Goal: Task Accomplishment & Management: Use online tool/utility

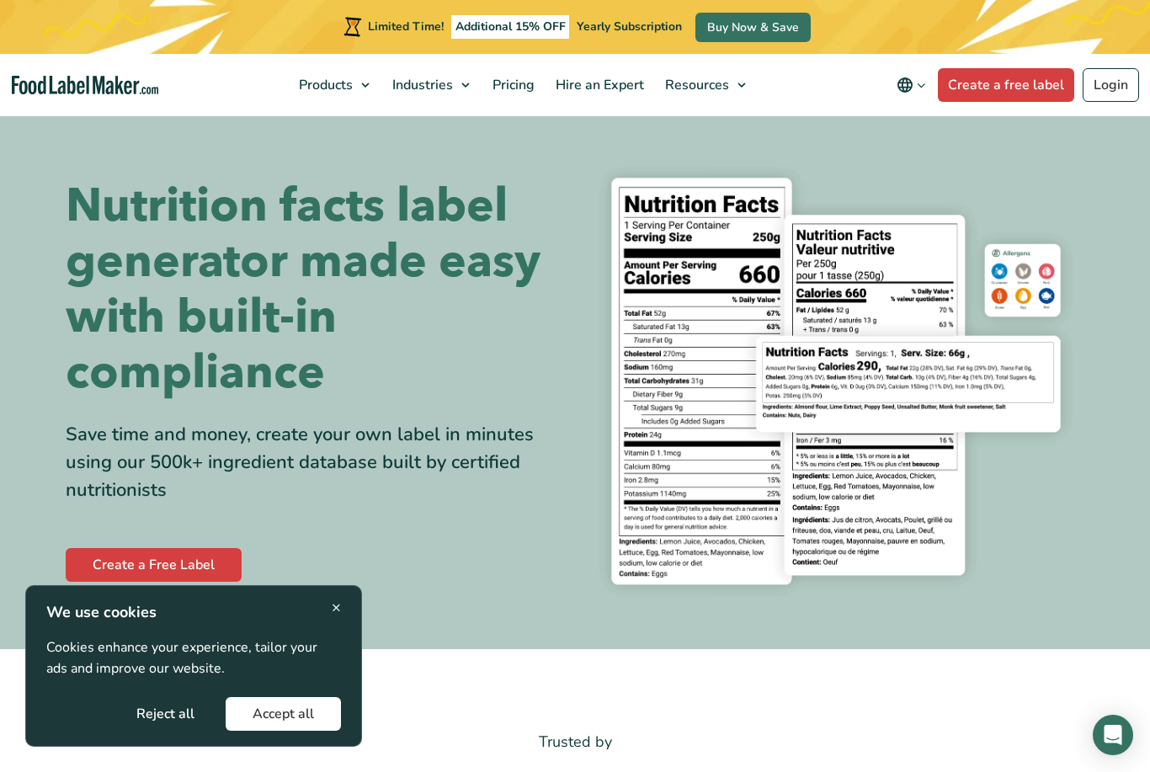
click at [337, 610] on span "×" at bounding box center [336, 607] width 9 height 23
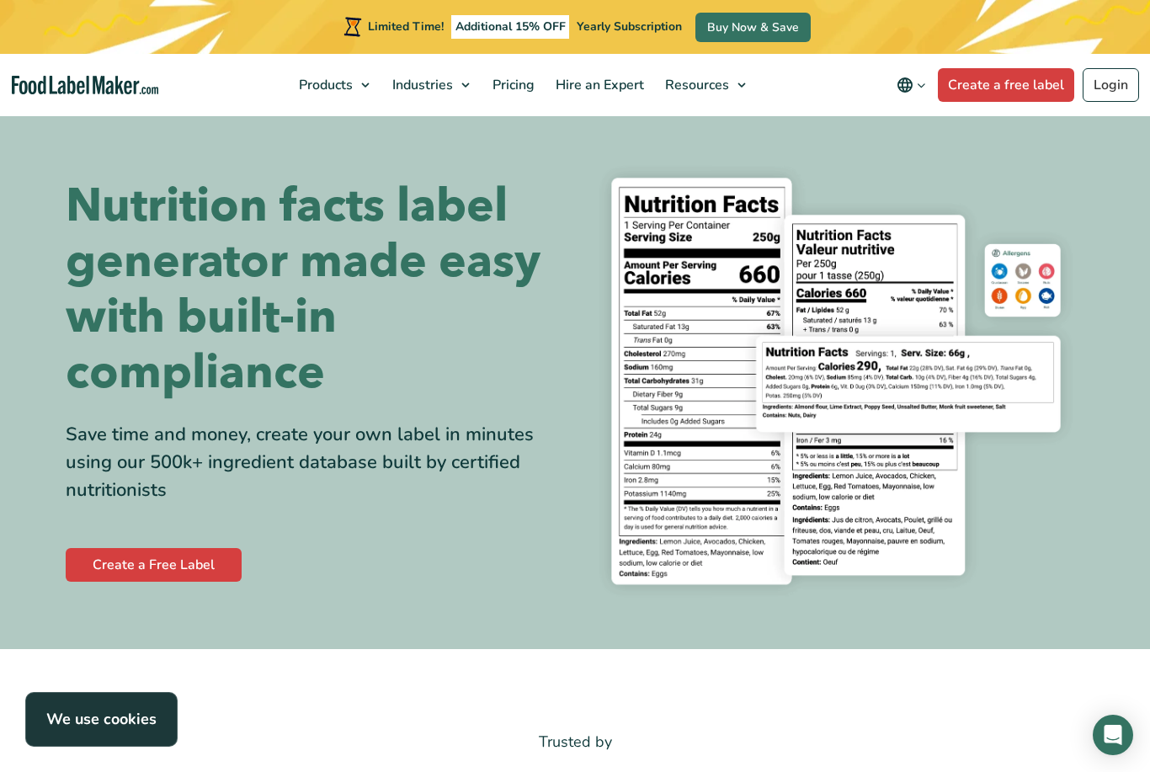
click at [185, 562] on link "Create a Free Label" at bounding box center [154, 565] width 176 height 34
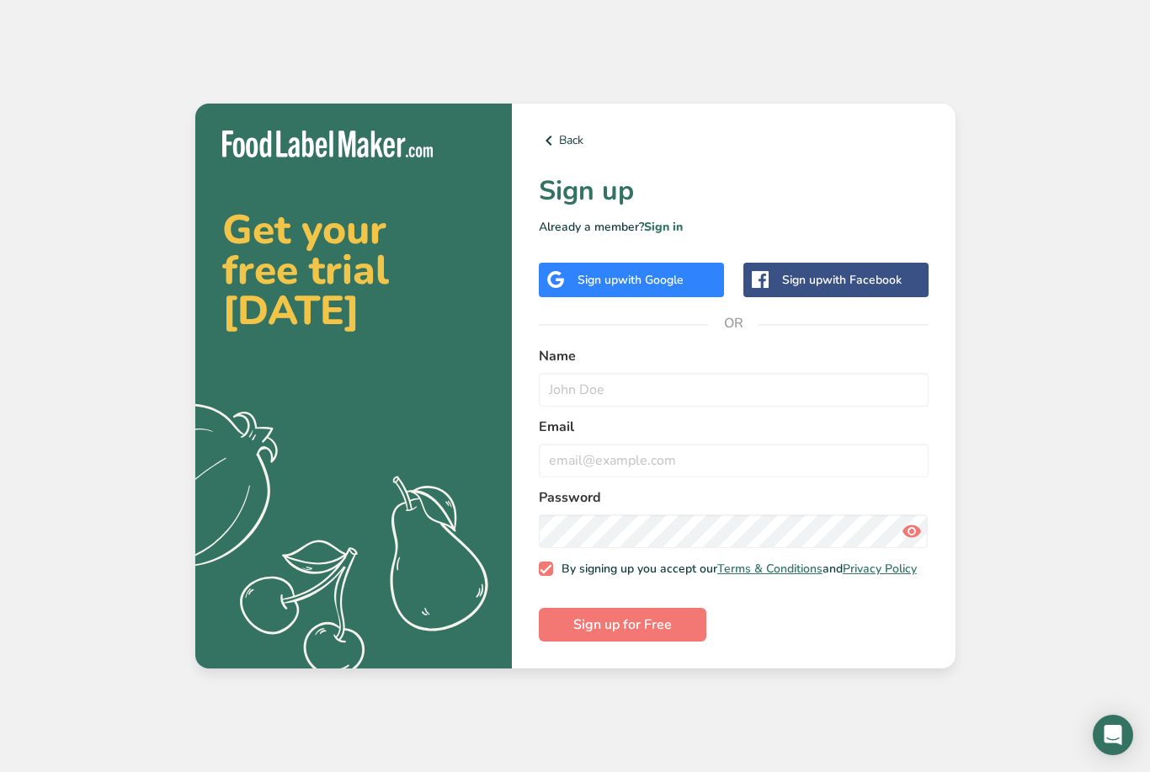
click at [677, 288] on span "with Google" at bounding box center [651, 280] width 66 height 16
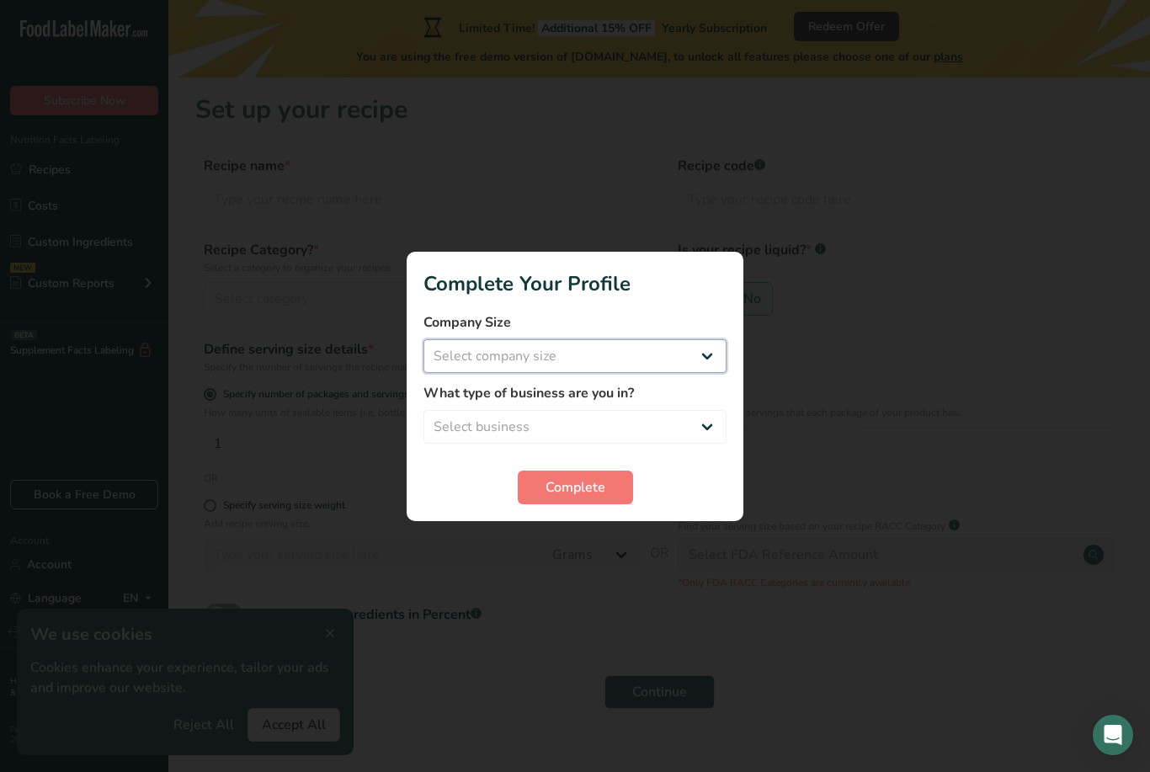
click at [675, 356] on select "Select company size Fewer than 10 Employees 10 to 50 Employees 51 to 500 Employ…" at bounding box center [574, 356] width 303 height 34
select select "1"
click at [663, 421] on select "Select business Packaged Food Manufacturer Restaurant & Cafe Bakery Meal Plans …" at bounding box center [574, 427] width 303 height 34
select select "3"
click at [608, 502] on button "Complete" at bounding box center [575, 487] width 115 height 34
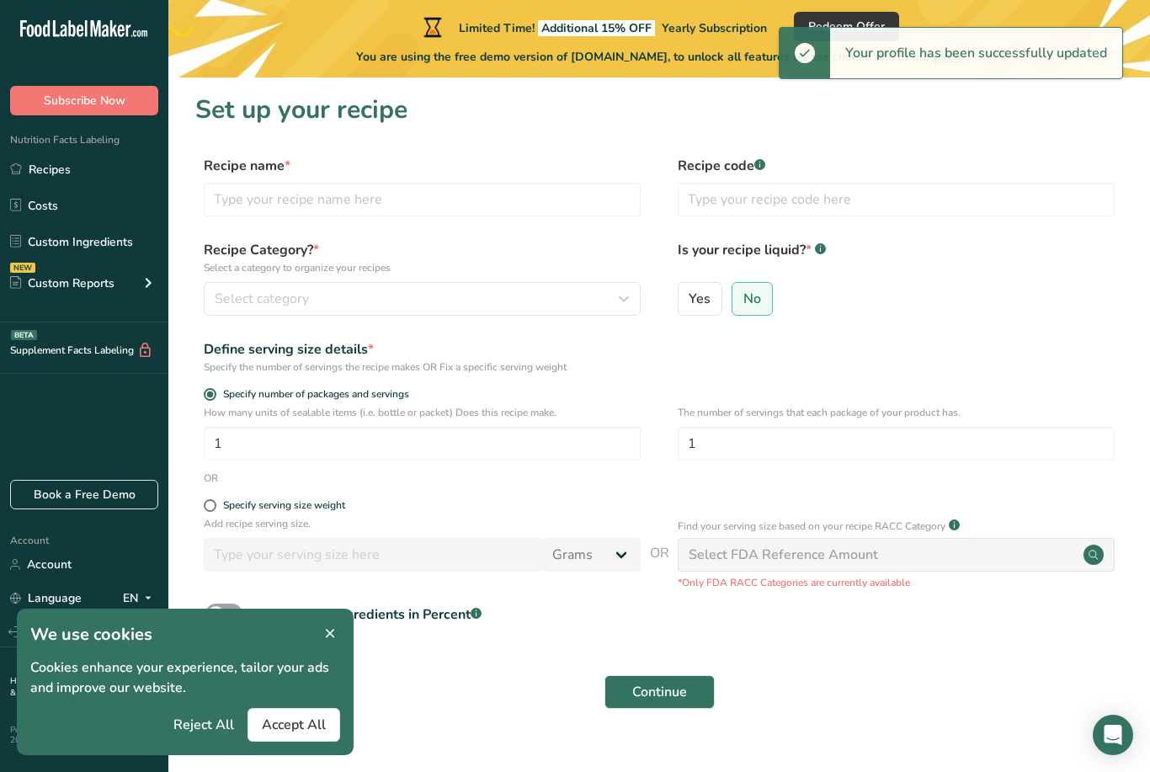
click at [314, 736] on button "Accept All" at bounding box center [293, 725] width 93 height 34
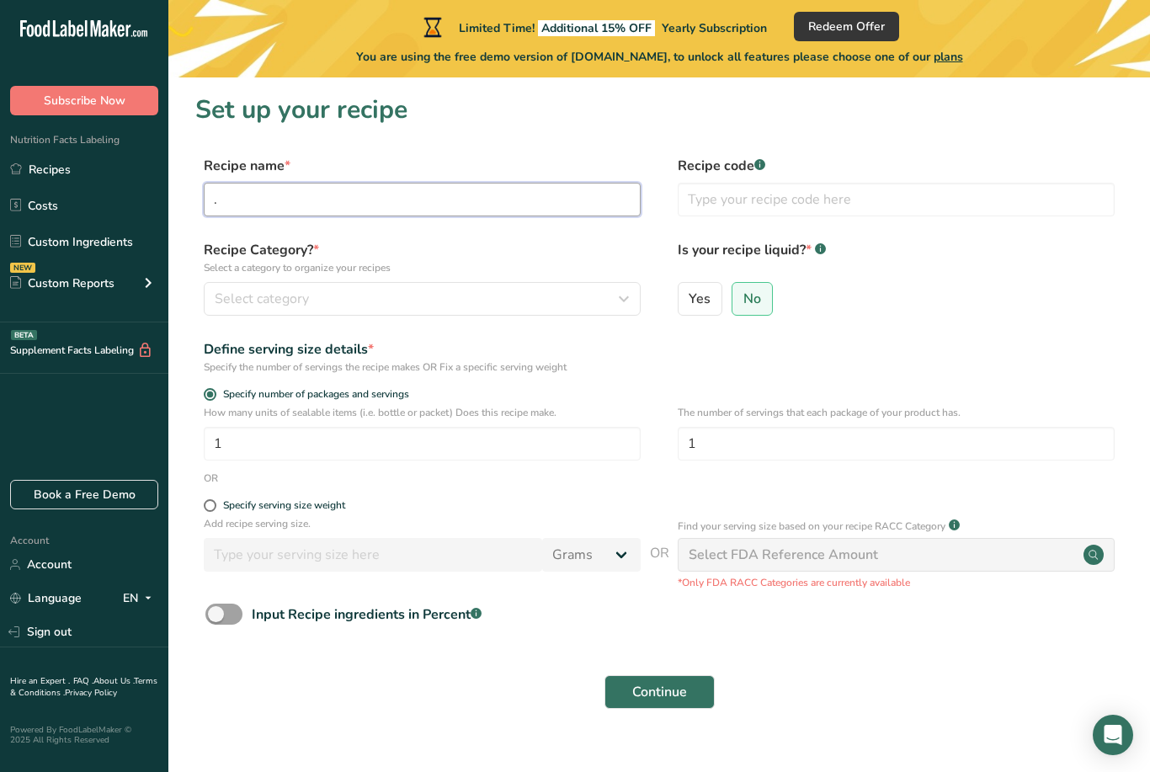
type input "."
click at [390, 208] on input "Vanilla sponge with mango,raspberry & white chocolate cream ganache" at bounding box center [422, 200] width 437 height 34
type input "Vanilla sponge with mango,raspberry & white chocolate cream ganache"
click at [819, 251] on rect at bounding box center [820, 248] width 11 height 11
click at [819, 255] on div ".a-a{fill:#347362;}.b-a{fill:#fff;}" at bounding box center [820, 250] width 11 height 14
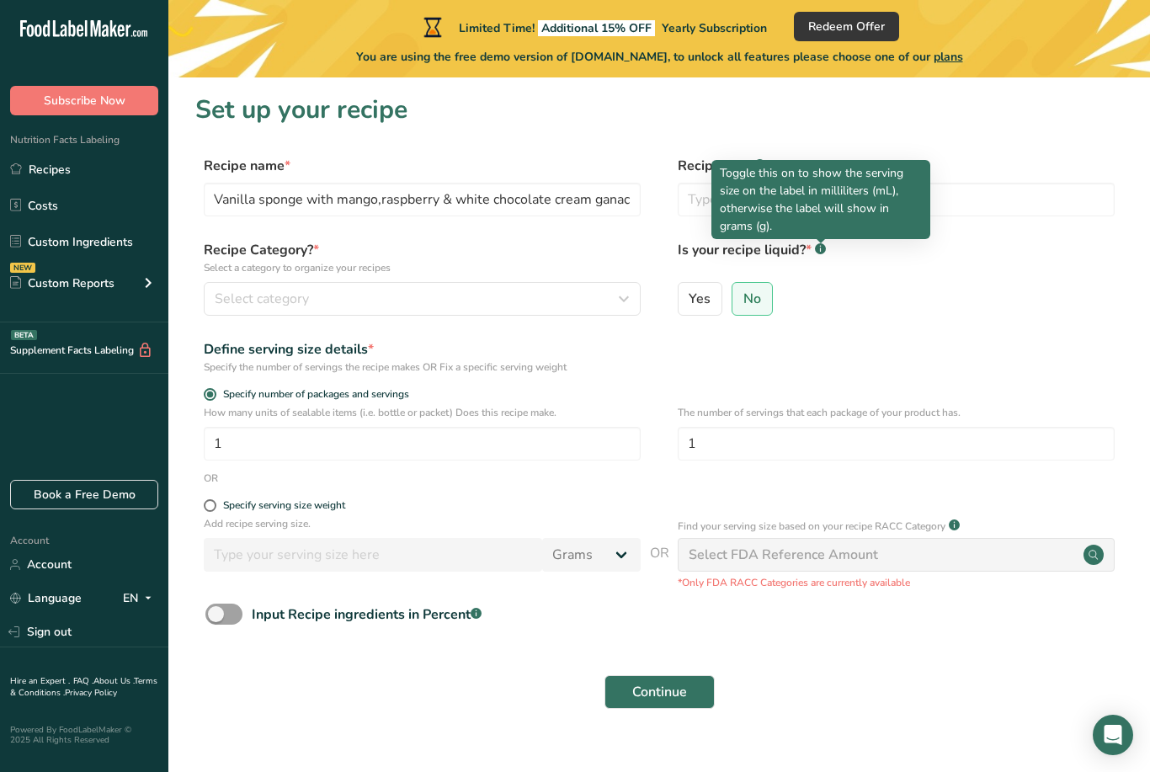
click at [757, 298] on span "No" at bounding box center [752, 298] width 18 height 17
click at [743, 298] on input "No" at bounding box center [737, 298] width 11 height 11
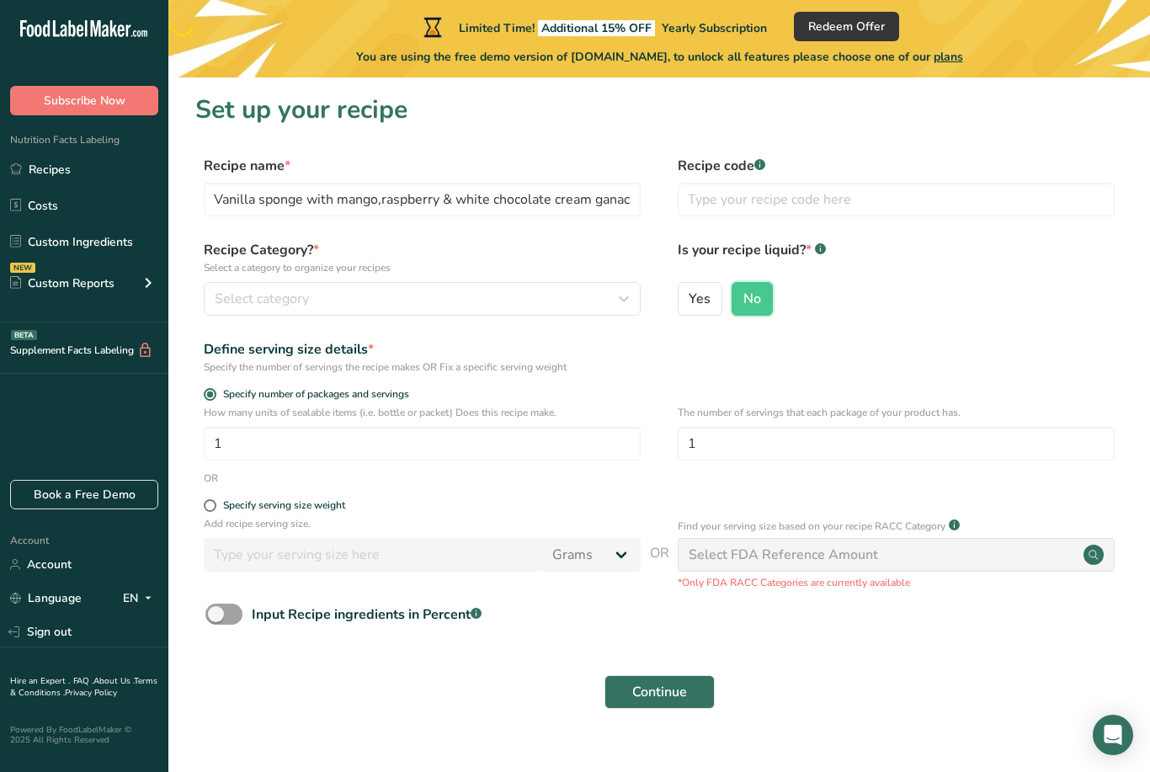
click at [618, 289] on icon "button" at bounding box center [624, 299] width 20 height 30
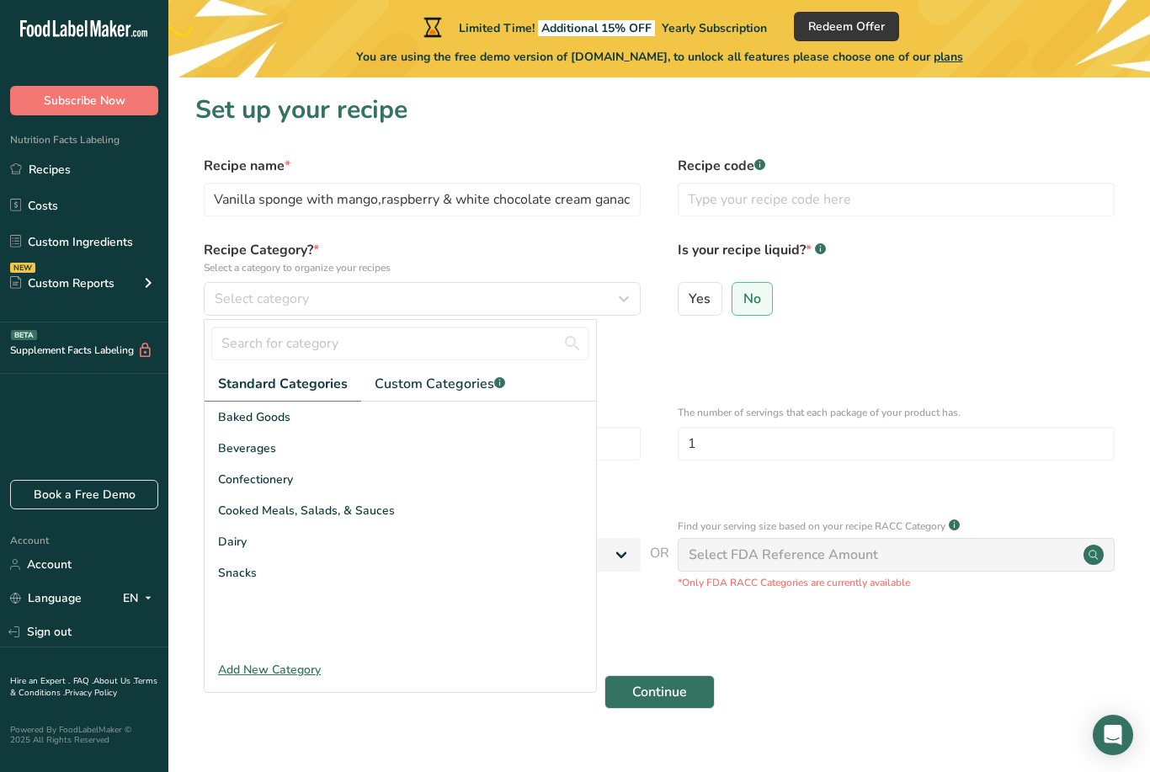
click at [305, 423] on div "Baked Goods" at bounding box center [400, 416] width 391 height 31
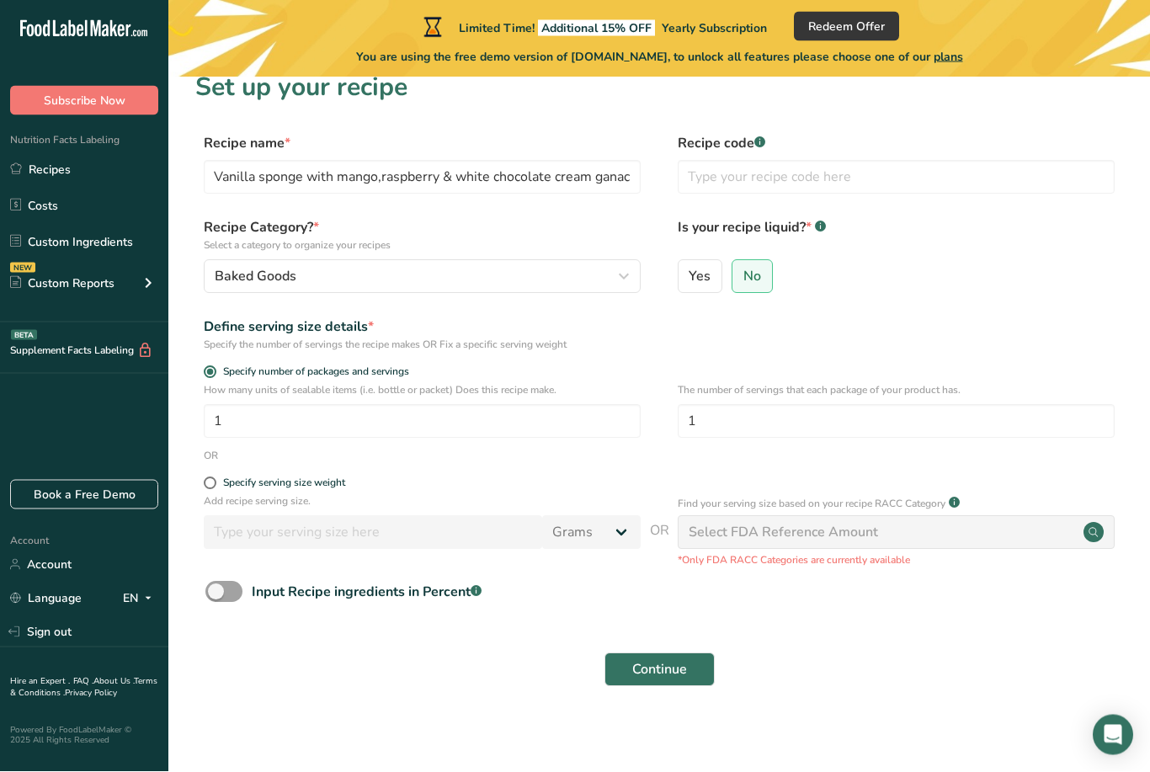
scroll to position [54, 0]
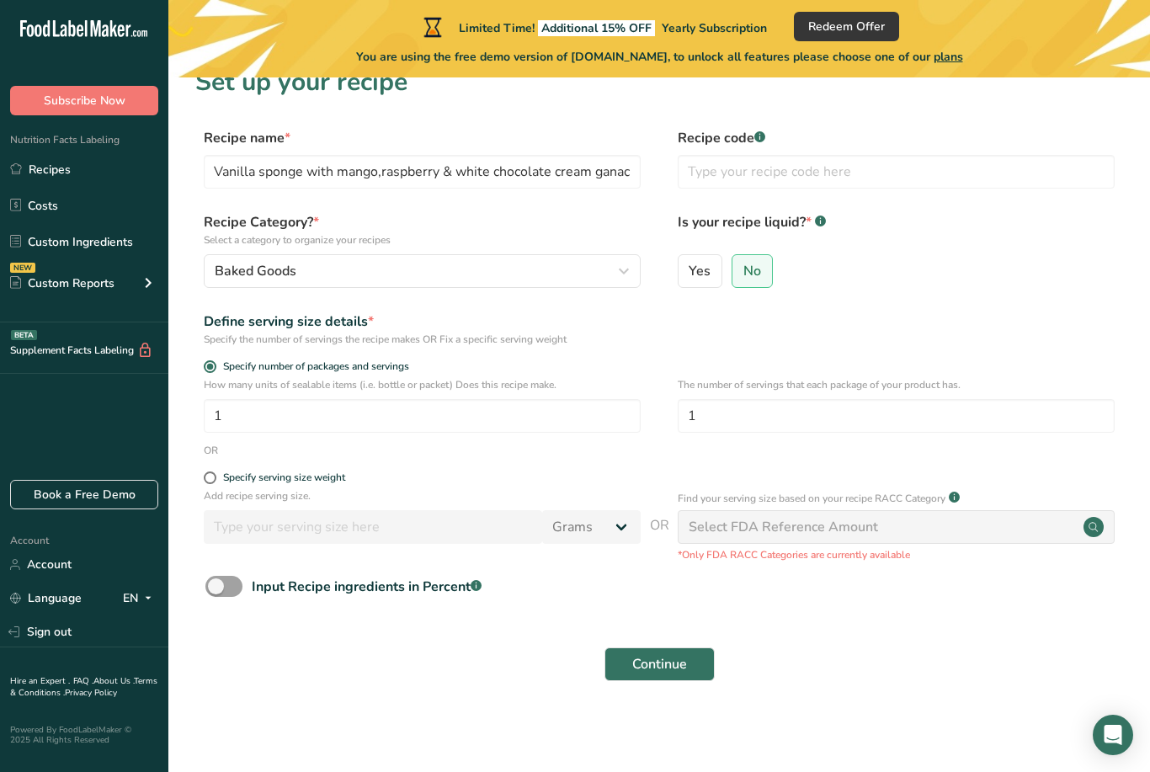
click at [210, 471] on span at bounding box center [210, 477] width 13 height 13
click at [210, 472] on input "Specify serving size weight" at bounding box center [209, 477] width 11 height 11
radio input "true"
radio input "false"
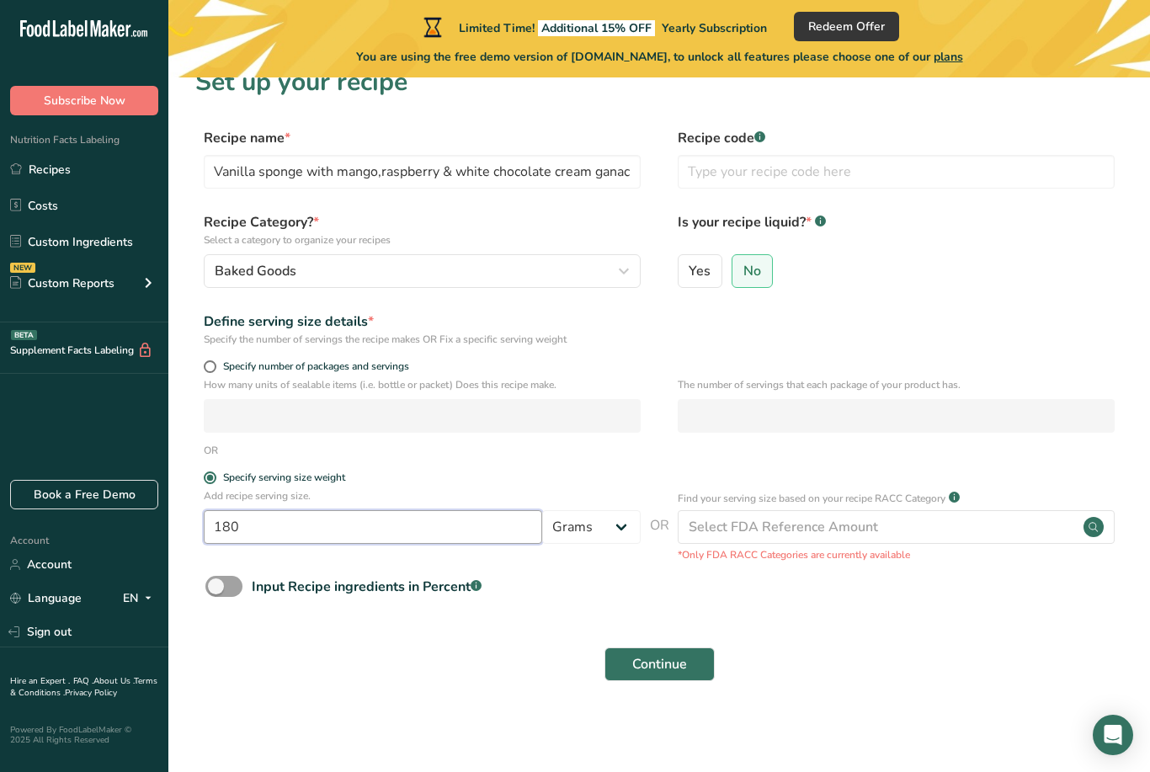
type input "180"
click at [1032, 436] on form "Recipe name * Vanilla sponge with mango,raspberry & white chocolate cream ganac…" at bounding box center [658, 409] width 927 height 563
click at [231, 576] on span at bounding box center [223, 586] width 37 height 21
click at [216, 581] on input "Input Recipe ingredients in Percent .a-a{fill:#347362;}.b-a{fill:#fff;}" at bounding box center [210, 586] width 11 height 11
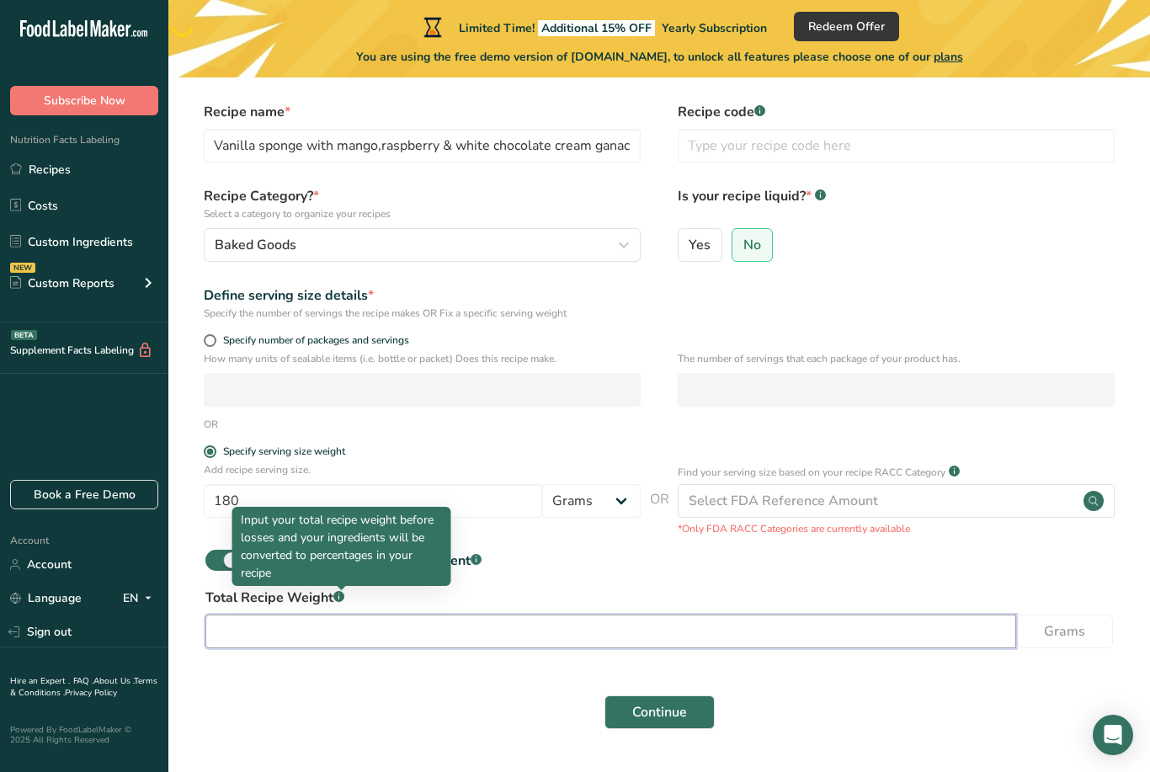
click at [497, 627] on input "number" at bounding box center [610, 631] width 810 height 34
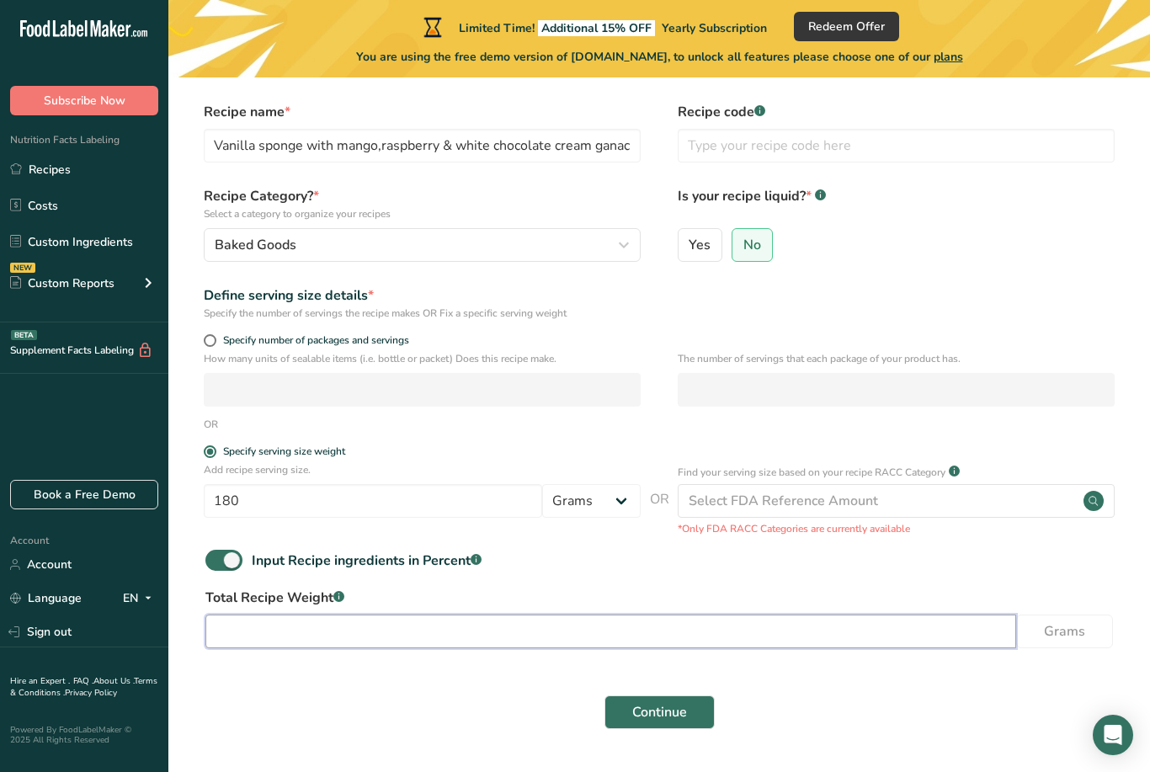
click at [496, 626] on input "number" at bounding box center [610, 631] width 810 height 34
click at [536, 566] on div "Input Recipe ingredients in Percent .a-a{fill:#347362;}.b-a{fill:#fff;}" at bounding box center [658, 567] width 927 height 35
click at [503, 615] on input "number" at bounding box center [610, 631] width 810 height 34
click at [513, 602] on label "Total Recipe Weight .a-a{fill:#347362;}.b-a{fill:#fff;}" at bounding box center [658, 597] width 907 height 20
click at [234, 557] on span at bounding box center [223, 560] width 37 height 21
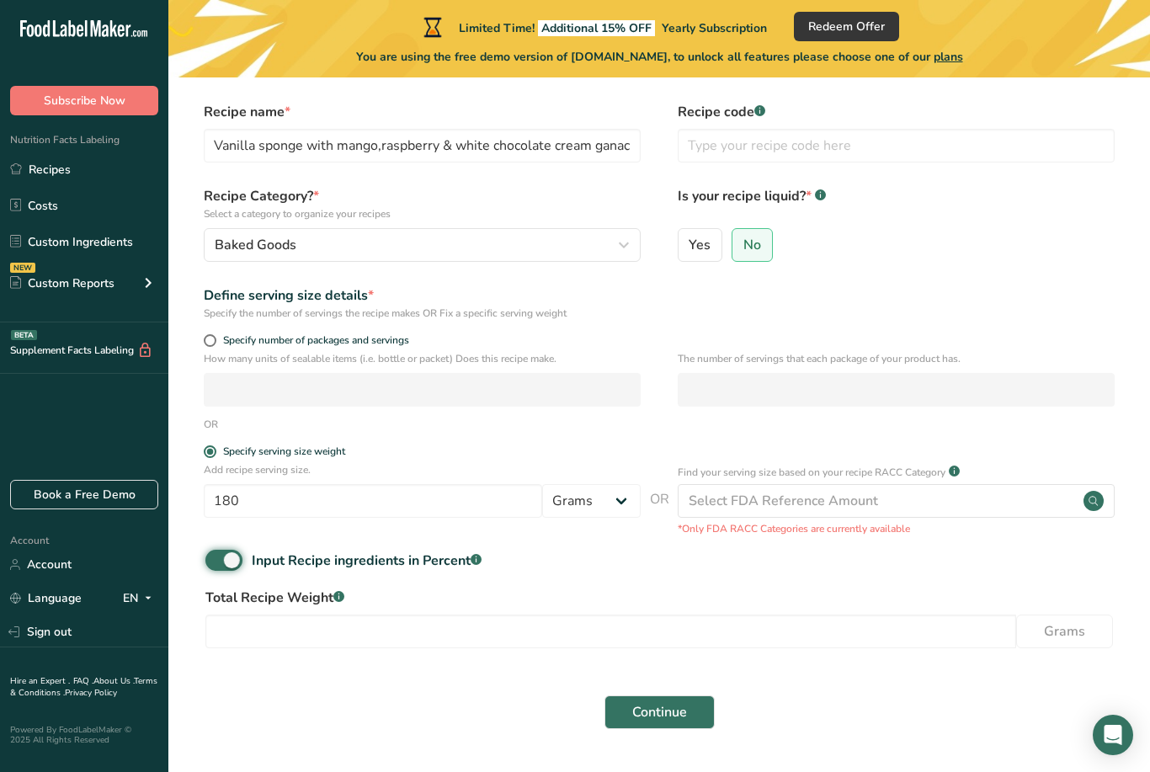
click at [216, 557] on input "Input Recipe ingredients in Percent .a-a{fill:#347362;}.b-a{fill:#fff;}" at bounding box center [210, 560] width 11 height 11
checkbox input "false"
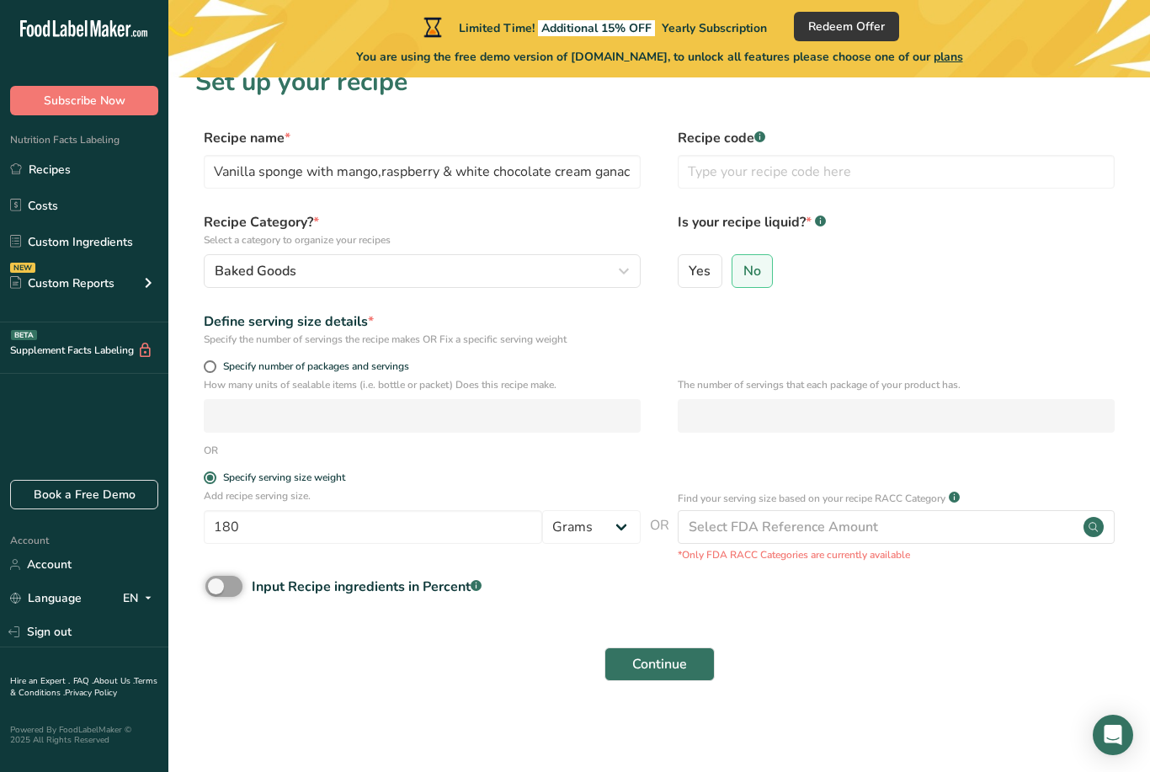
click at [696, 647] on button "Continue" at bounding box center [659, 664] width 110 height 34
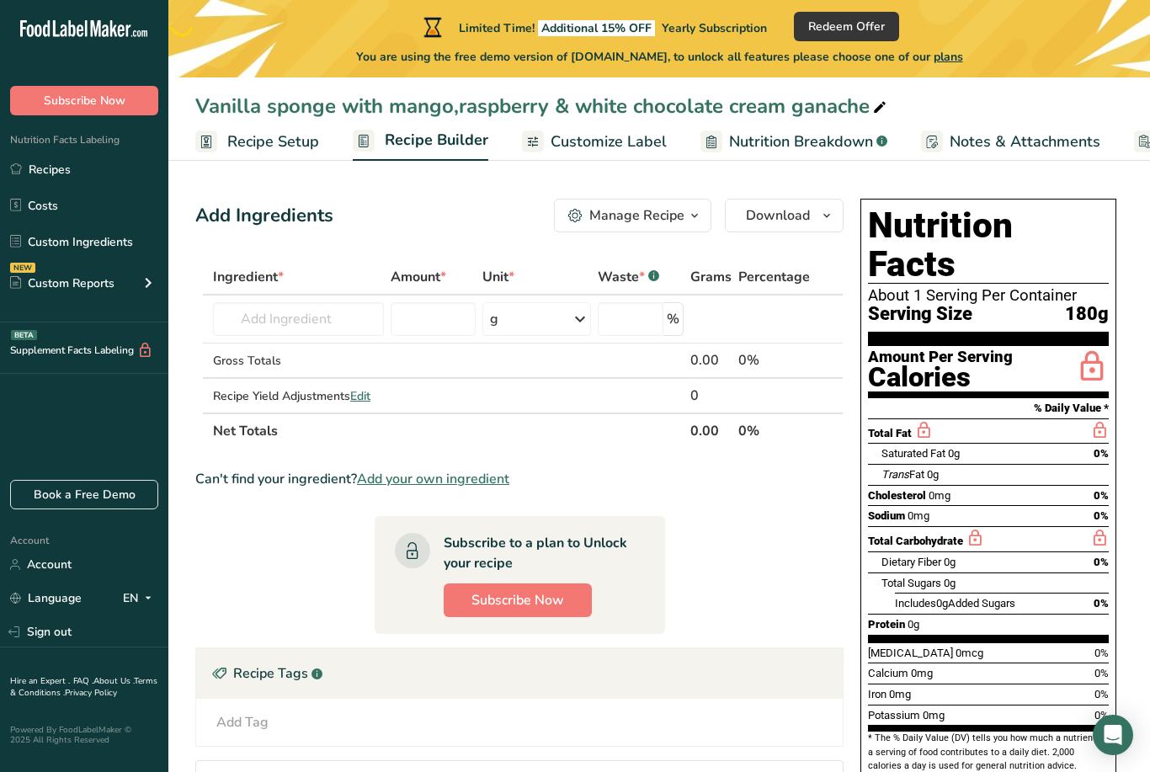
click at [290, 149] on span "Recipe Setup" at bounding box center [273, 141] width 92 height 23
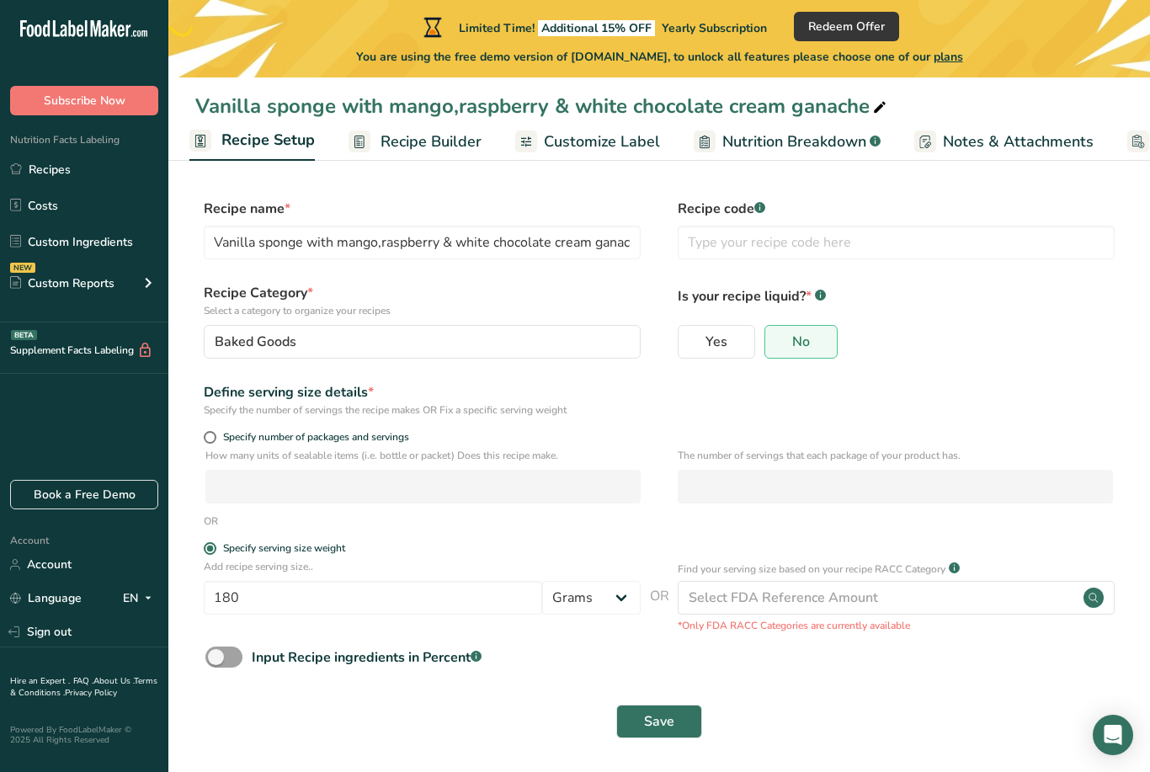
scroll to position [0, 6]
click at [538, 135] on link "Customize Label" at bounding box center [587, 142] width 145 height 38
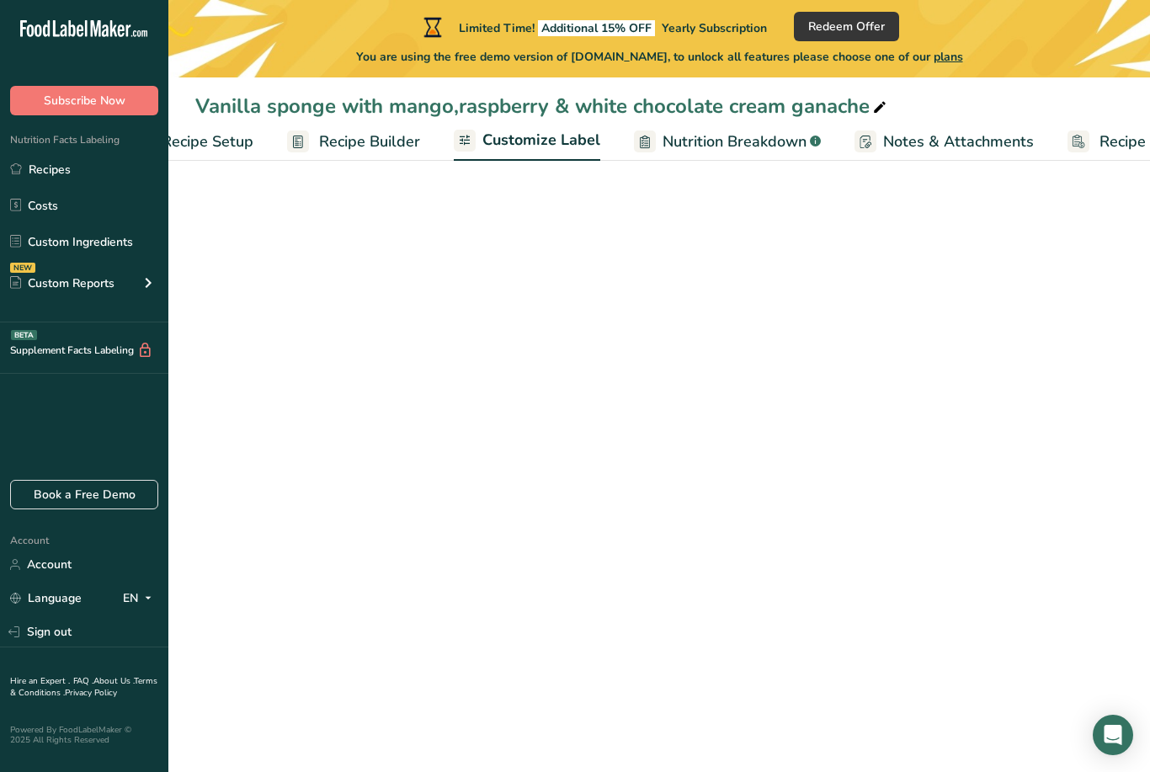
scroll to position [0, 145]
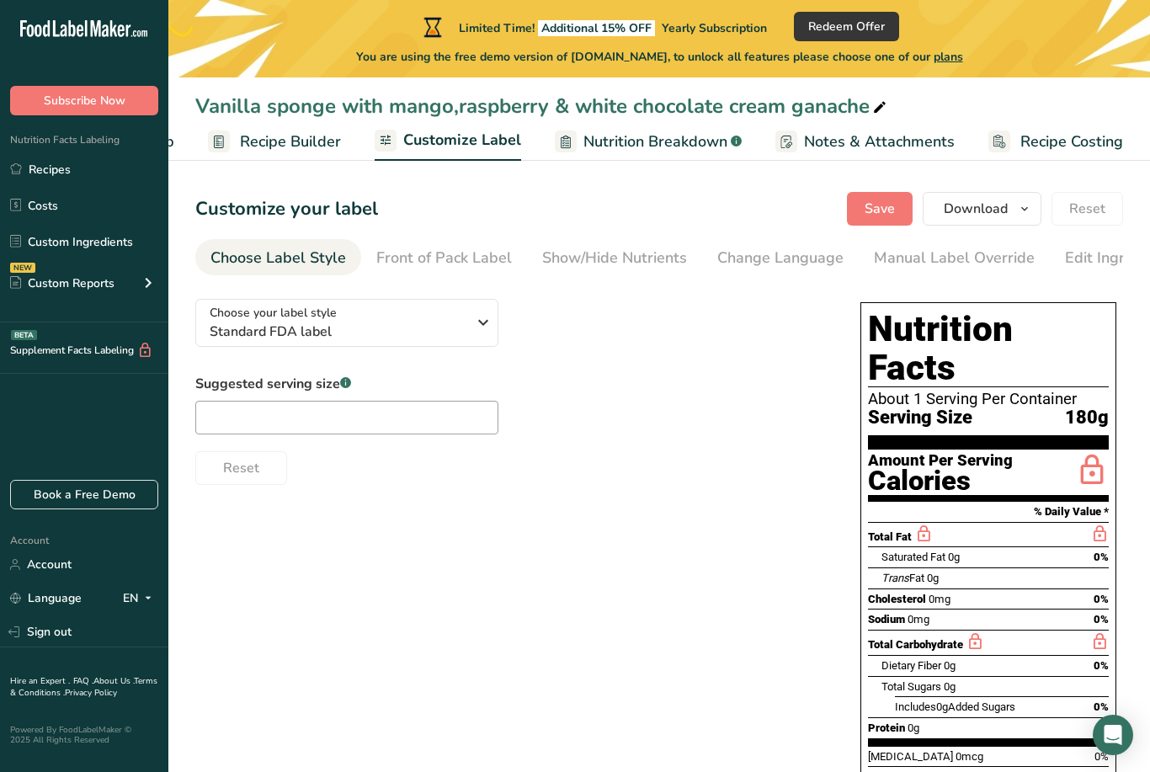
click at [665, 152] on span "Nutrition Breakdown" at bounding box center [655, 141] width 144 height 23
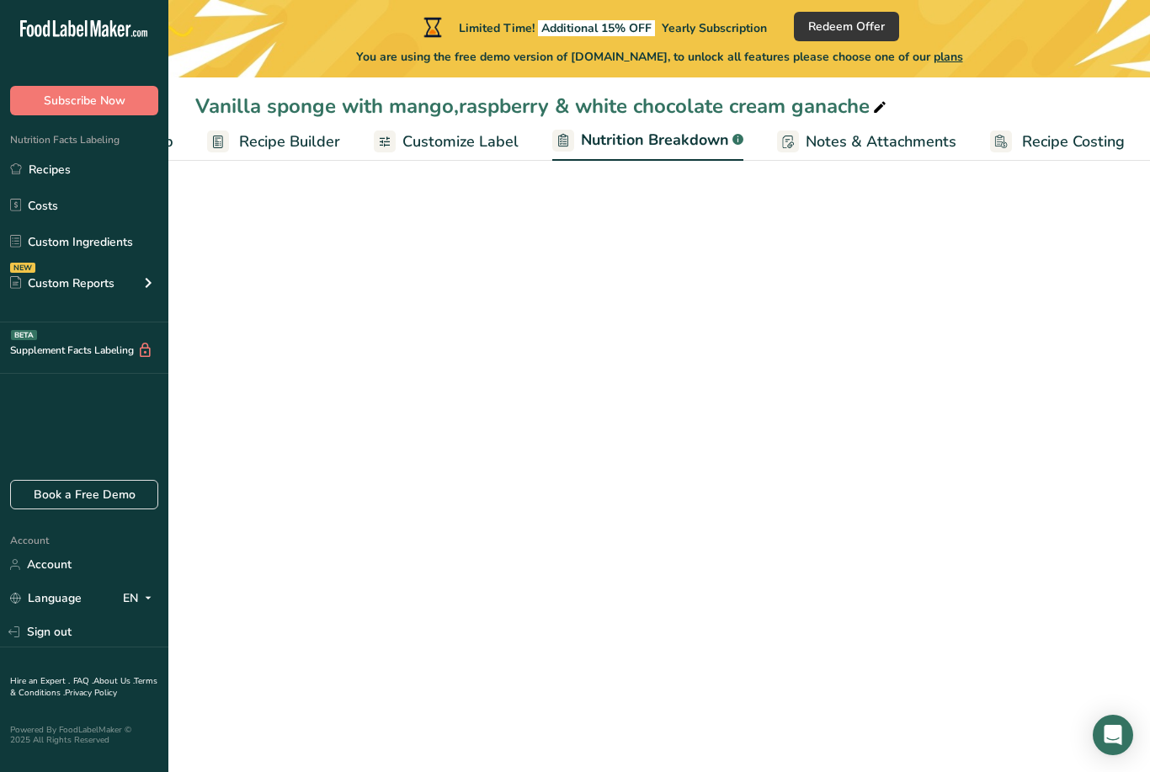
select select "Calories"
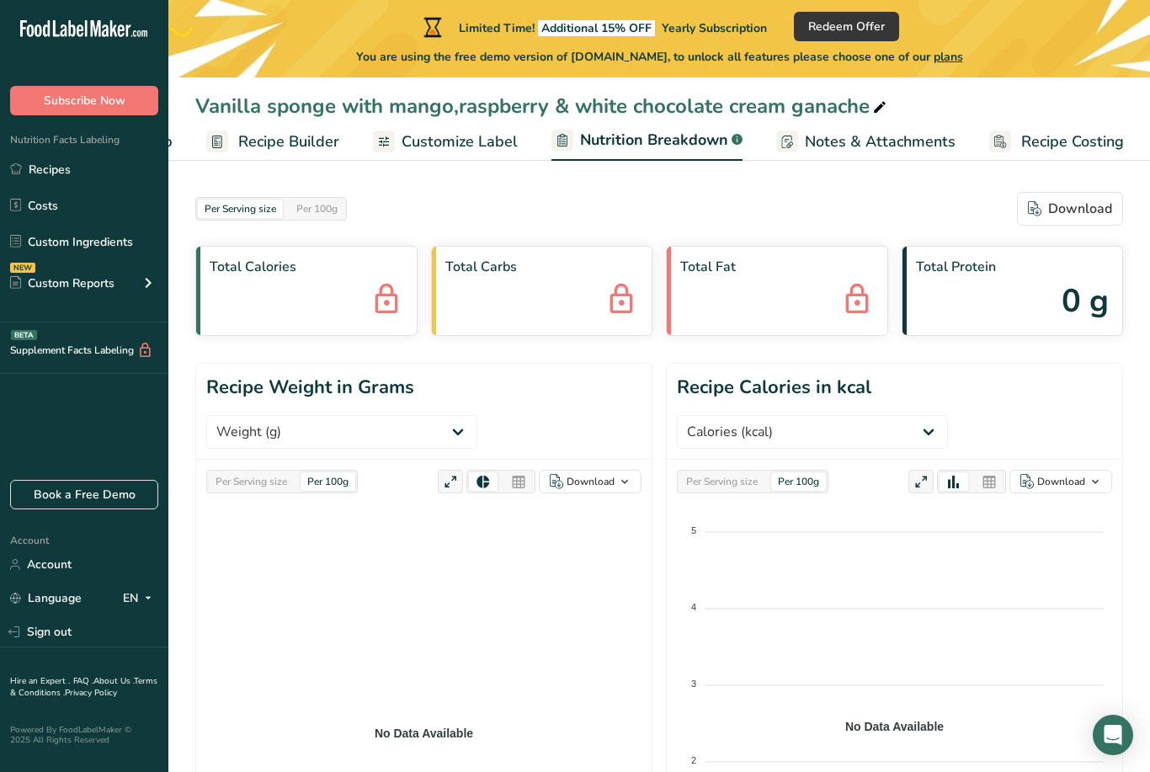
click at [360, 310] on div "Total Calories" at bounding box center [306, 291] width 222 height 90
click at [363, 299] on div "Total Calories" at bounding box center [306, 291] width 222 height 90
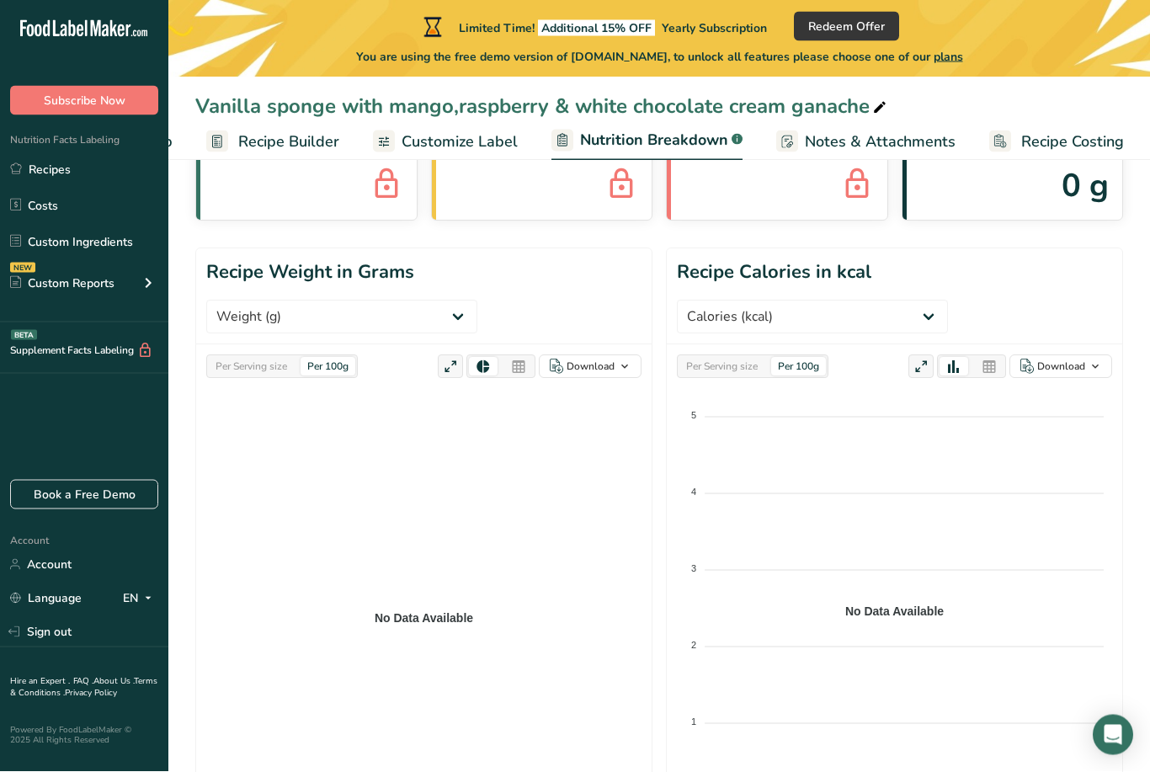
scroll to position [0, 0]
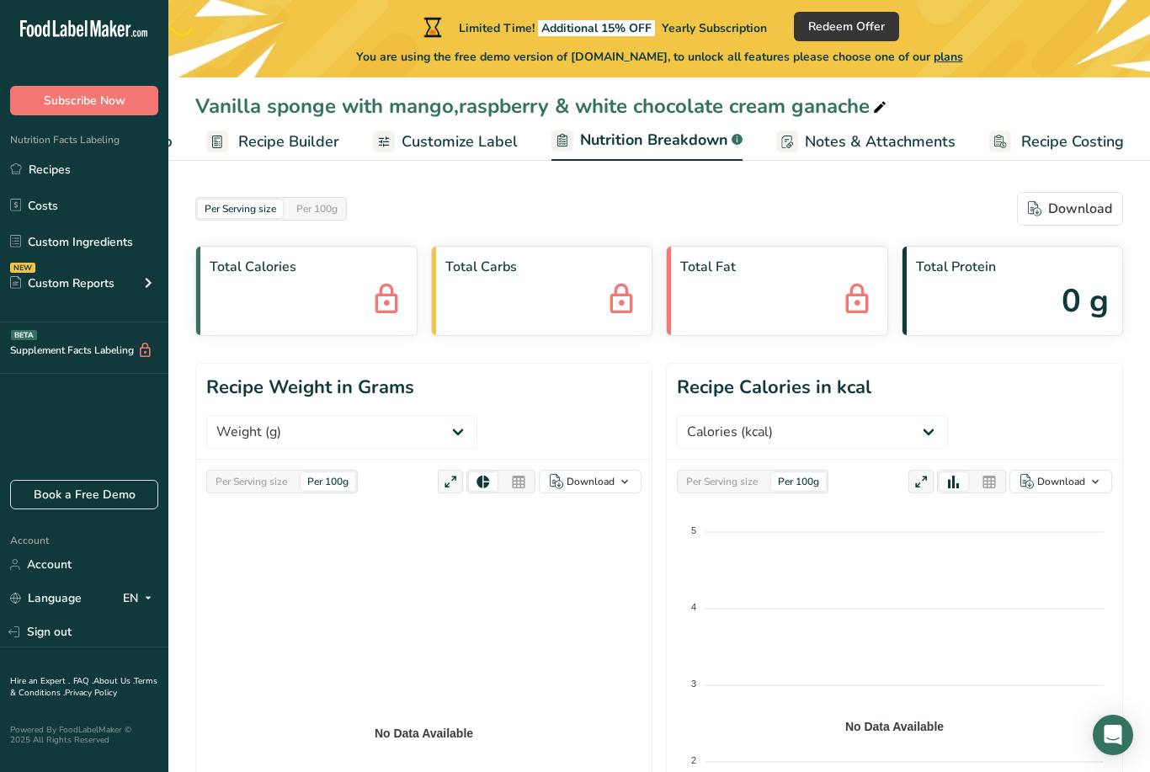
click at [1001, 507] on icon "No Data Available 5 5 4 4 3 3 2 2 1 1 0 0" at bounding box center [894, 717] width 435 height 421
click at [896, 507] on icon "No Data Available 5 5 4 4 3 3 2 2 1 1 0 0" at bounding box center [894, 717] width 435 height 421
click at [895, 507] on icon "No Data Available 5 5 4 4 3 3 2 2 1 1 0 0" at bounding box center [894, 717] width 435 height 421
click at [483, 129] on link "Customize Label" at bounding box center [445, 142] width 145 height 38
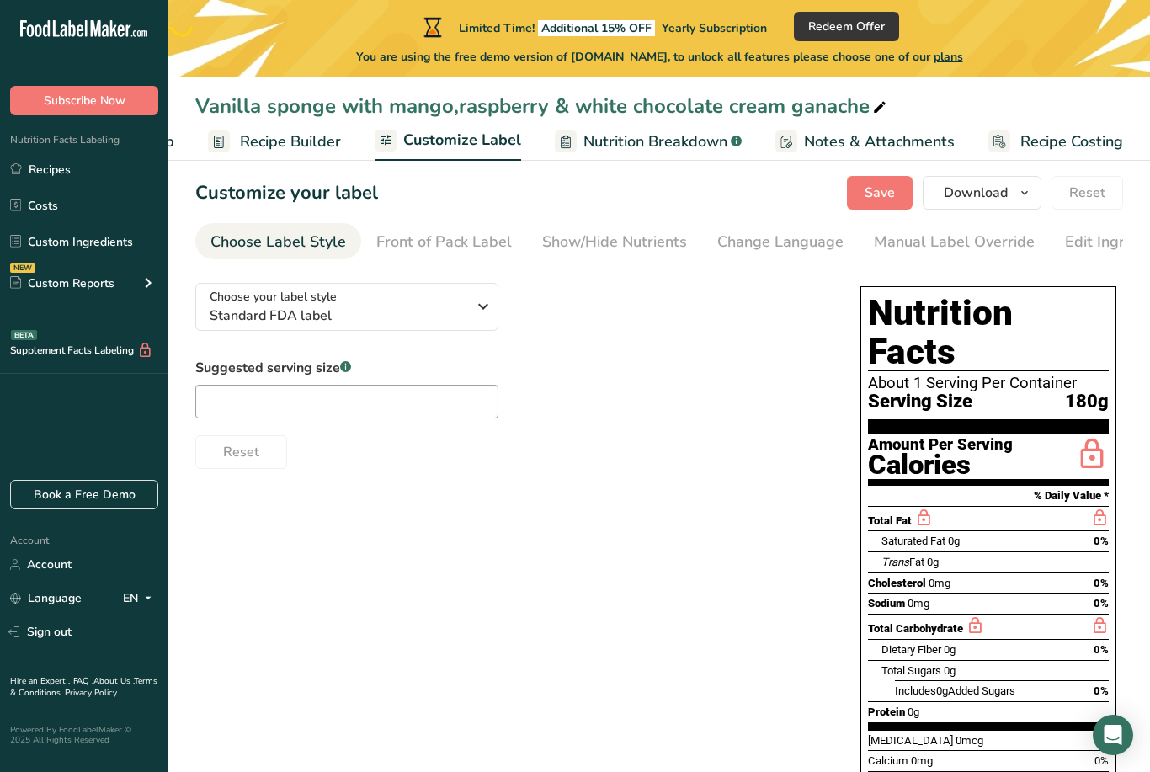
scroll to position [53, 0]
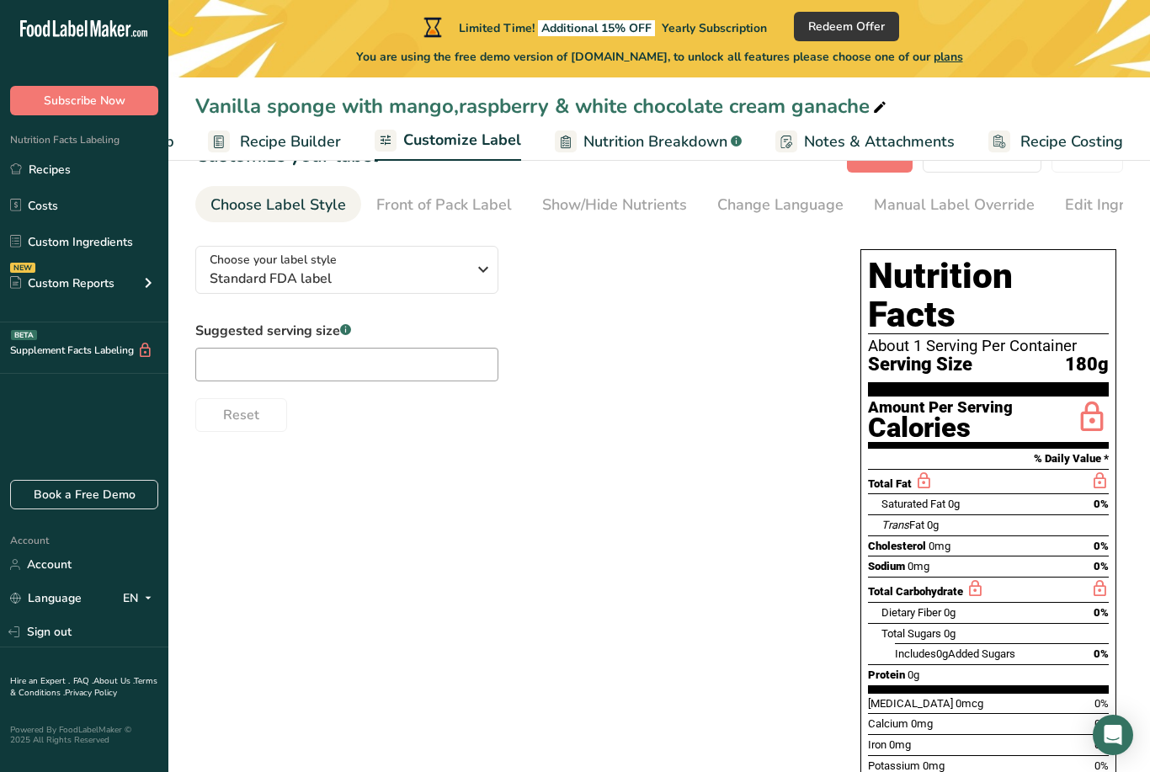
click at [308, 142] on span "Recipe Builder" at bounding box center [290, 141] width 101 height 23
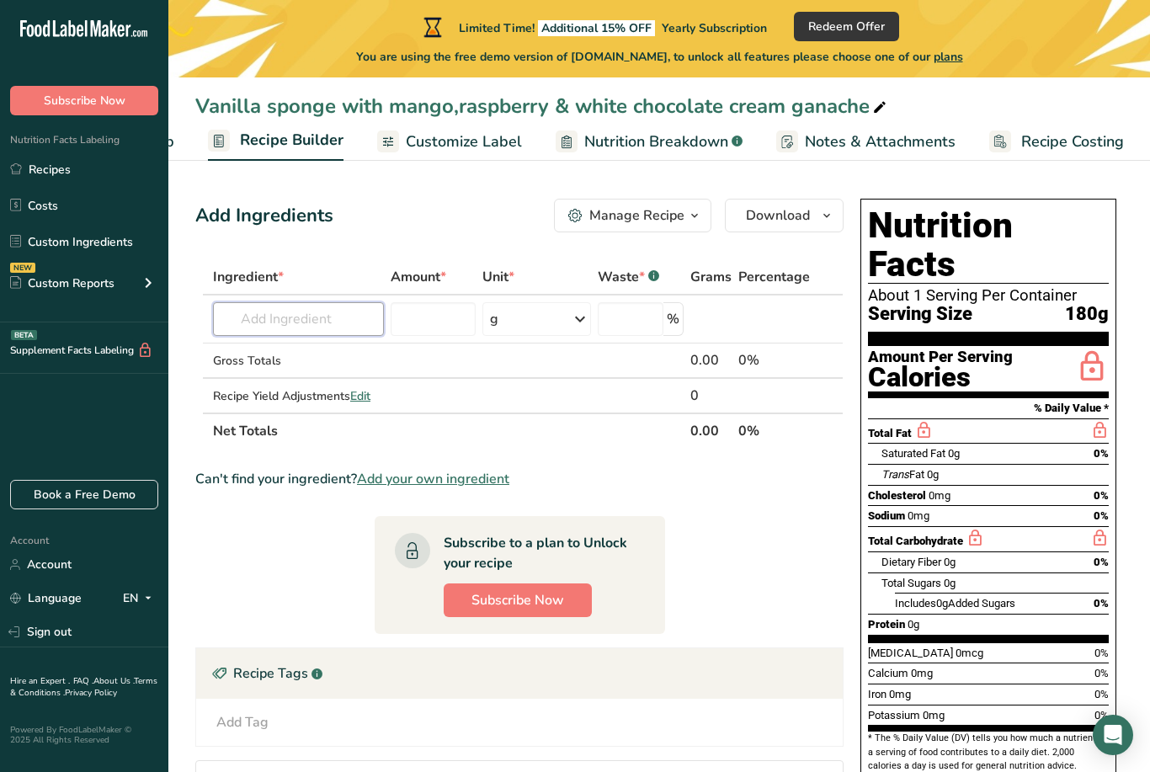
click at [327, 314] on input "text" at bounding box center [298, 319] width 171 height 34
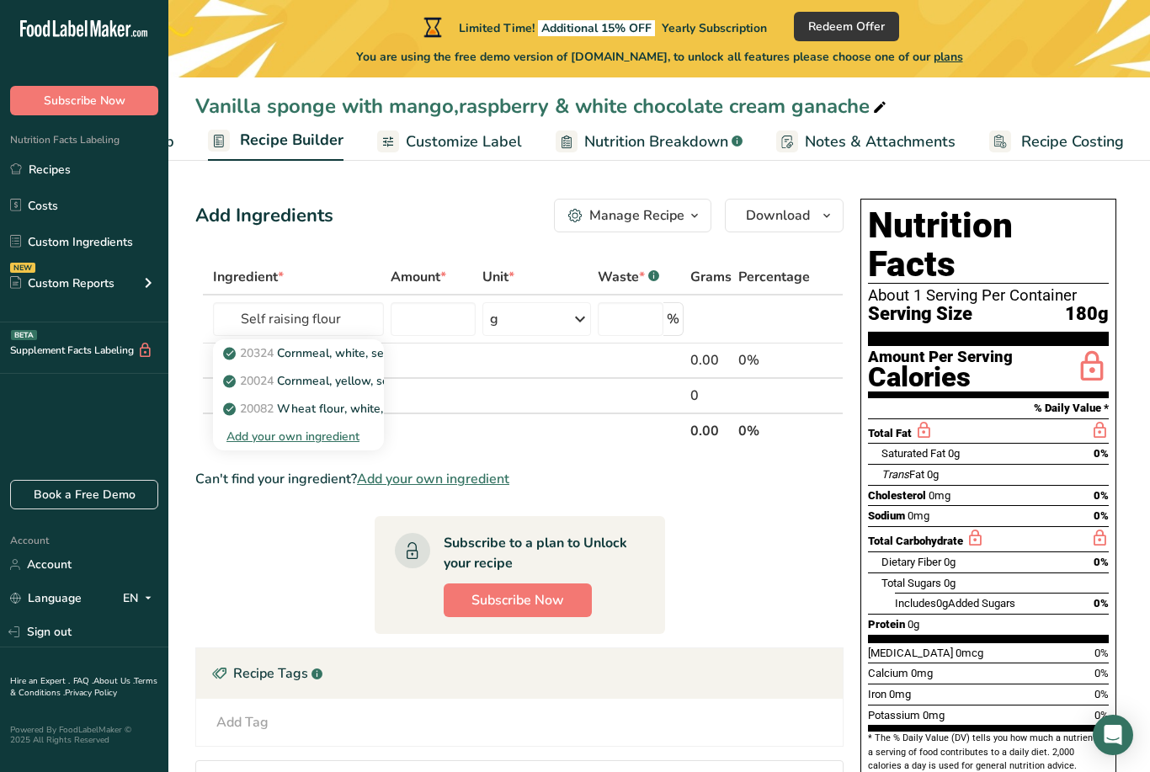
click at [353, 409] on p "20082 Wheat flour, white, all-purpose, self-rising, enriched" at bounding box center [393, 409] width 334 height 18
type input "Wheat flour, white, all-purpose, self-rising, enriched"
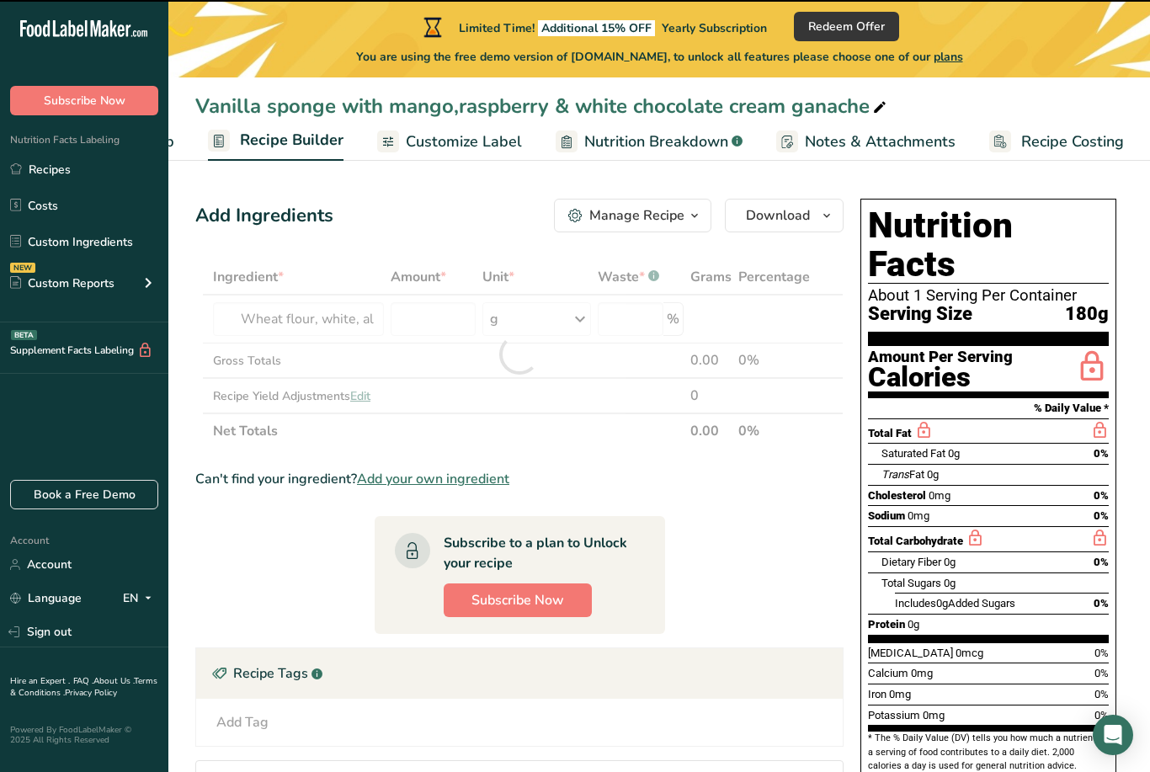
type input "0"
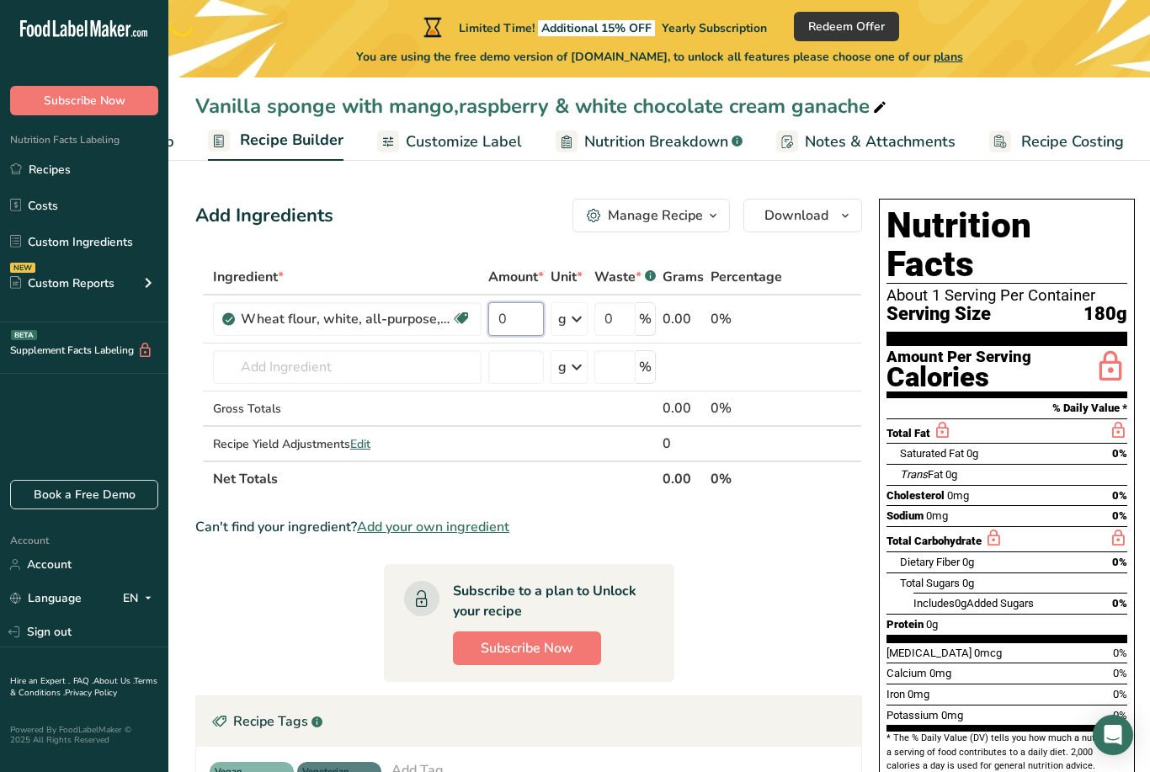
click at [524, 335] on input "0" at bounding box center [516, 319] width 56 height 34
type input "25"
click at [420, 368] on div "Ingredient * Amount * Unit * Waste * .a-a{fill:#347362;}.b-a{fill:#fff;} Grams …" at bounding box center [528, 377] width 667 height 237
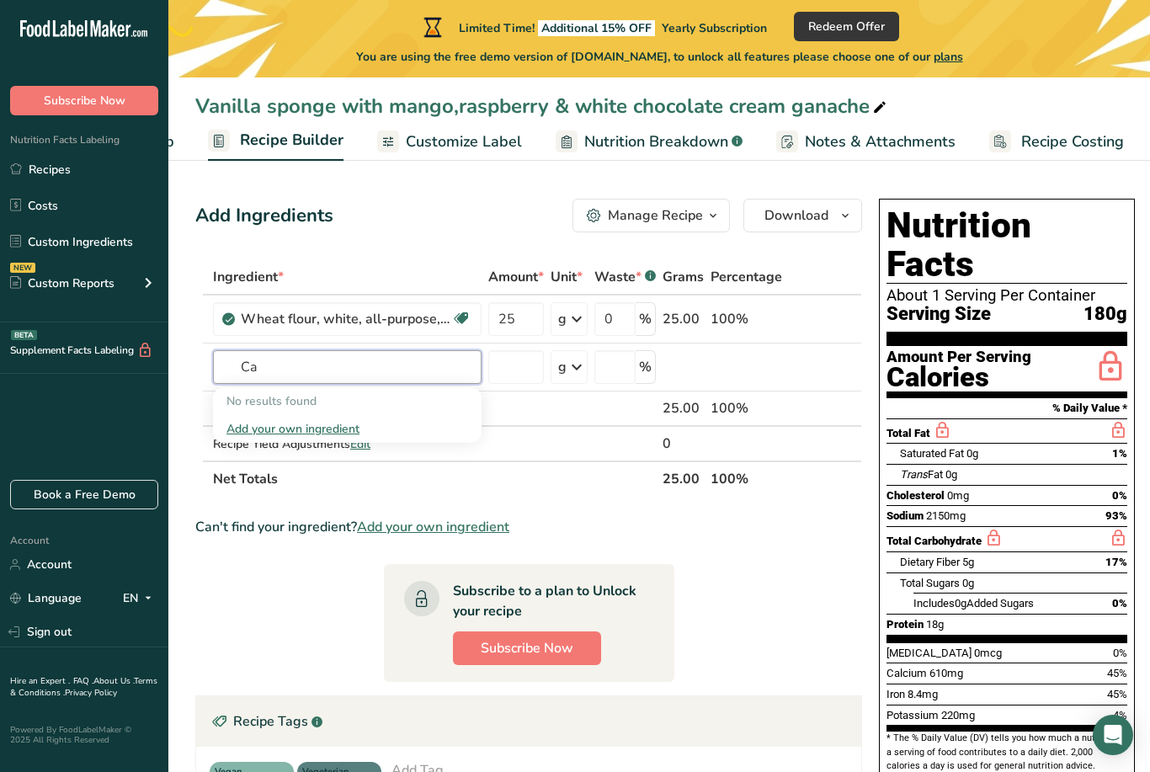
type input "C"
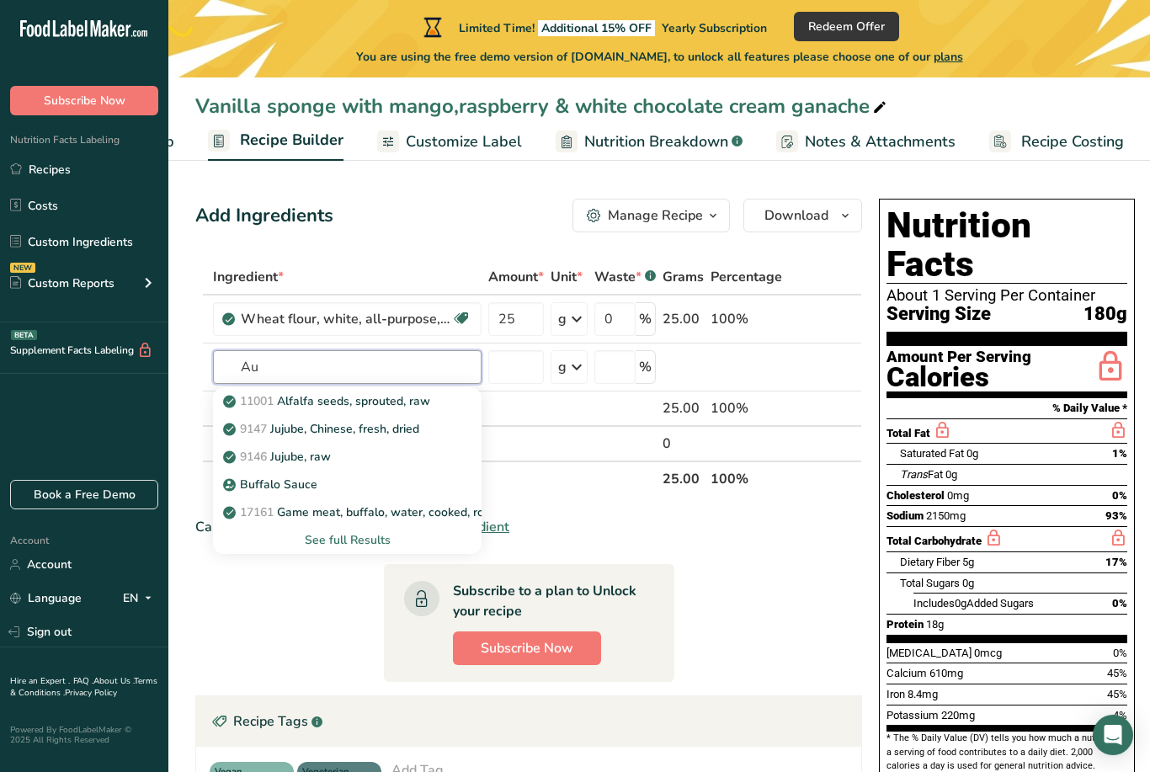
type input "A"
type input "Sugar"
click at [366, 542] on div "See full Results" at bounding box center [347, 540] width 242 height 18
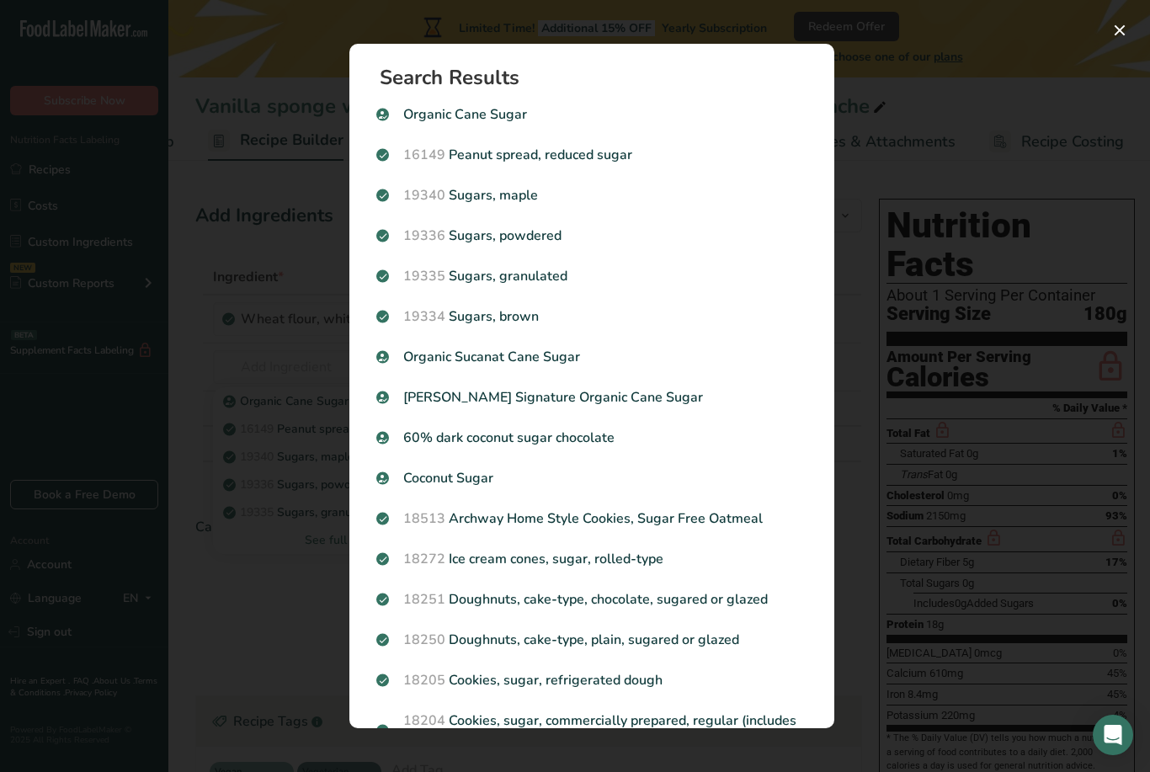
click at [554, 276] on p "19335 [GEOGRAPHIC_DATA], granulated" at bounding box center [591, 276] width 431 height 20
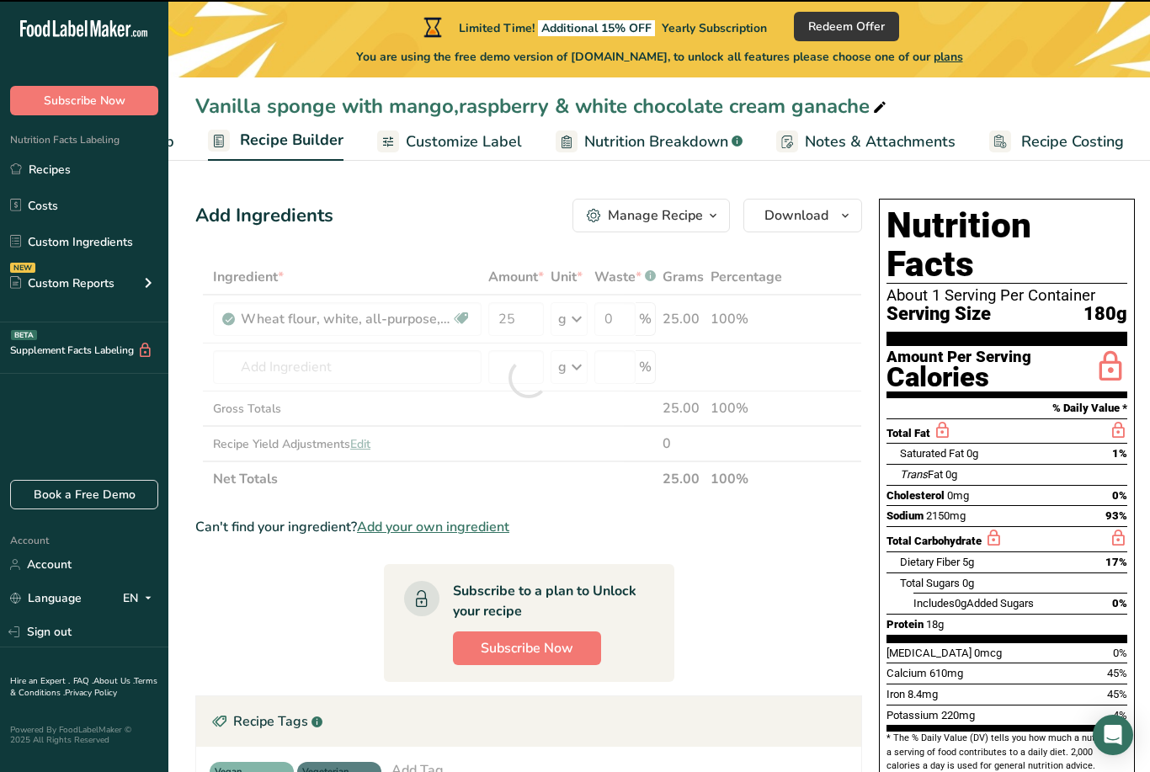
type input "0"
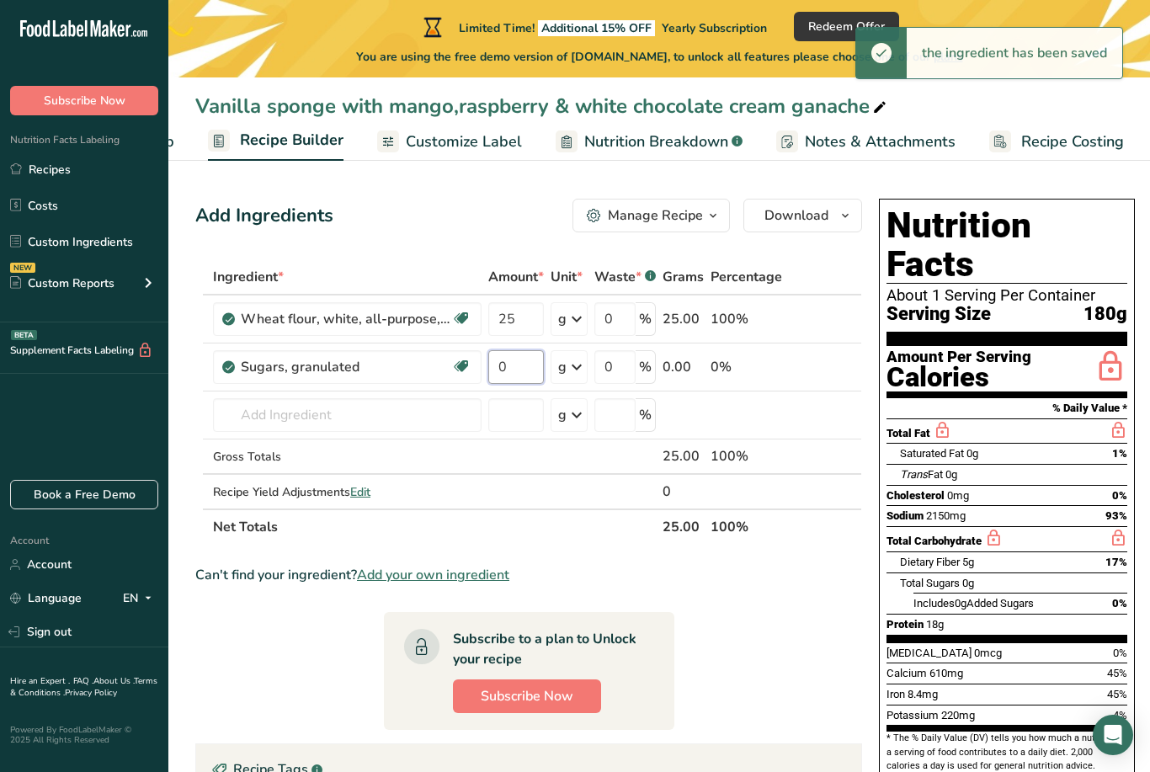
click at [519, 383] on input "0" at bounding box center [516, 367] width 56 height 34
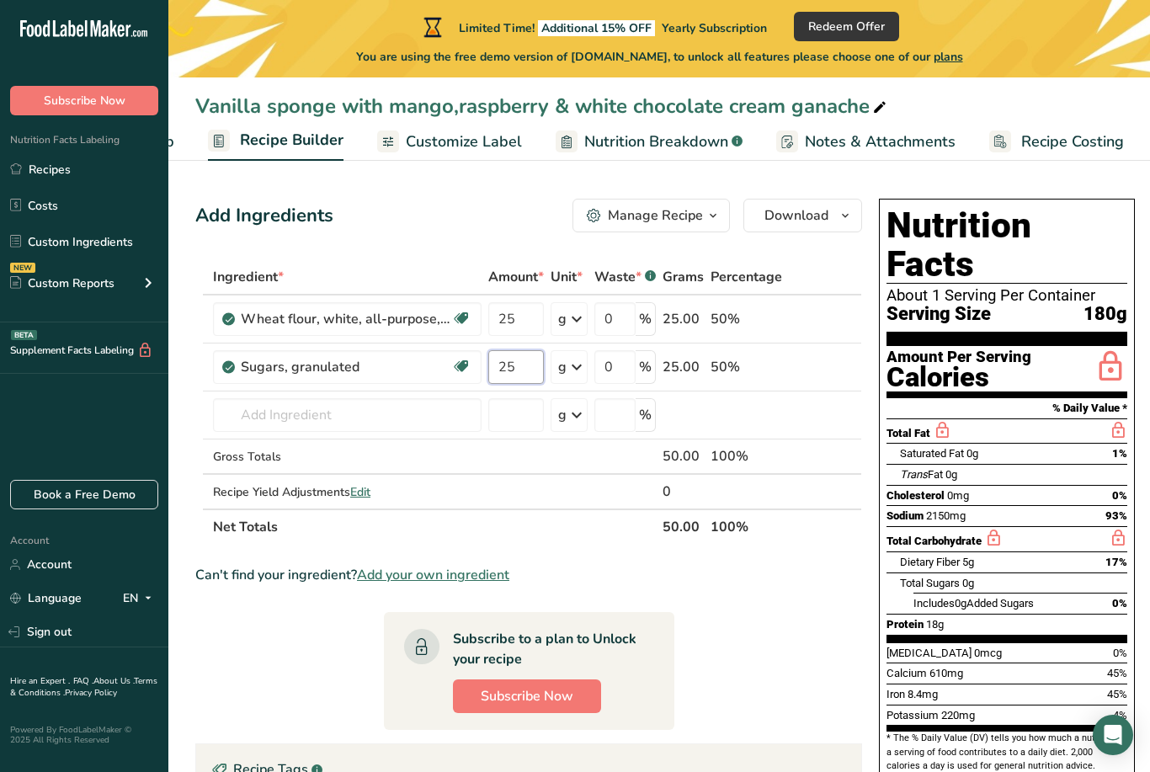
type input "25"
click at [417, 431] on div "Ingredient * Amount * Unit * Waste * .a-a{fill:#347362;}.b-a{fill:#fff;} Grams …" at bounding box center [528, 401] width 667 height 285
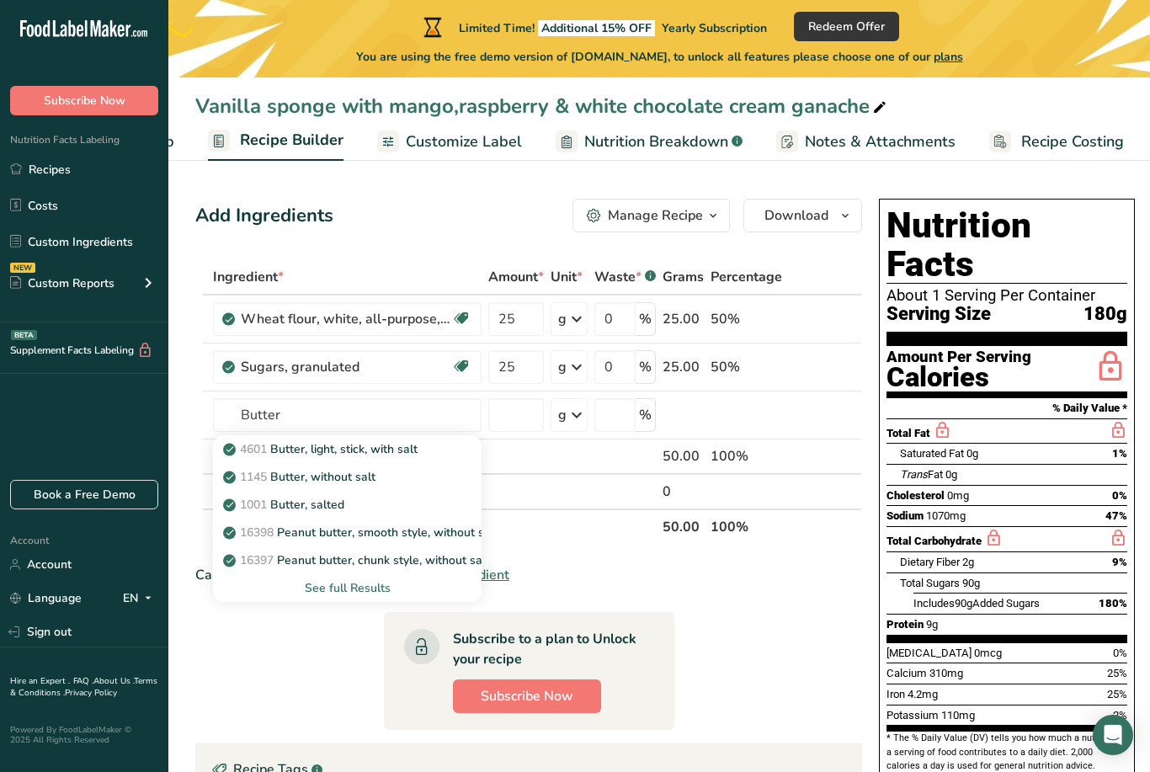
click at [369, 482] on p "1145 Butter, without salt" at bounding box center [300, 477] width 149 height 18
type input "Butter, without salt"
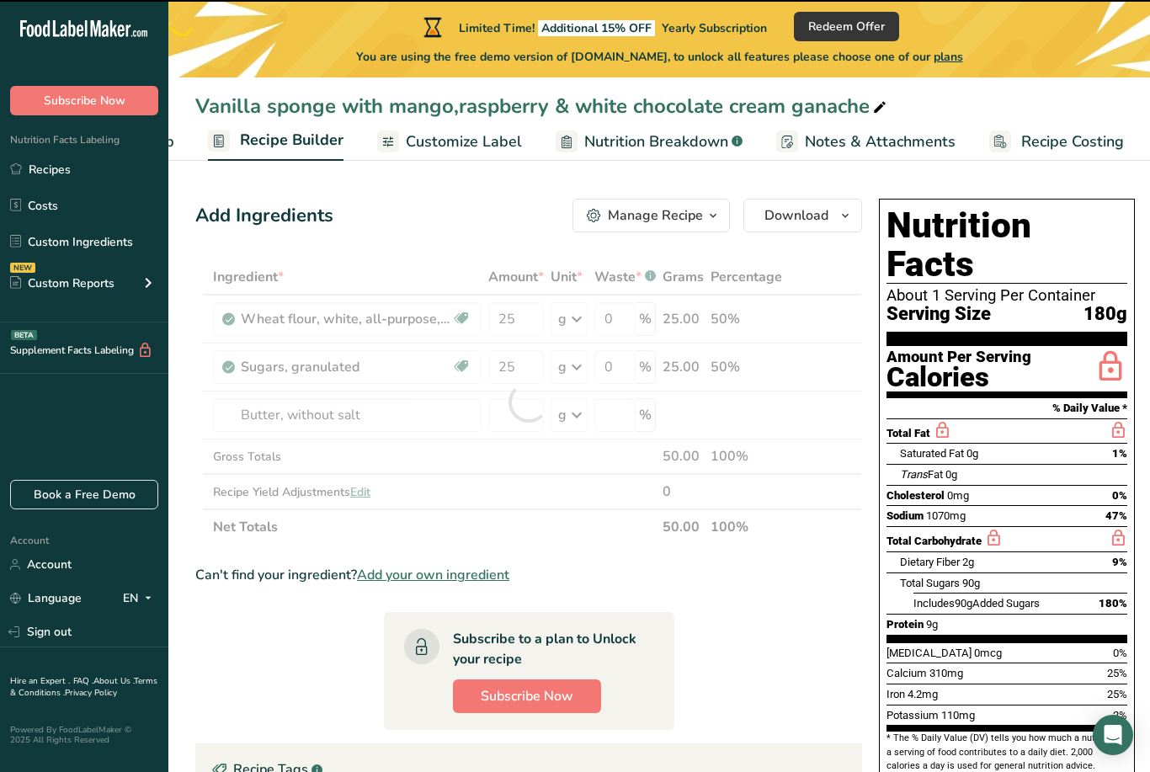
type input "0"
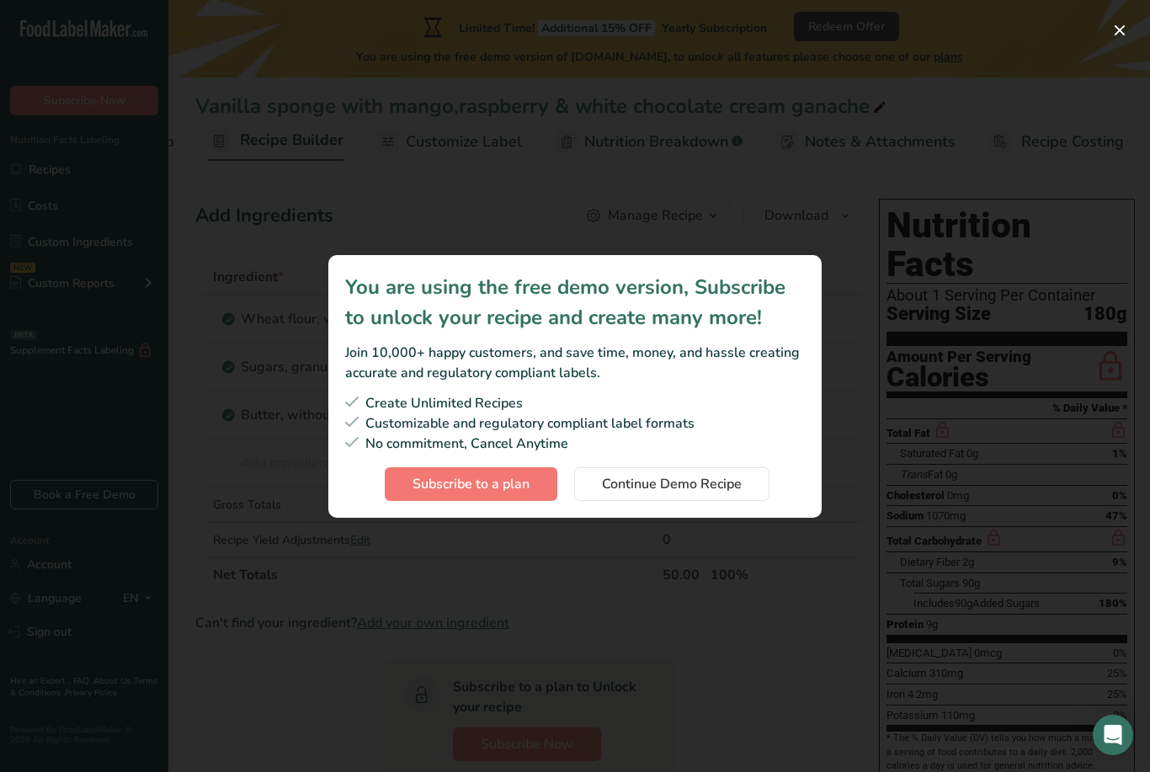
click at [694, 501] on button "Continue Demo Recipe" at bounding box center [671, 484] width 195 height 34
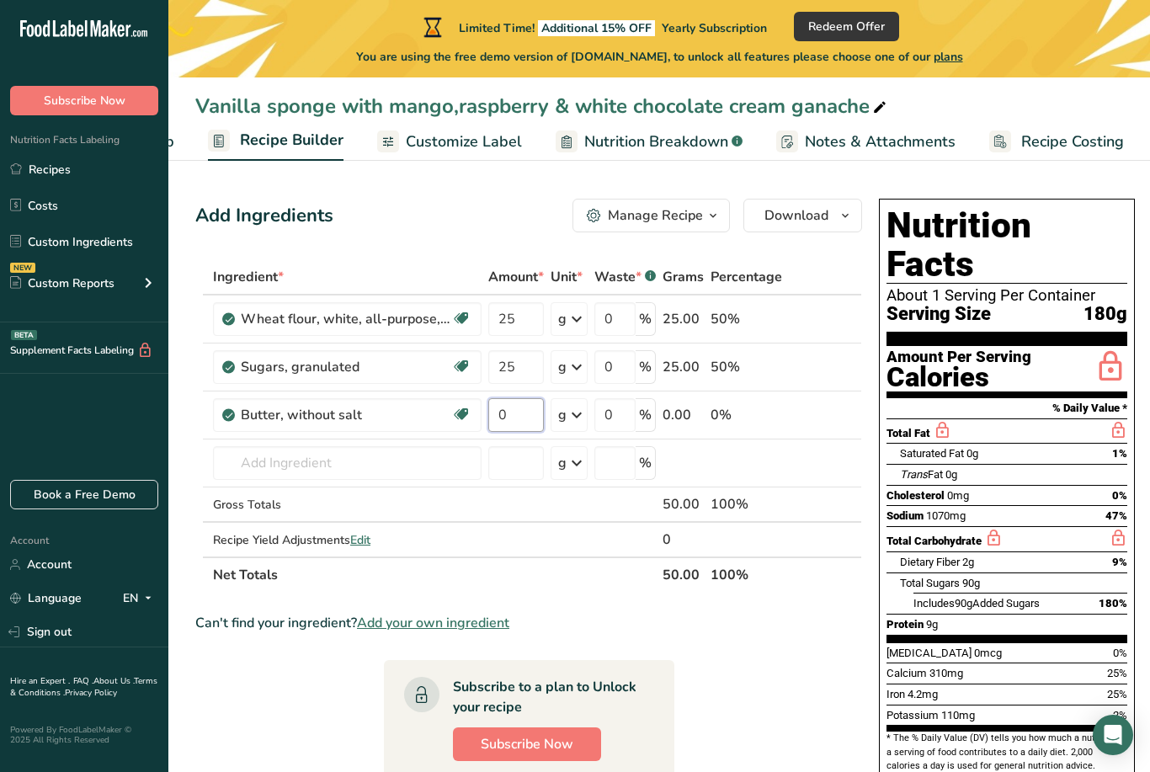
click at [532, 421] on input "0" at bounding box center [516, 415] width 56 height 34
type input "25"
click at [427, 460] on div "Ingredient * Amount * Unit * Waste * .a-a{fill:#347362;}.b-a{fill:#fff;} Grams …" at bounding box center [528, 425] width 667 height 333
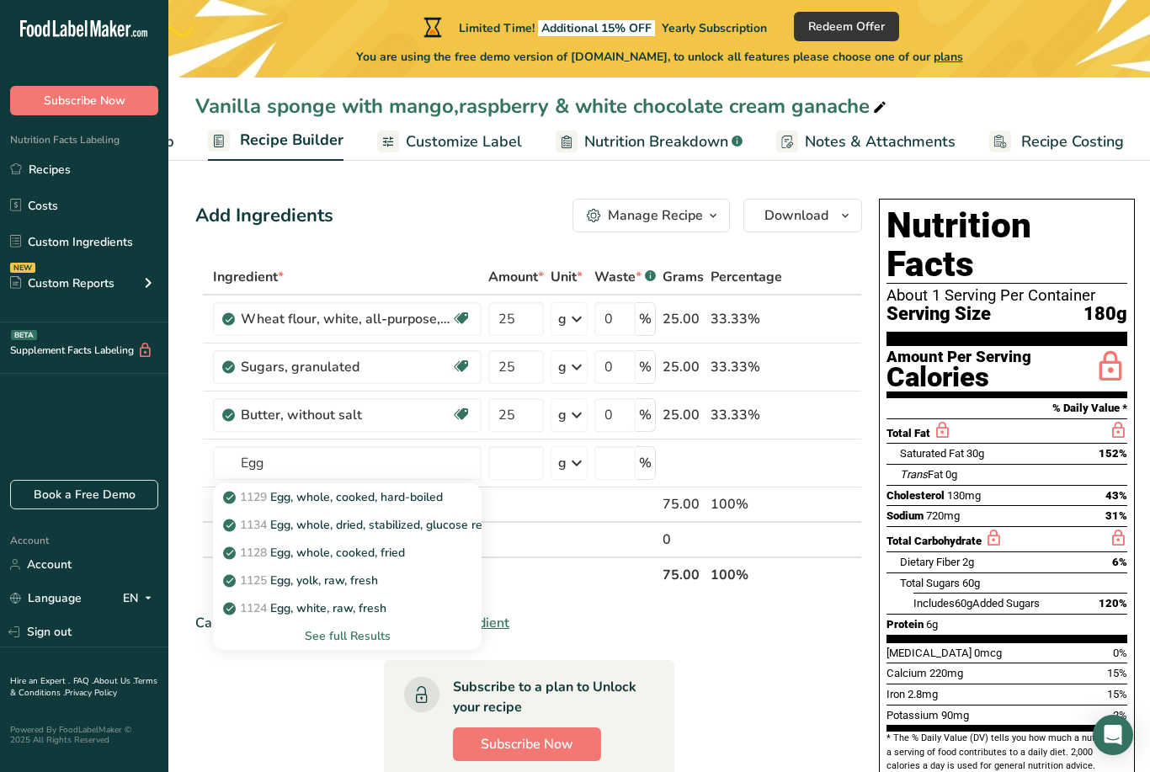
click at [385, 581] on div "1125 Egg, yolk, raw, fresh" at bounding box center [333, 580] width 215 height 18
type input "Egg, yolk, raw, fresh"
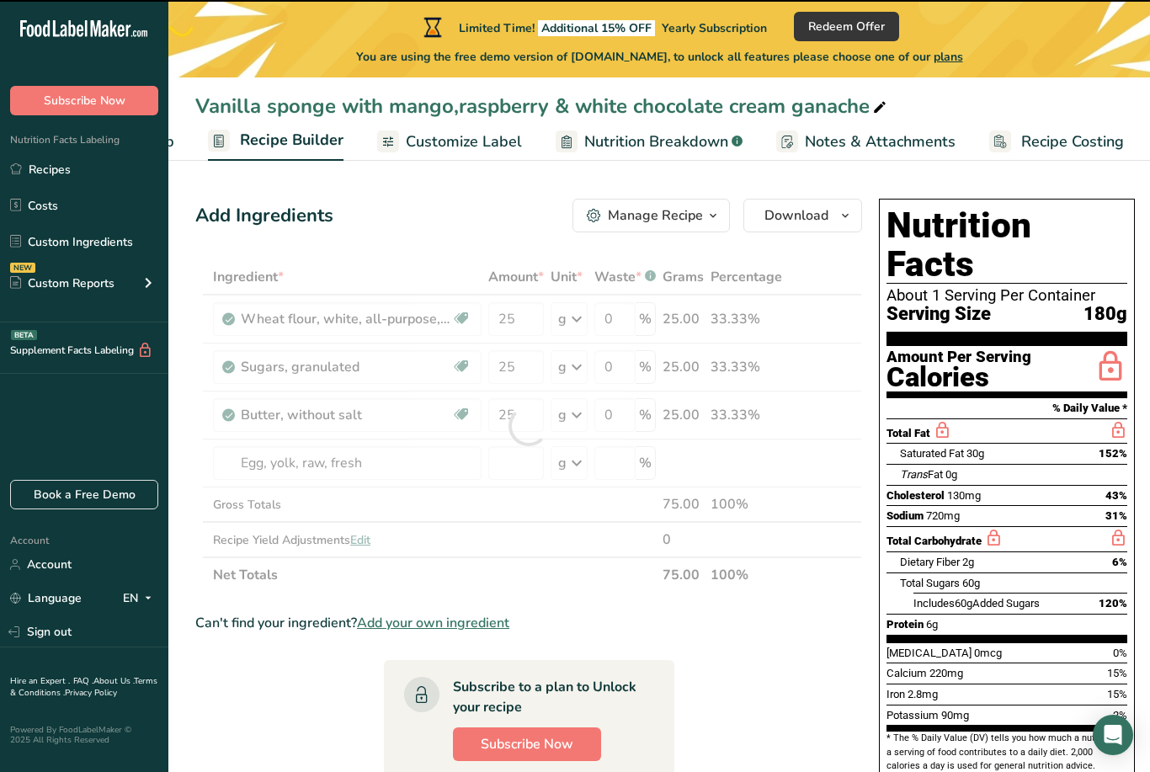
type input "0"
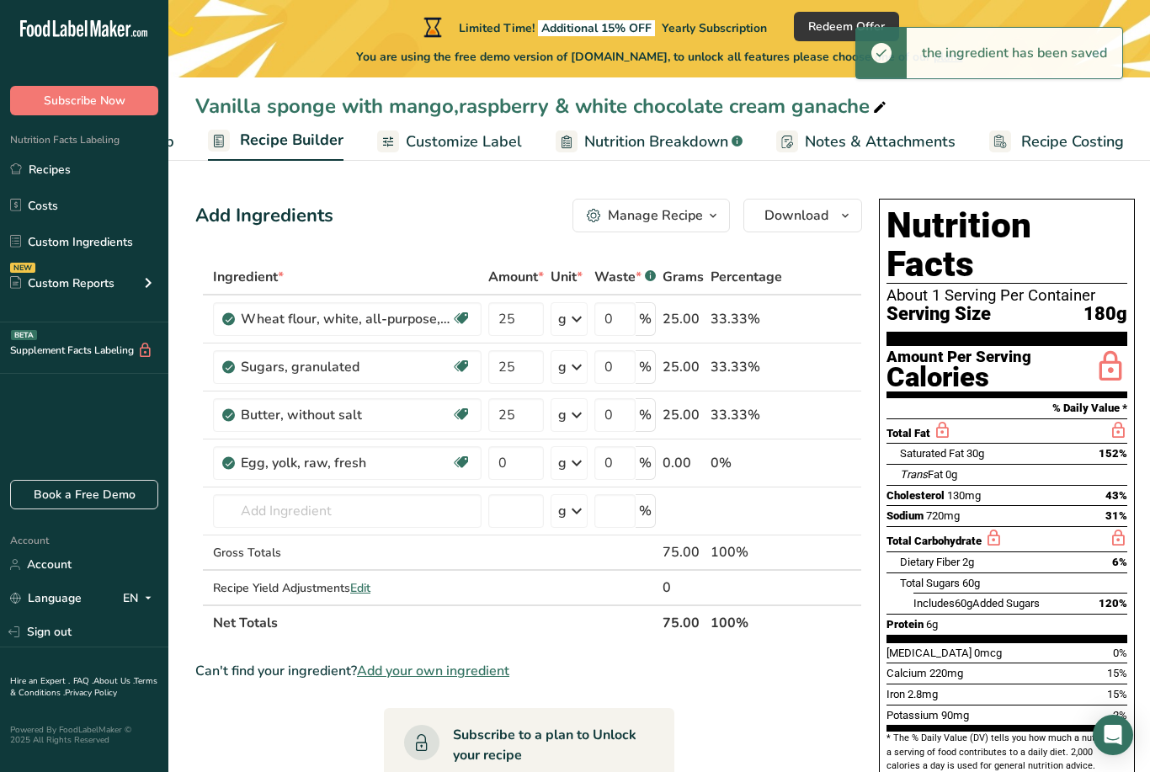
click at [566, 469] on icon at bounding box center [576, 463] width 20 height 30
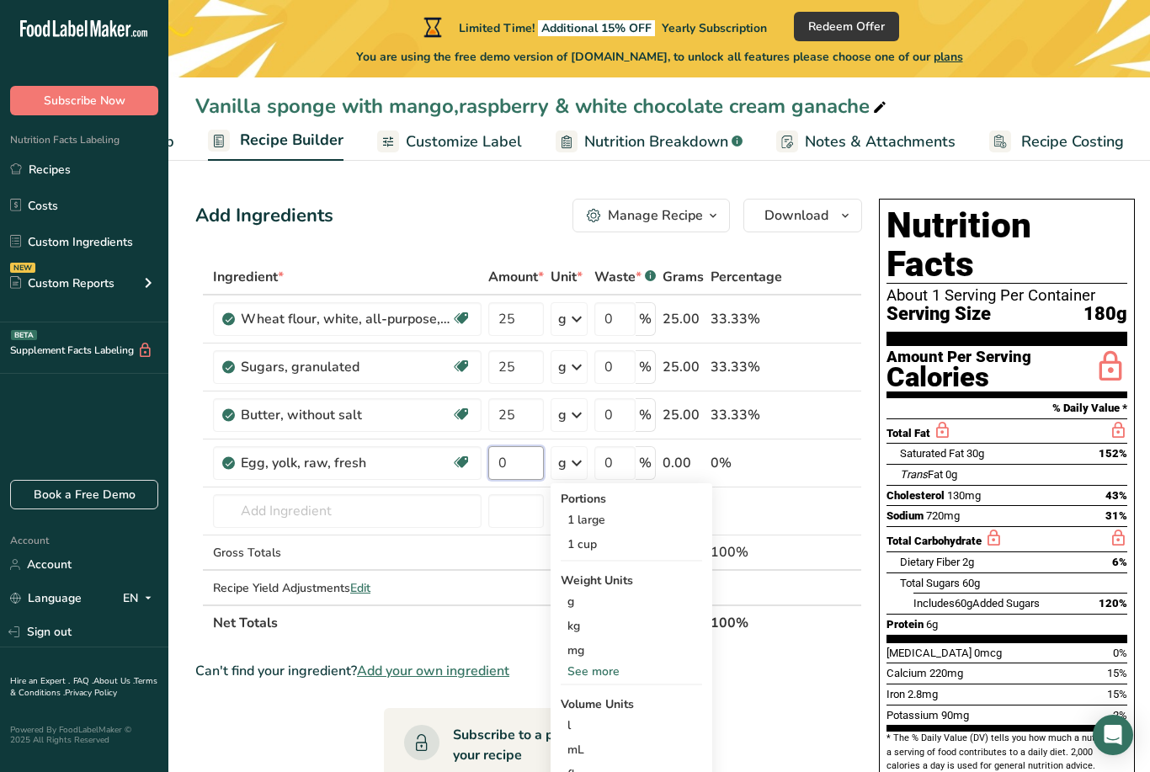
click at [502, 475] on input "0" at bounding box center [516, 463] width 56 height 34
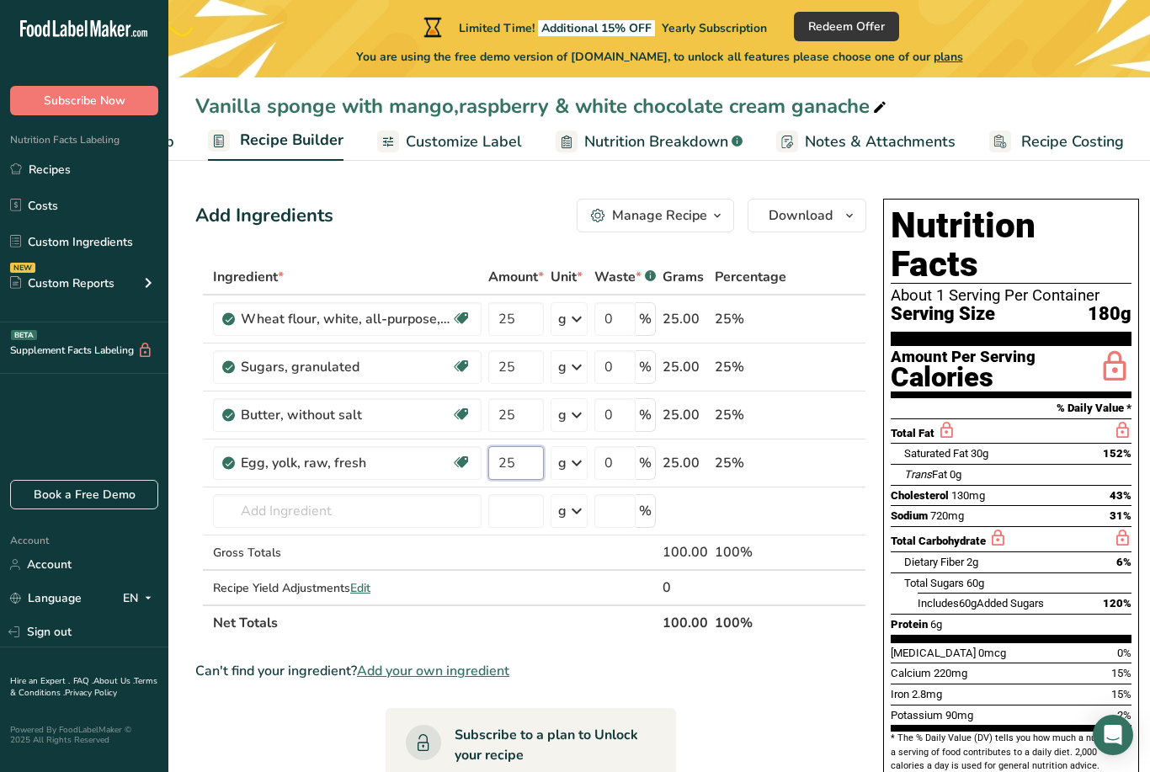
type input "25"
click at [380, 515] on div "Ingredient * Amount * Unit * Waste * .a-a{fill:#347362;}.b-a{fill:#fff;} Grams …" at bounding box center [530, 449] width 671 height 381
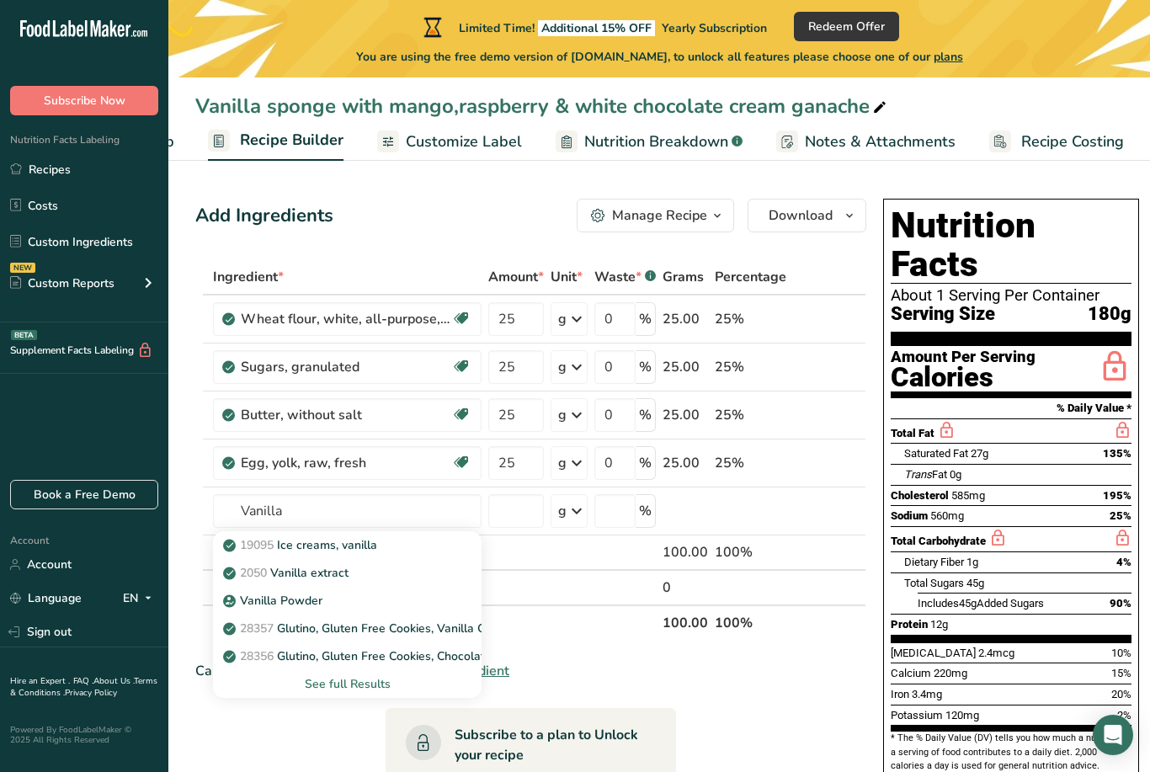
click at [338, 574] on p "2050 Vanilla extract" at bounding box center [287, 573] width 122 height 18
type input "Vanilla extract"
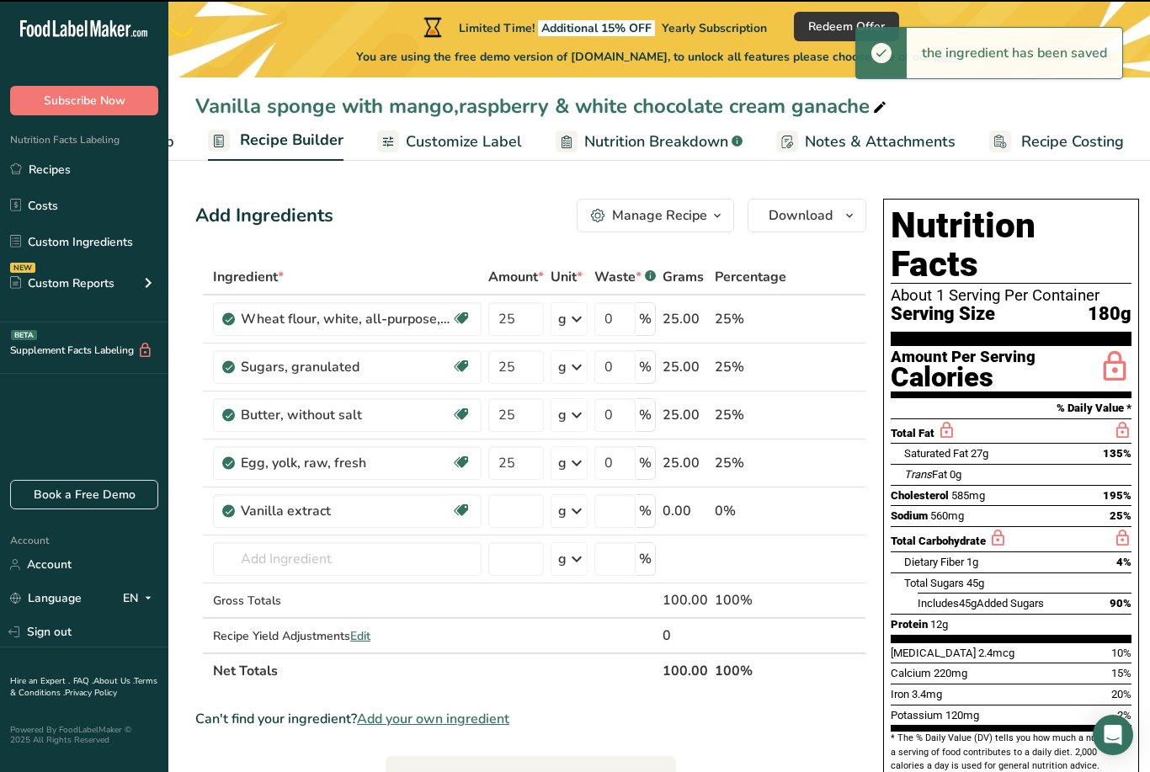
type input "0"
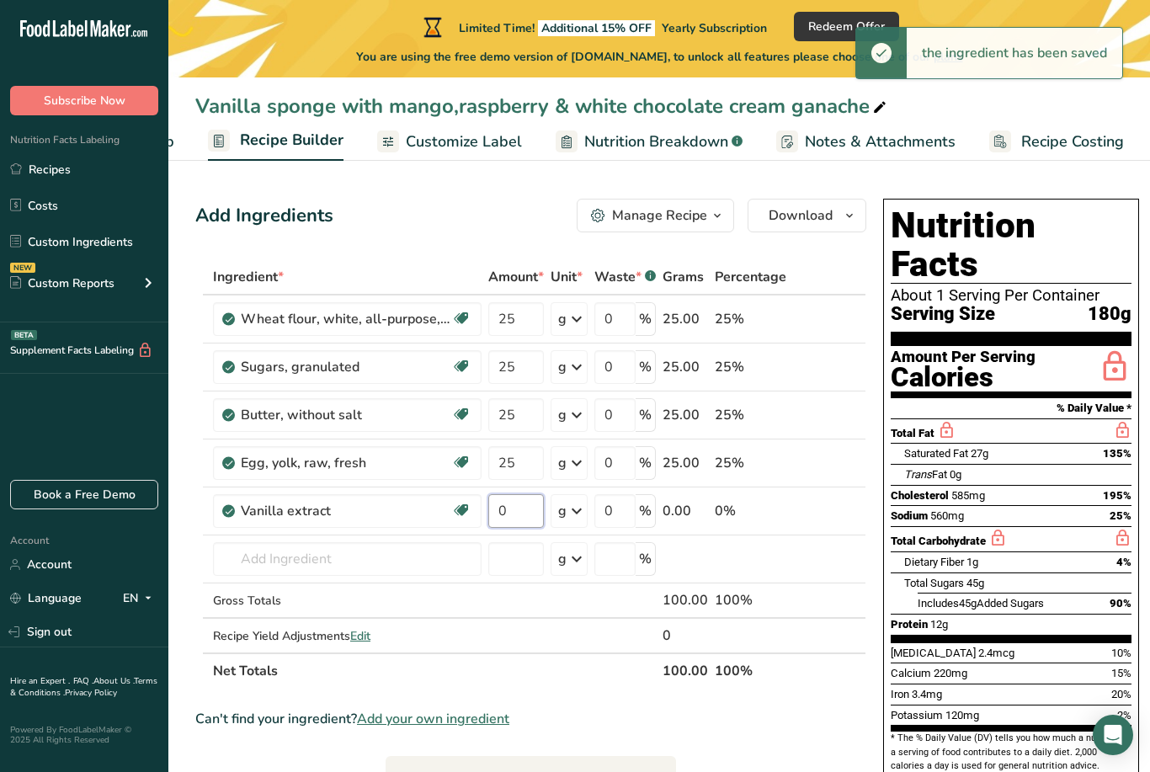
click at [521, 516] on input "0" at bounding box center [516, 511] width 56 height 34
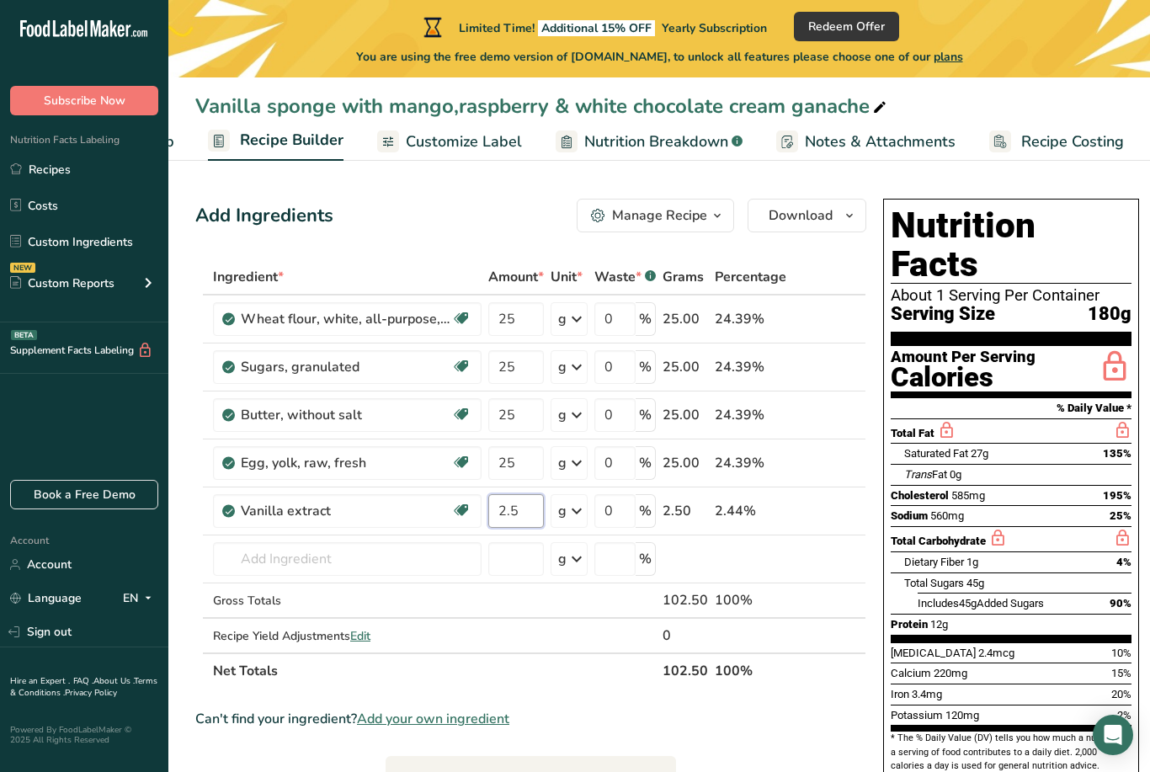
type input "2.5"
click at [579, 518] on div "Ingredient * Amount * Unit * Waste * .a-a{fill:#347362;}.b-a{fill:#fff;} Grams …" at bounding box center [530, 473] width 671 height 429
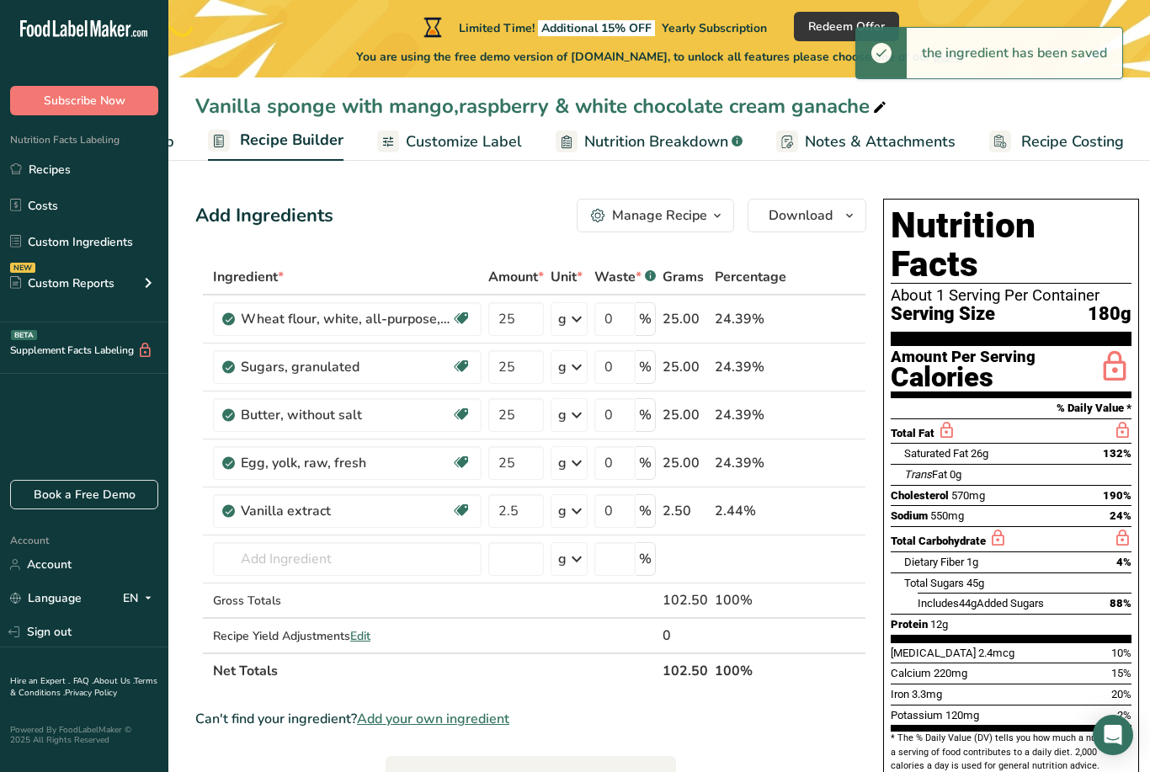
click at [579, 516] on icon at bounding box center [576, 511] width 20 height 30
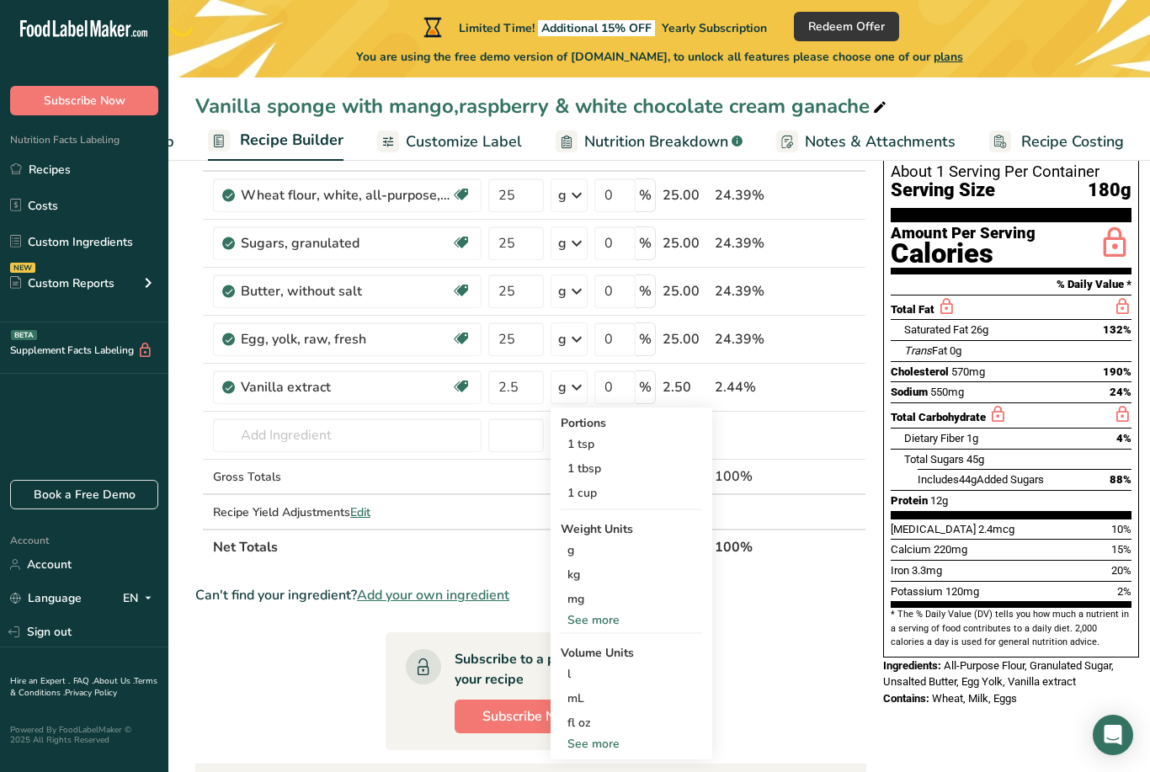
scroll to position [133, 0]
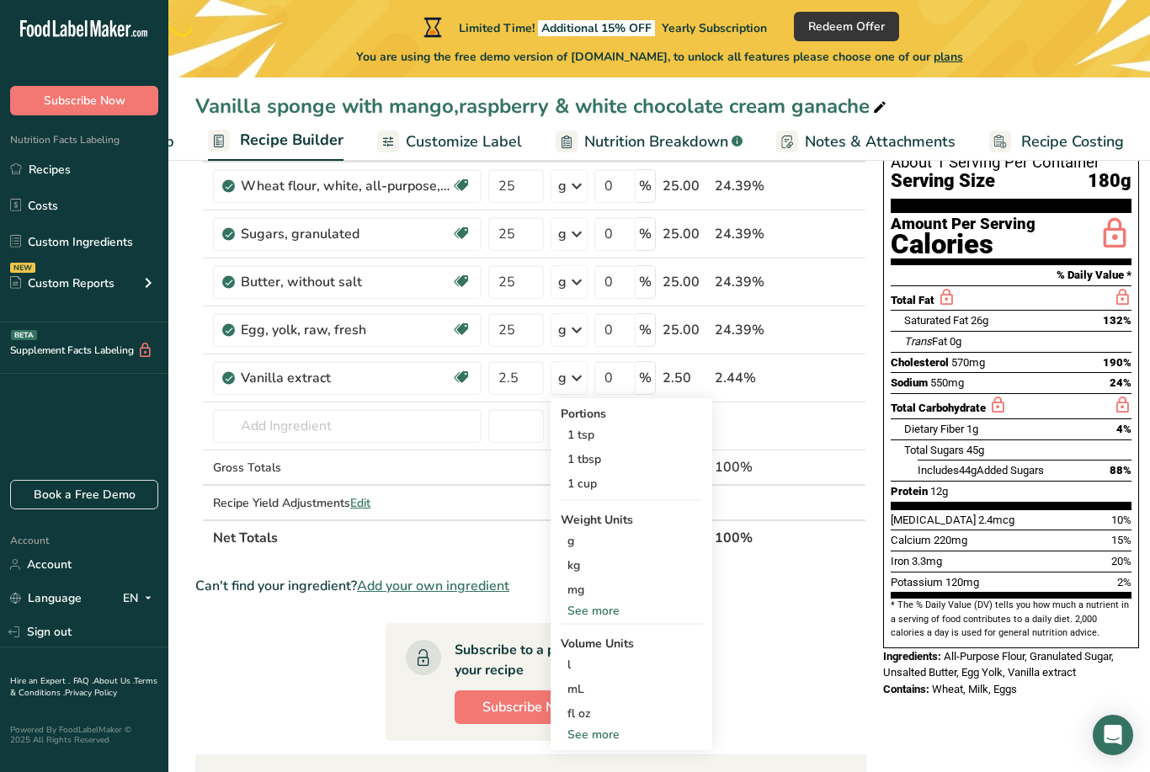
click at [585, 691] on div "mL" at bounding box center [631, 689] width 128 height 18
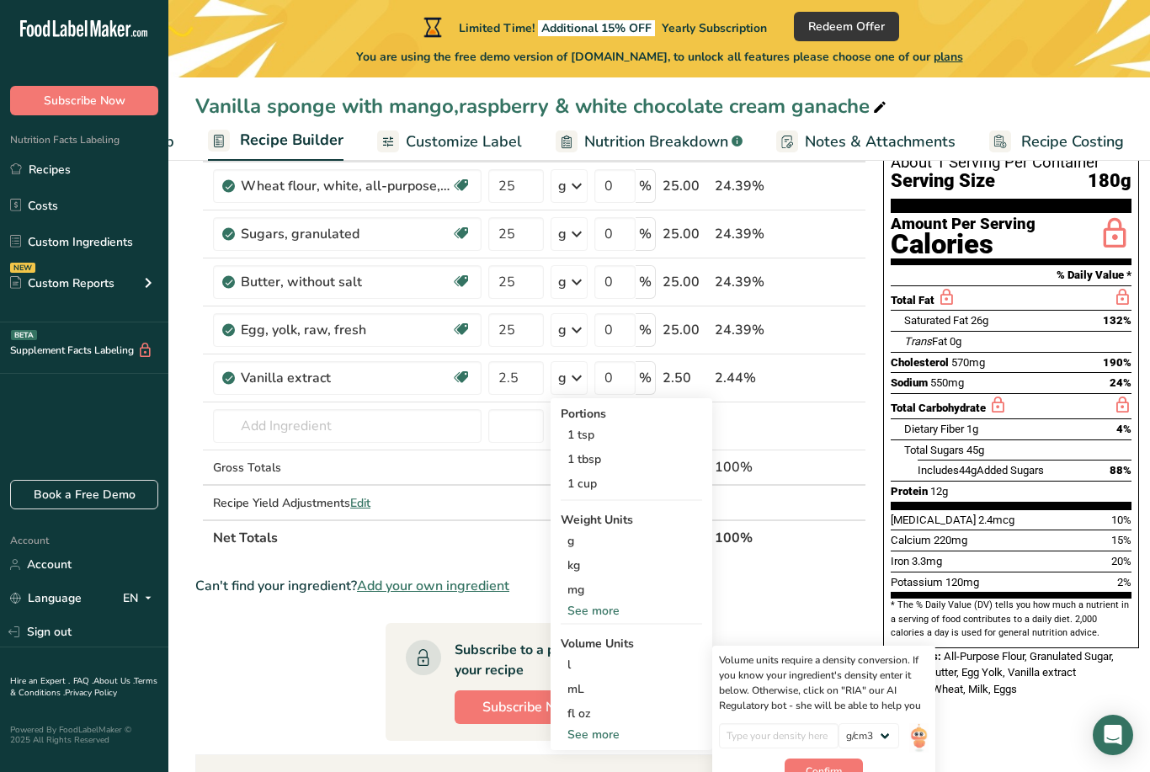
click at [833, 771] on span "Confirm" at bounding box center [823, 770] width 36 height 15
click at [627, 688] on div "mL" at bounding box center [631, 689] width 128 height 18
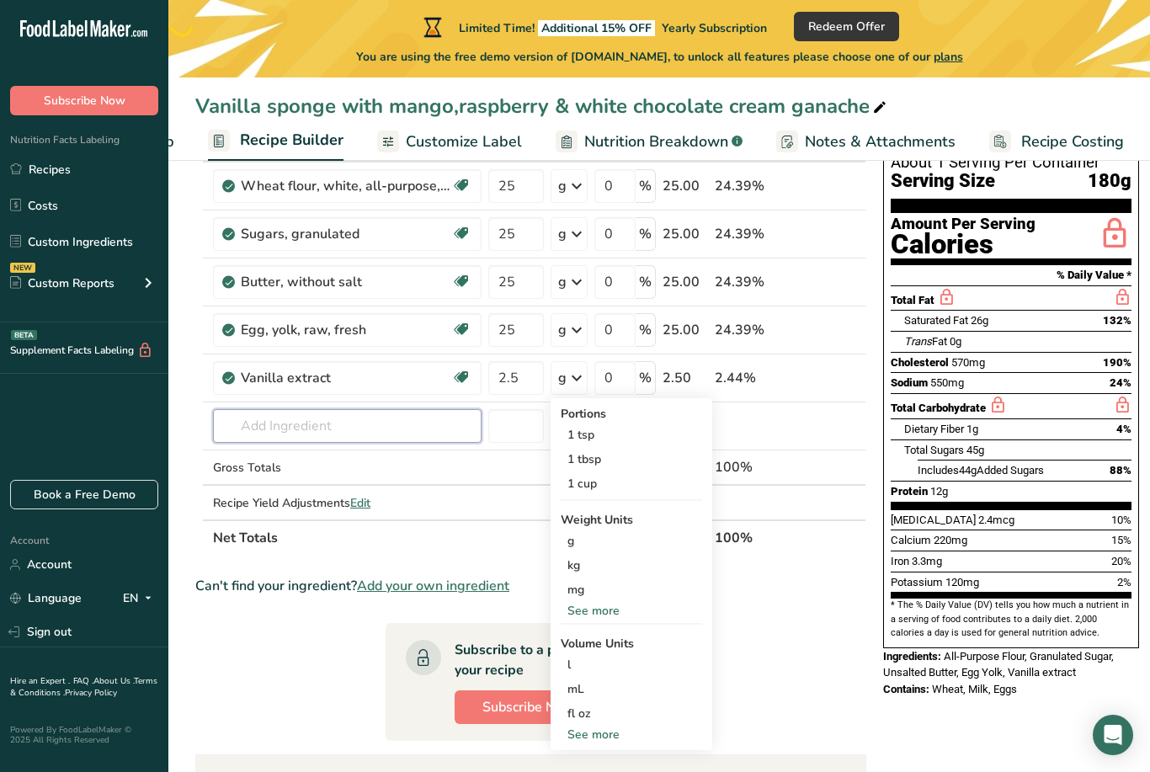
click at [429, 433] on input "text" at bounding box center [347, 426] width 268 height 34
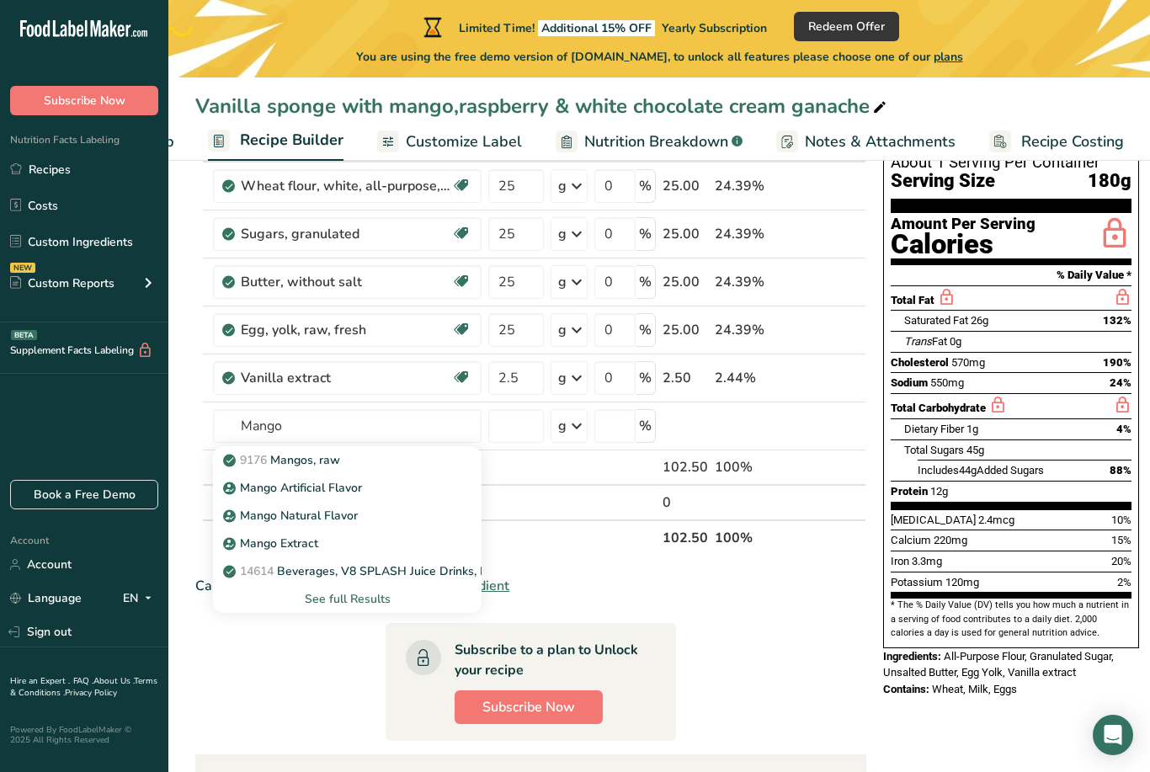
click at [353, 461] on div "9176 Mangos, raw" at bounding box center [333, 460] width 215 height 18
type input "Mangos, raw"
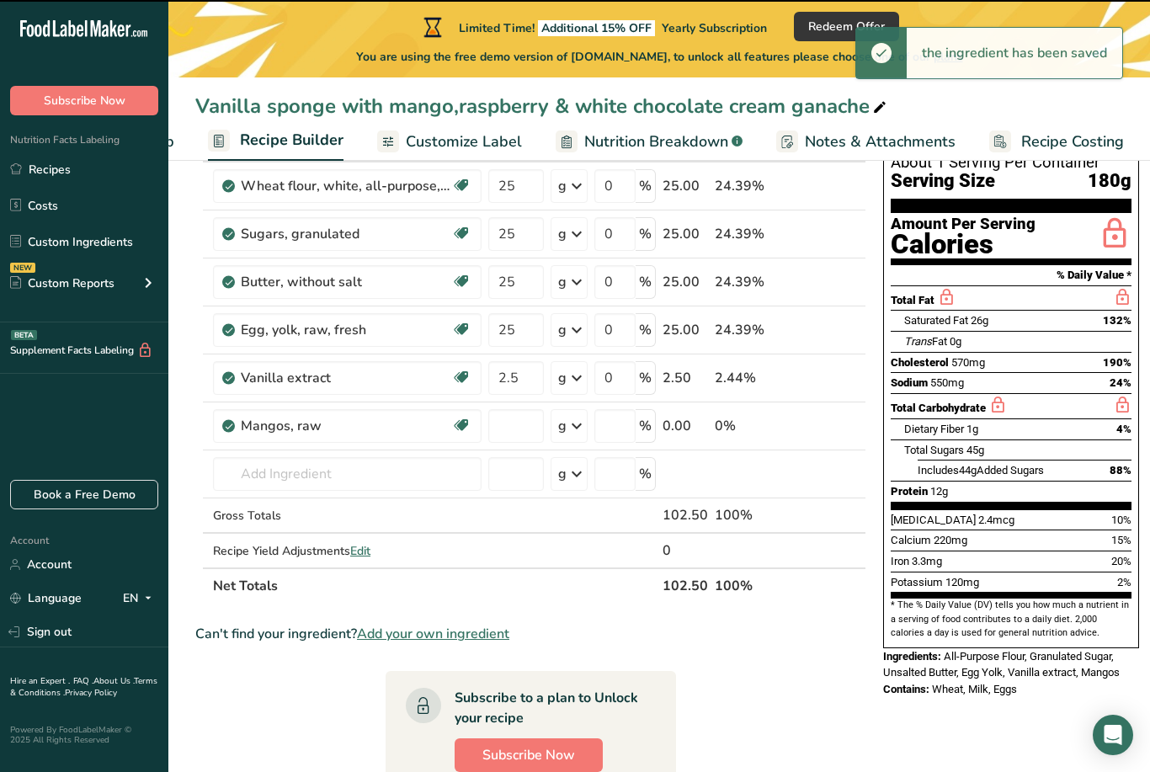
type input "0"
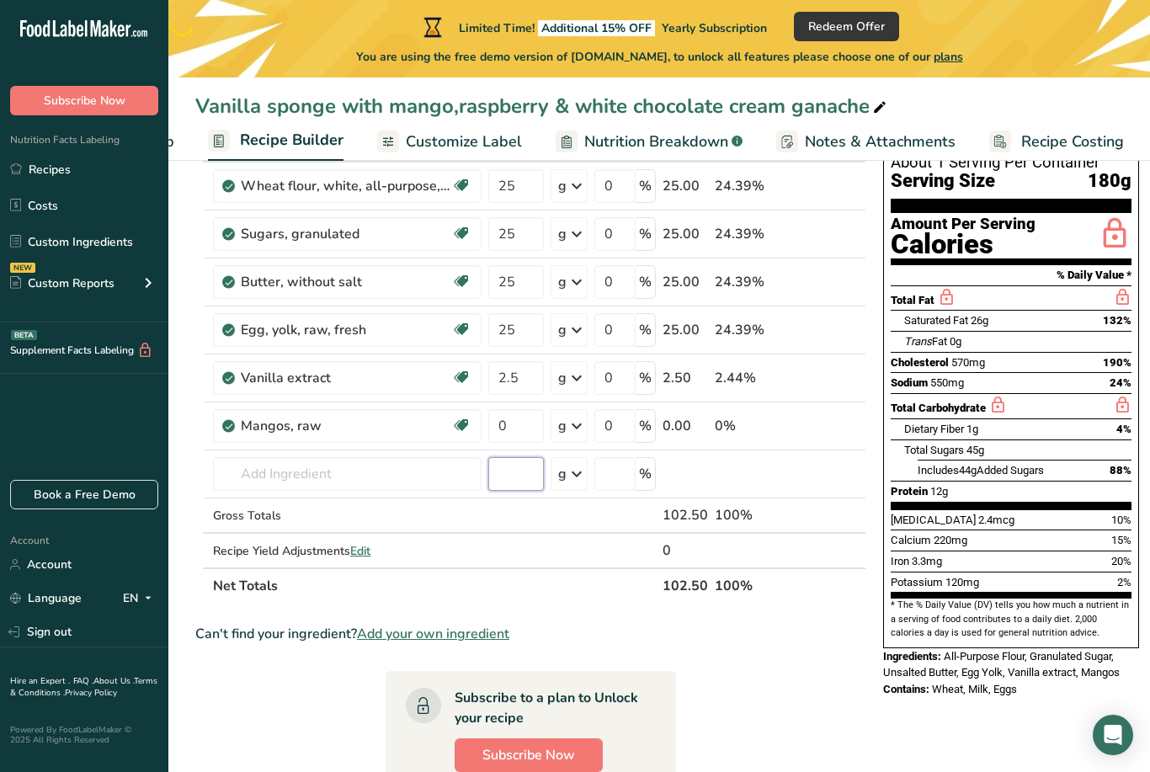
click at [504, 467] on input "number" at bounding box center [516, 474] width 56 height 34
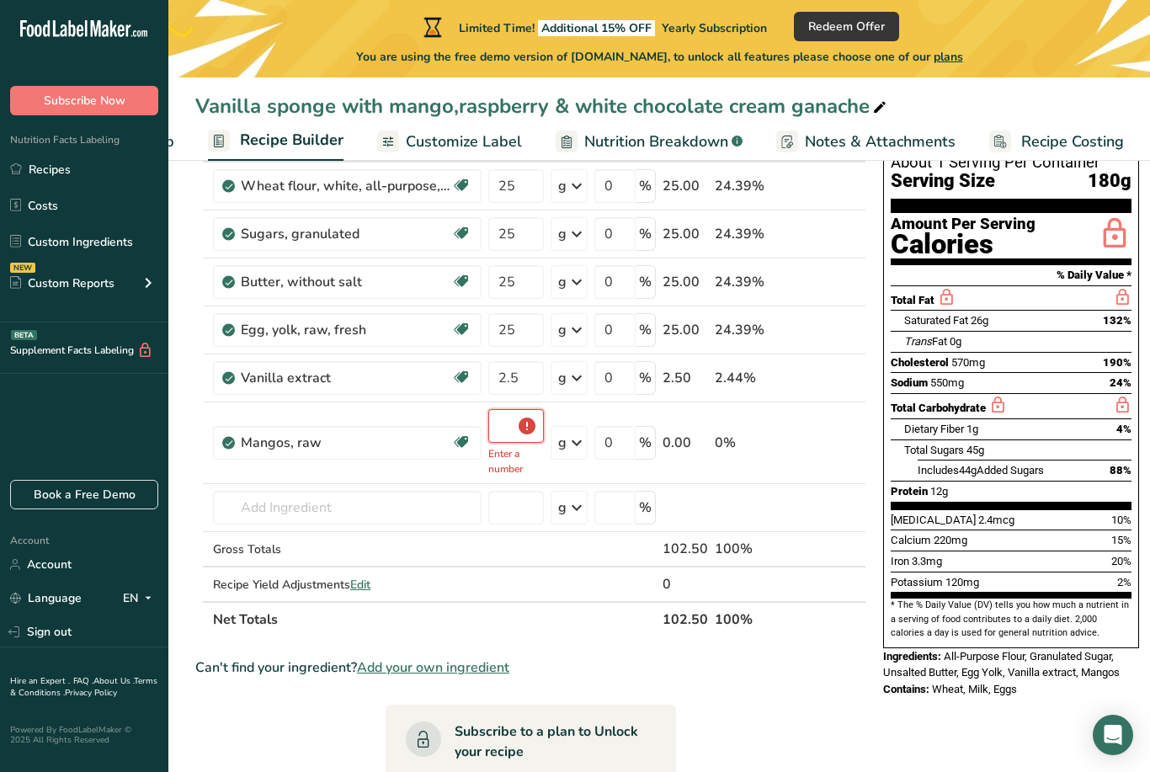
type input "0"
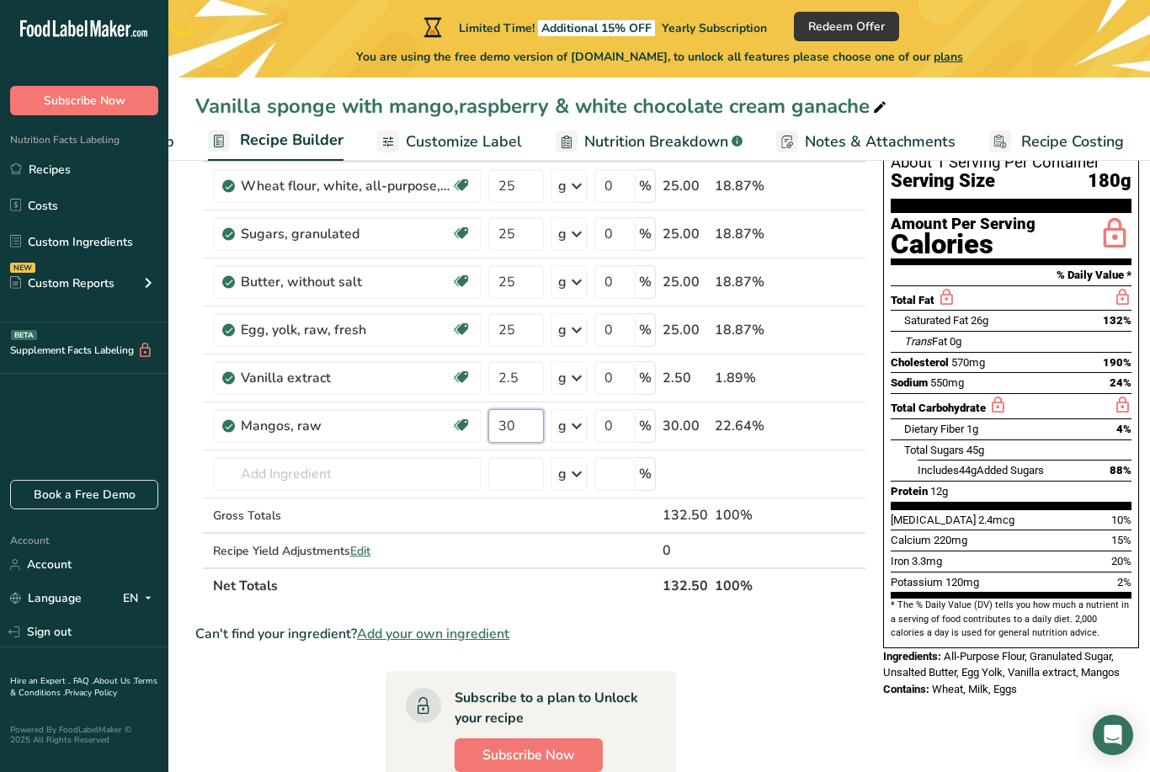
type input "30"
click at [413, 485] on div "Ingredient * Amount * Unit * Waste * .a-a{fill:#347362;}.b-a{fill:#fff;} Grams …" at bounding box center [530, 364] width 671 height 477
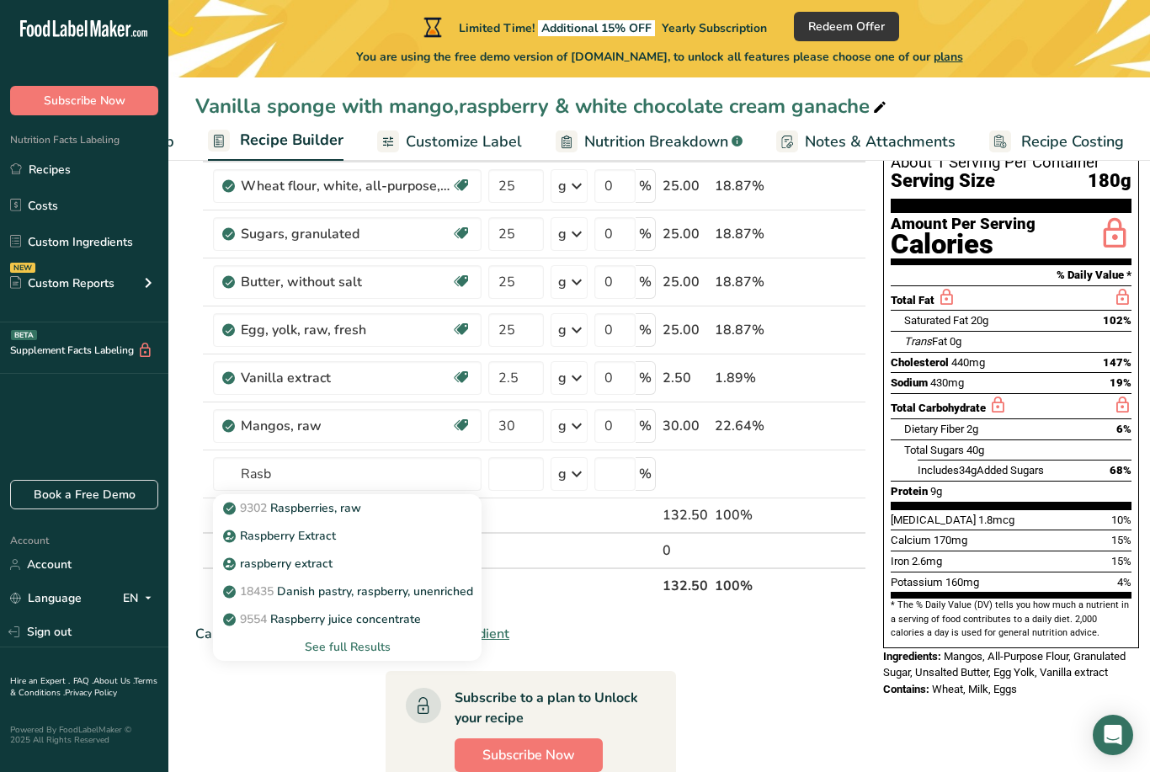
click at [361, 515] on p "9302 Raspberries, raw" at bounding box center [293, 508] width 135 height 18
type input "Raspberries, raw"
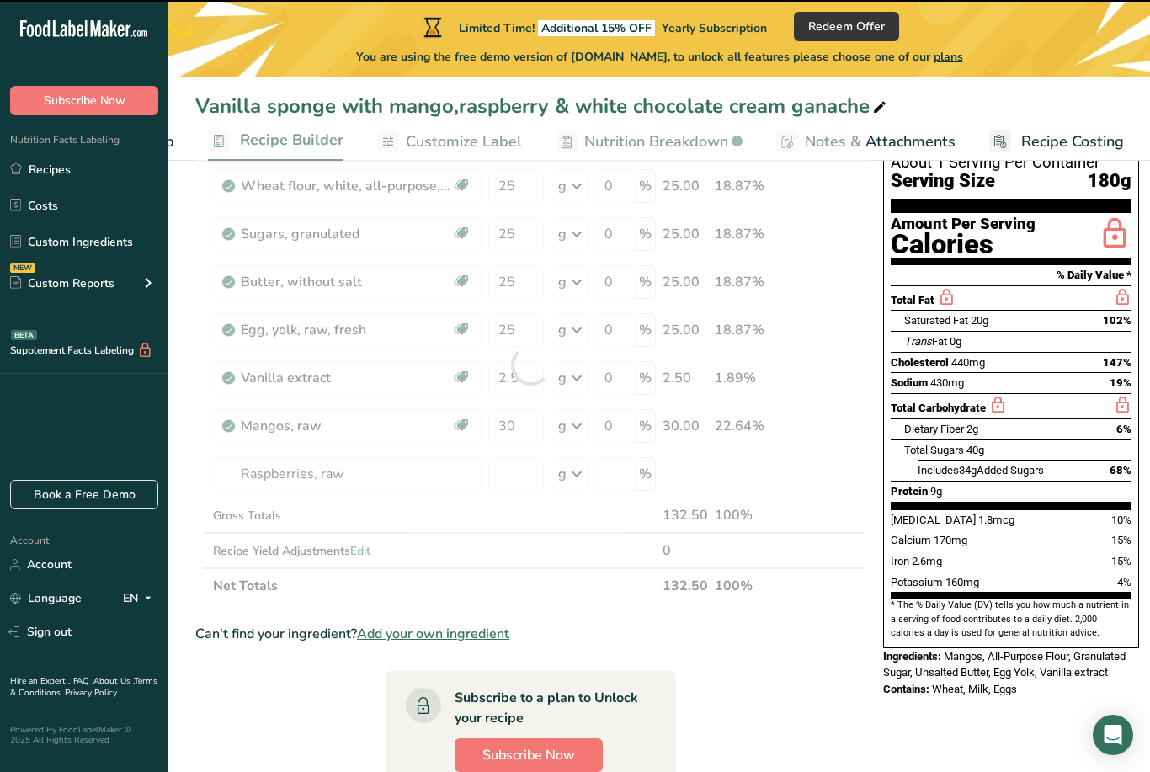
type input "0"
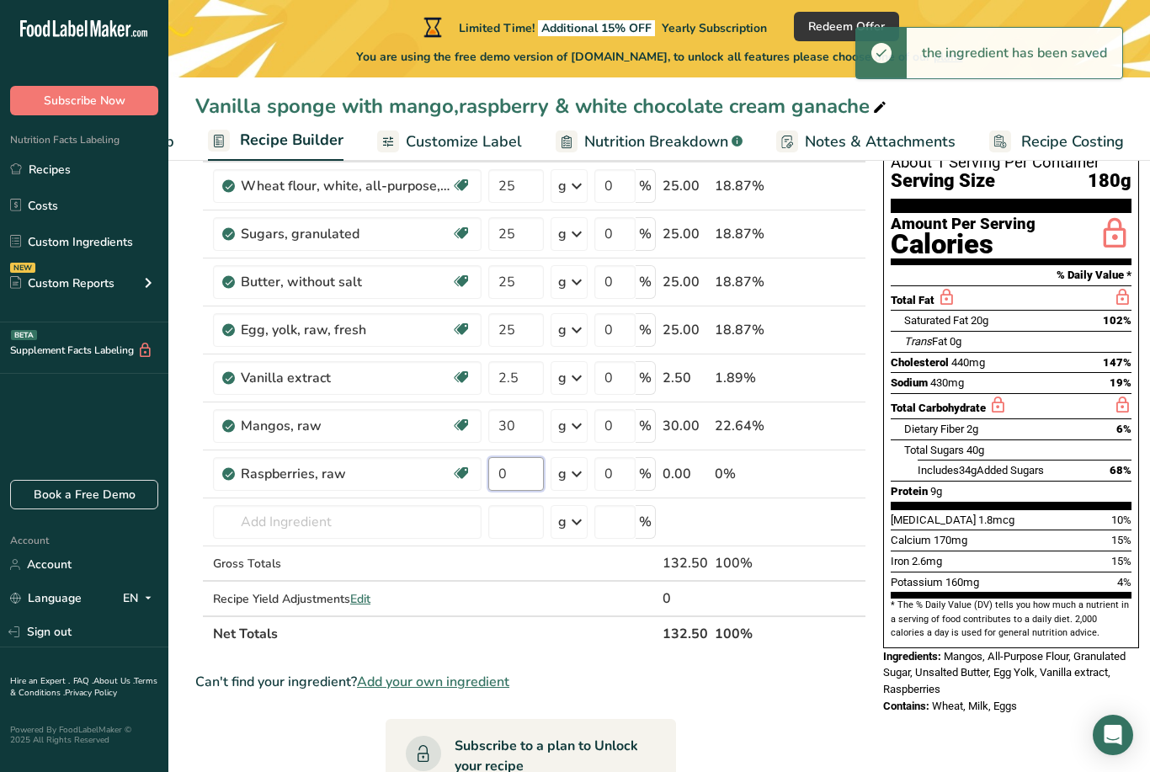
click at [518, 475] on input "0" at bounding box center [516, 474] width 56 height 34
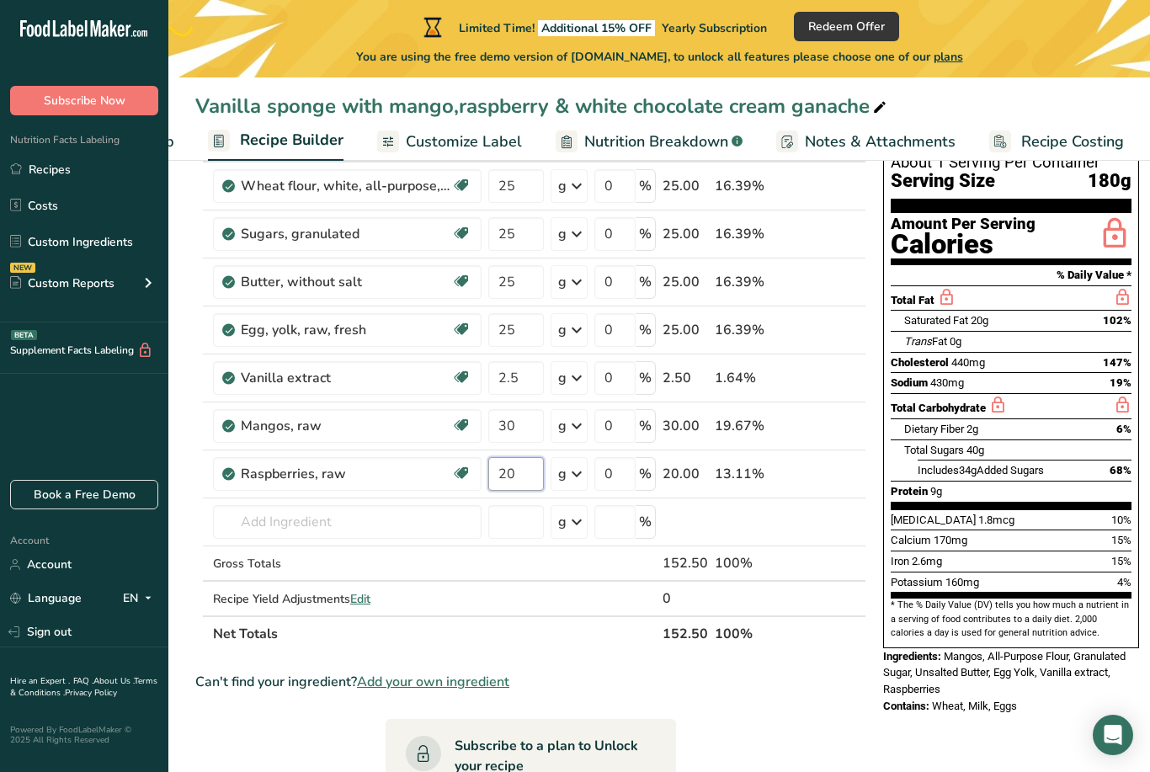
type input "20"
click at [407, 538] on div "Ingredient * Amount * Unit * Waste * .a-a{fill:#347362;}.b-a{fill:#fff;} Grams …" at bounding box center [530, 388] width 671 height 525
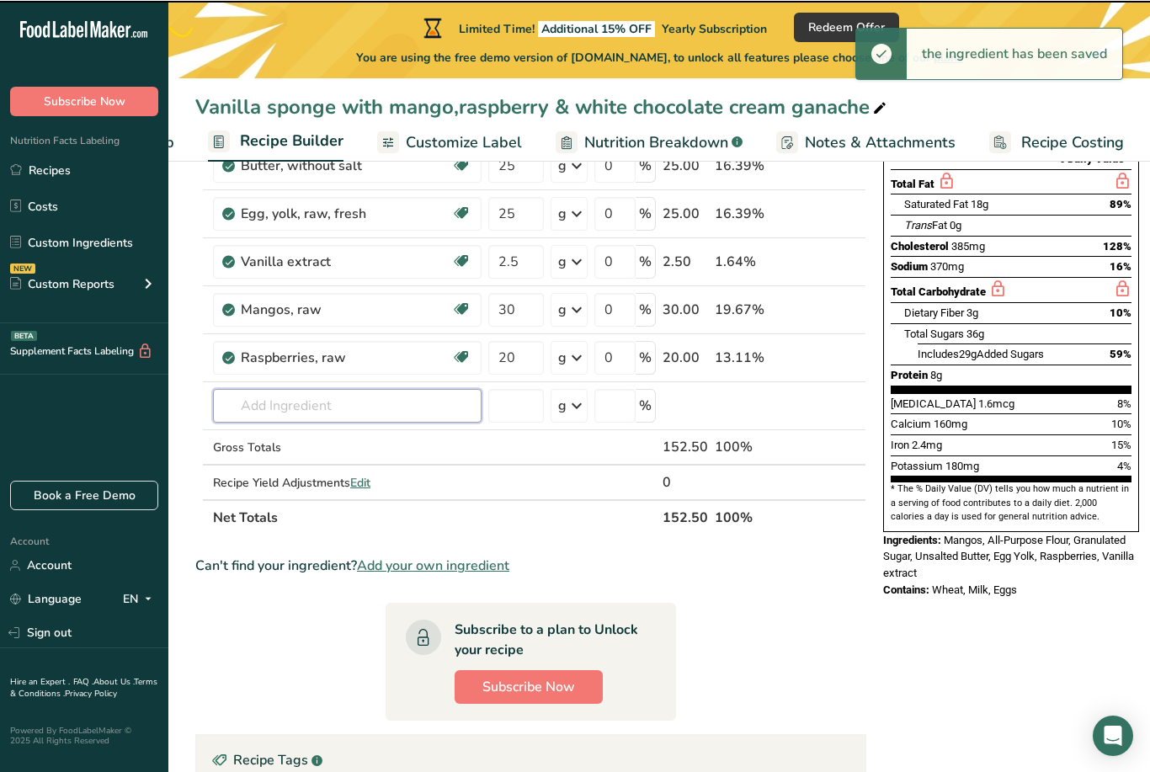
scroll to position [249, 0]
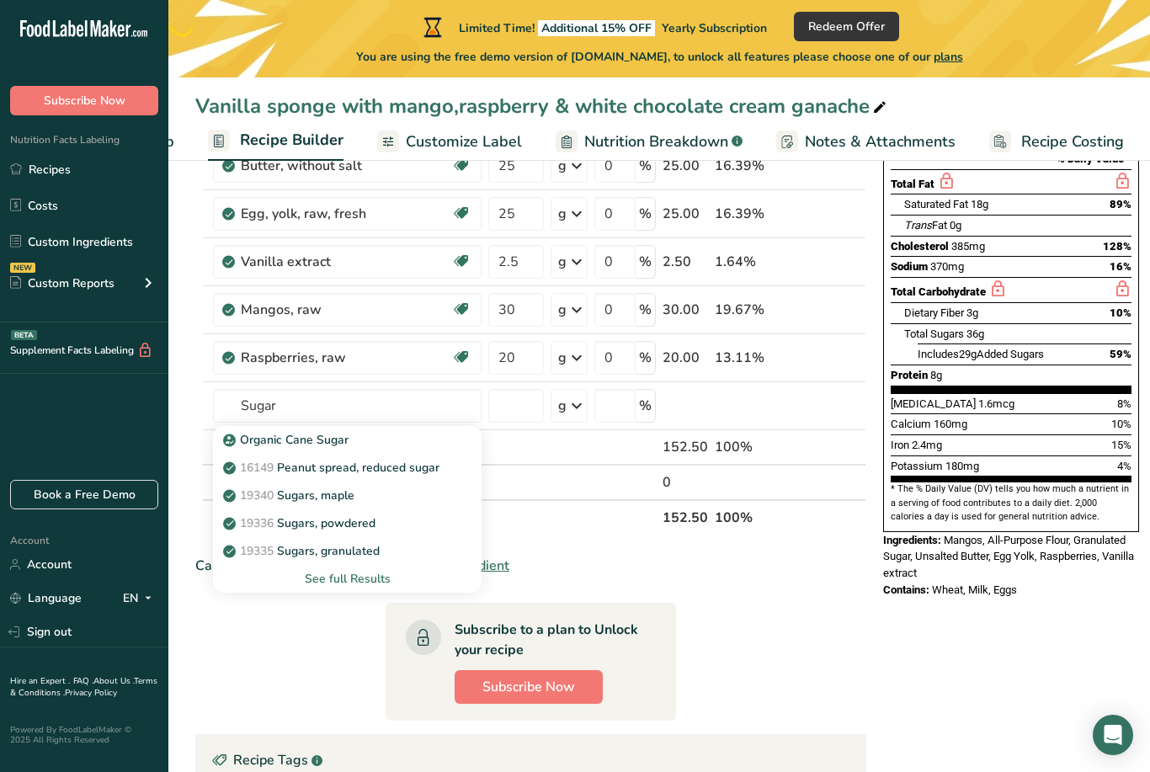
click at [372, 552] on p "19335 [GEOGRAPHIC_DATA], granulated" at bounding box center [302, 551] width 153 height 18
type input "Sugars, granulated"
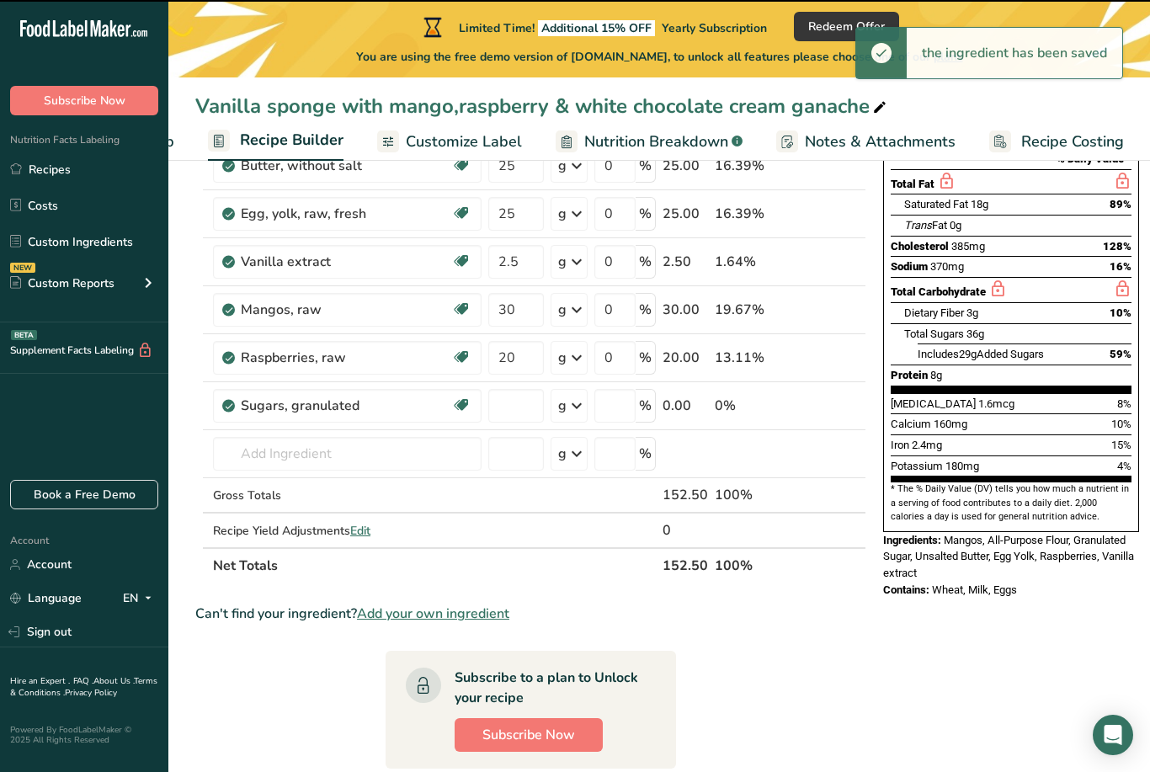
type input "0"
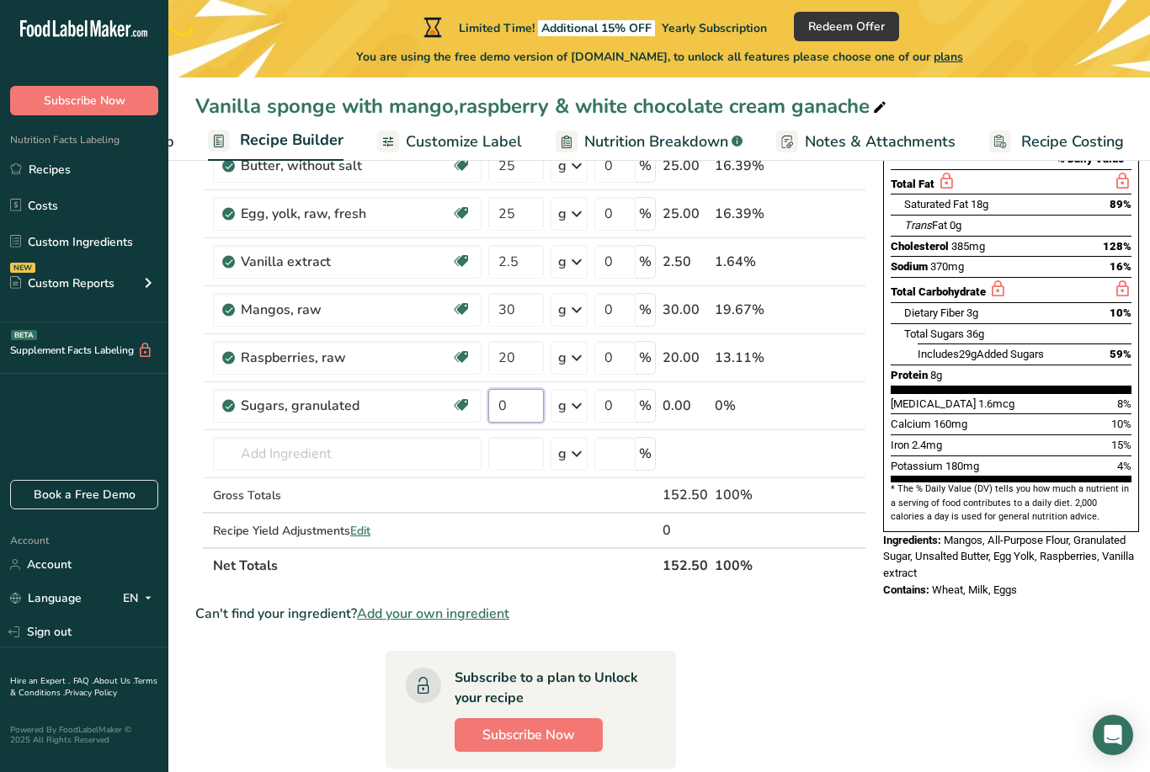
type input "0"
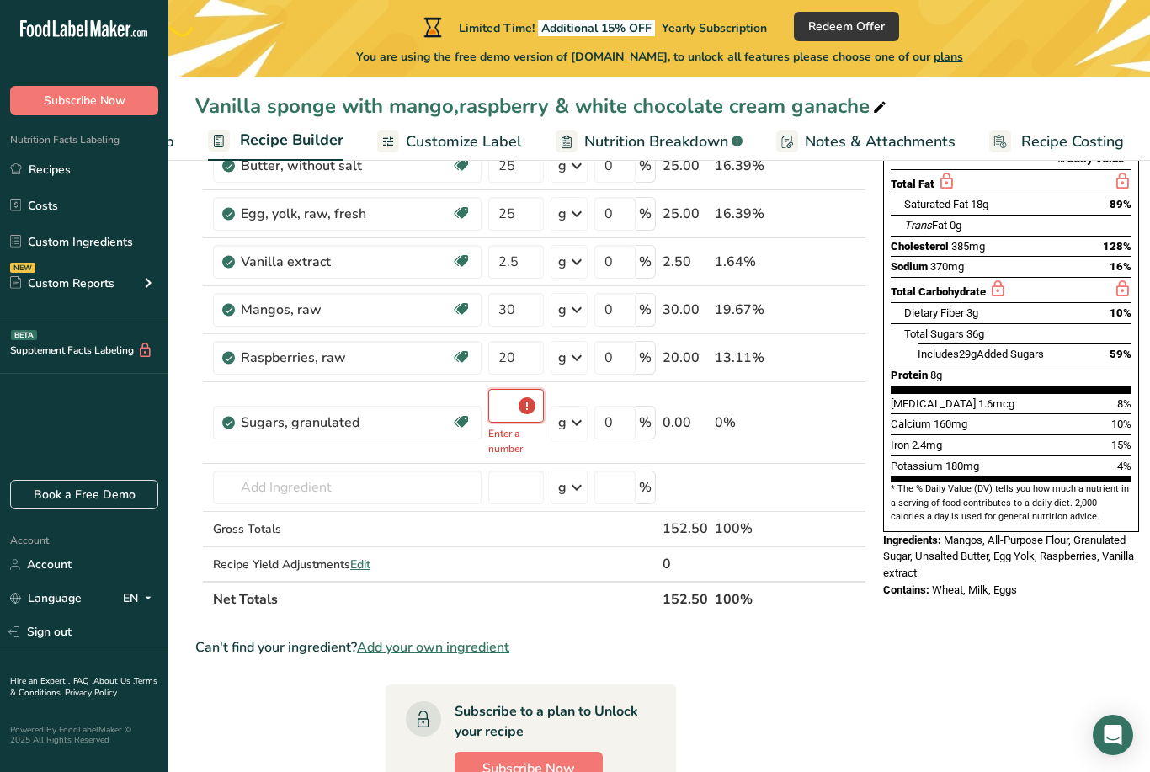
type input "0"
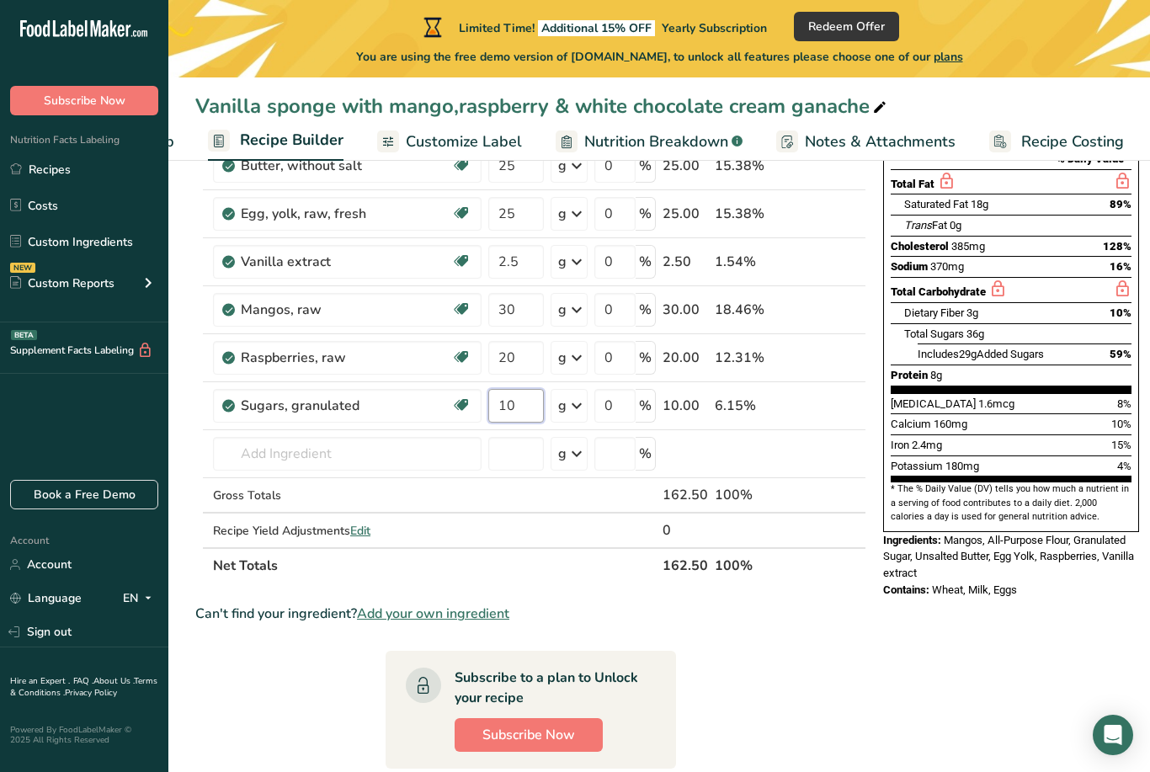
type input "10"
click at [407, 459] on div "Ingredient * Amount * Unit * Waste * .a-a{fill:#347362;}.b-a{fill:#fff;} Grams …" at bounding box center [530, 296] width 671 height 573
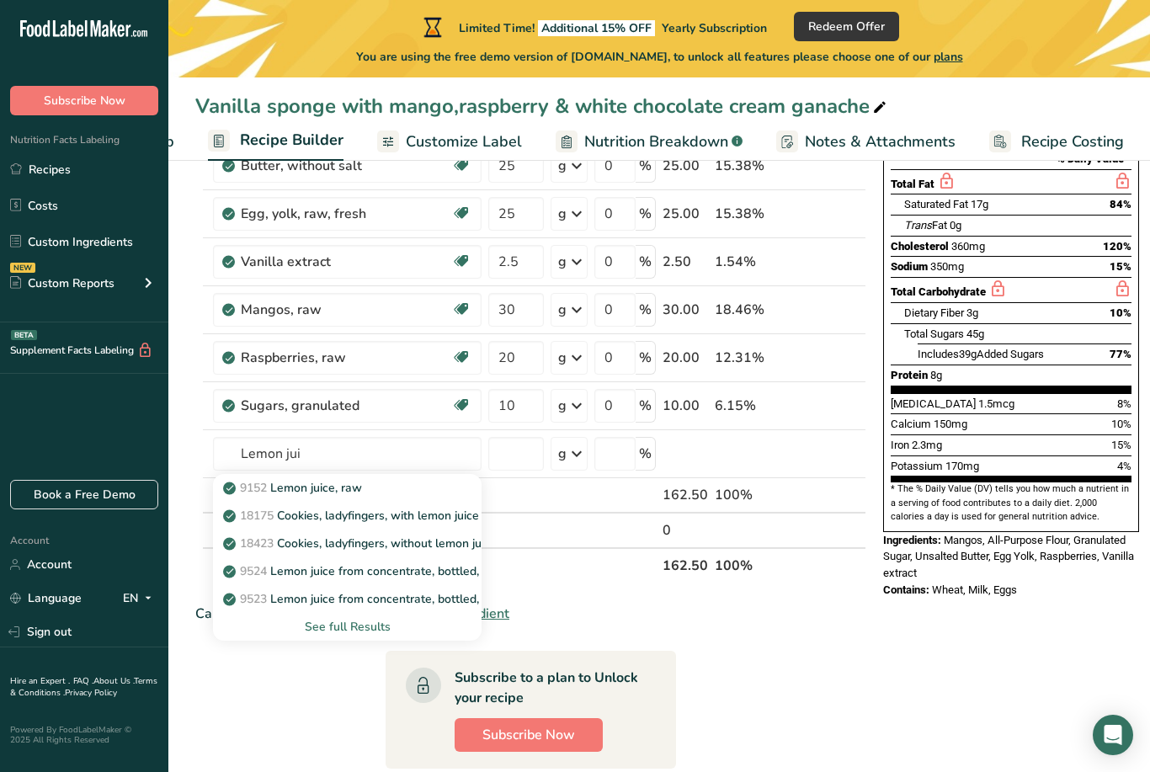
click at [337, 489] on p "9152 Lemon juice, raw" at bounding box center [293, 488] width 135 height 18
type input "Lemon juice, raw"
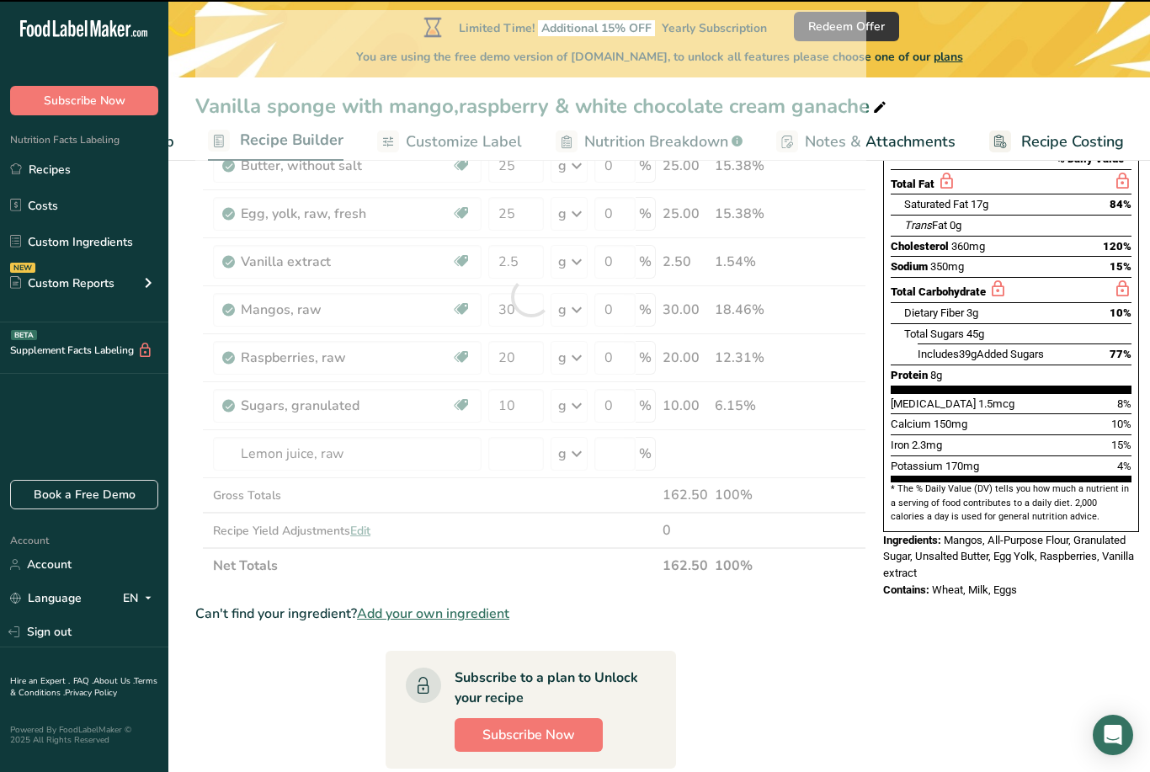
type input "0"
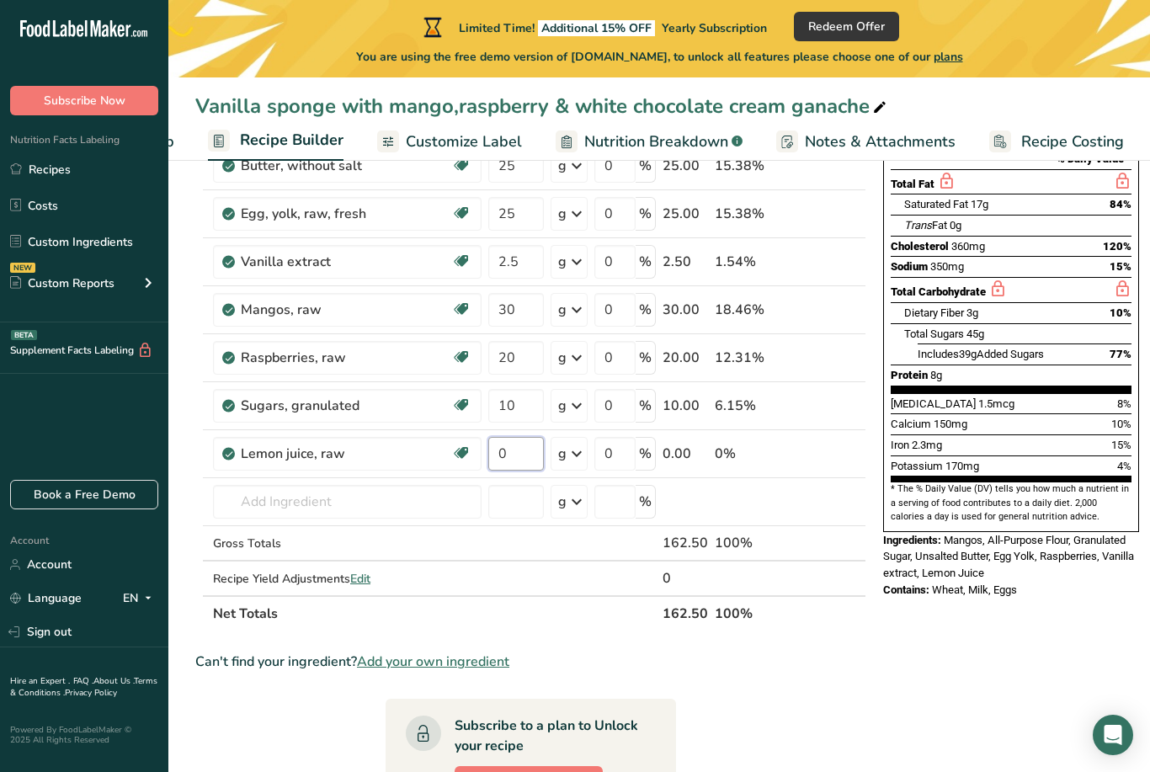
click at [516, 457] on input "0" at bounding box center [516, 454] width 56 height 34
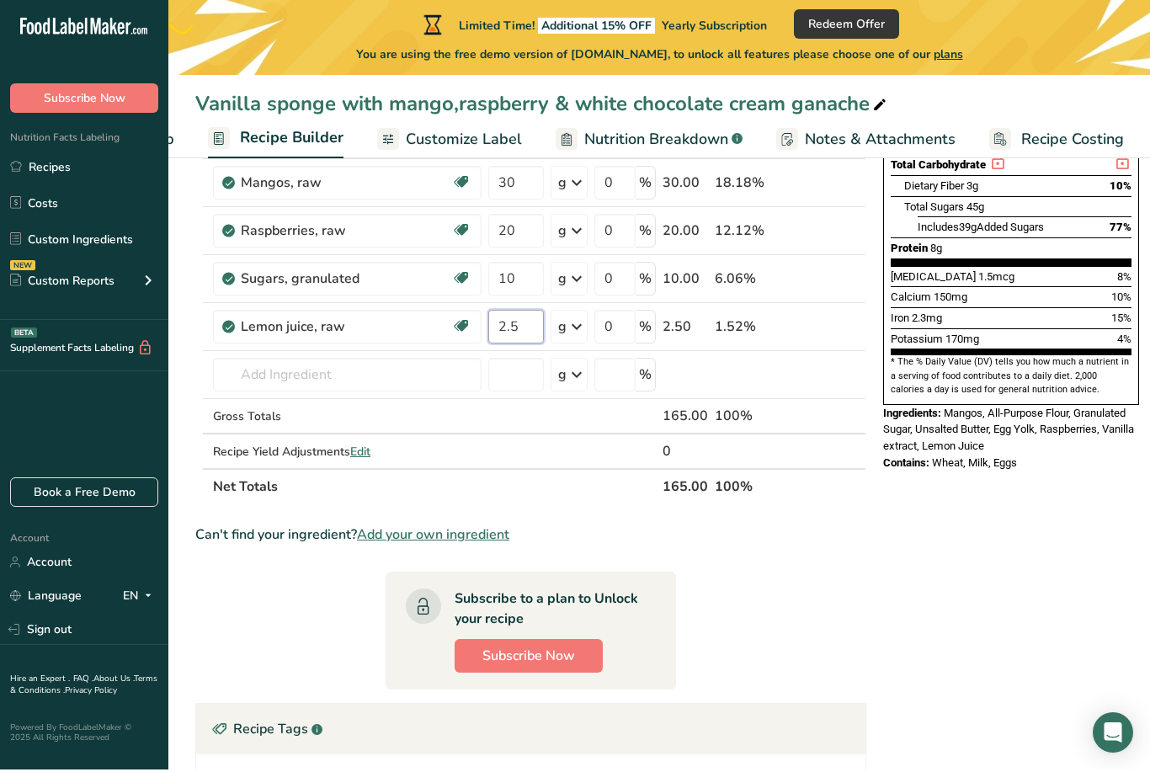
scroll to position [376, 0]
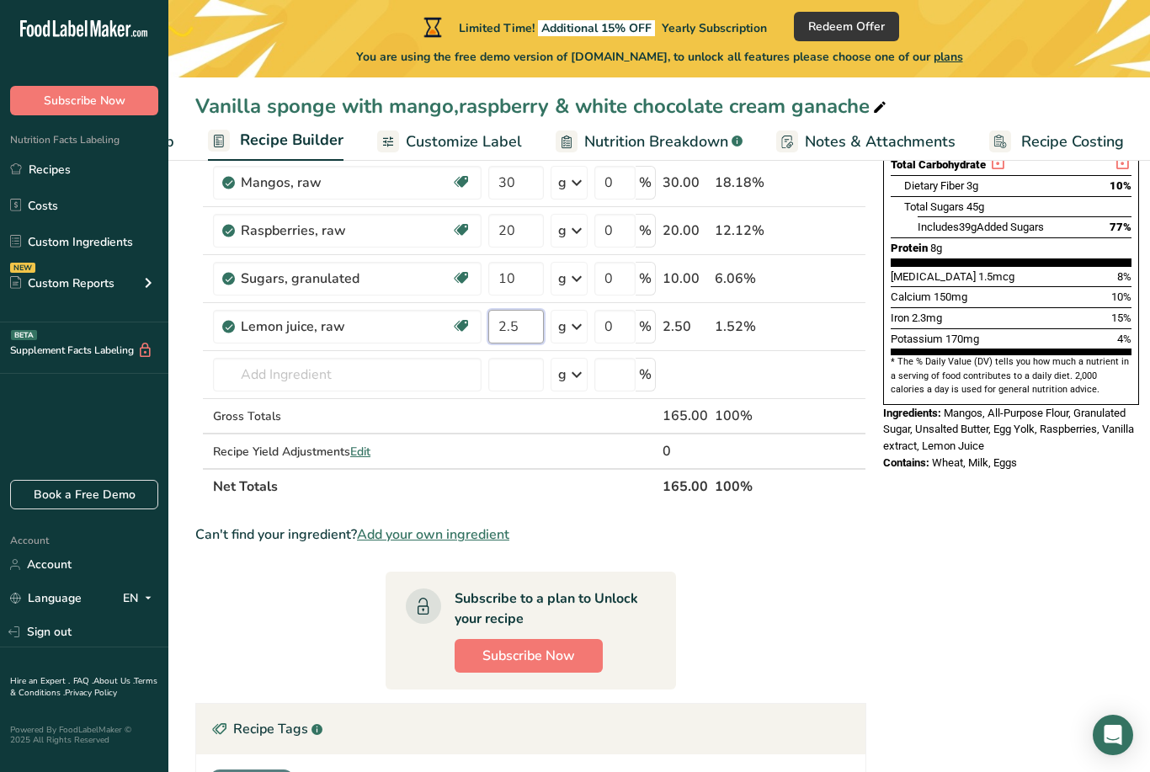
type input "2.5"
click at [404, 384] on div "Ingredient * Amount * Unit * Waste * .a-a{fill:#347362;}.b-a{fill:#fff;} Grams …" at bounding box center [530, 193] width 671 height 621
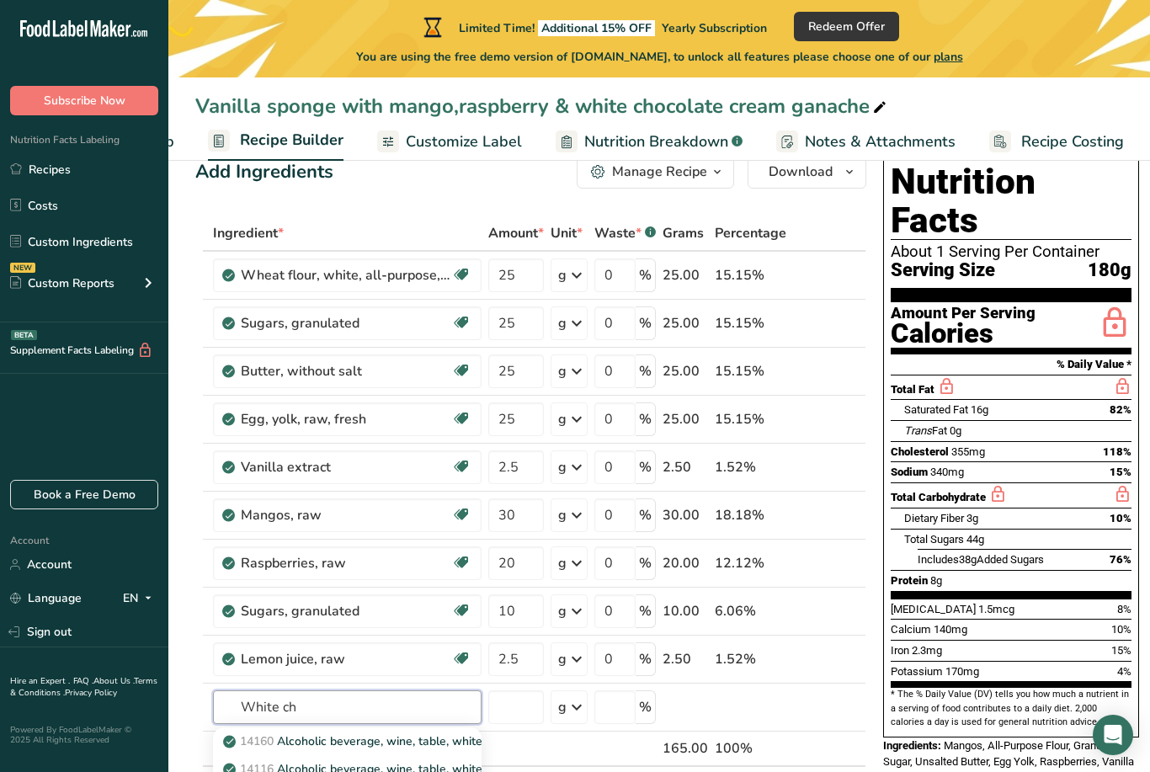
scroll to position [0, 0]
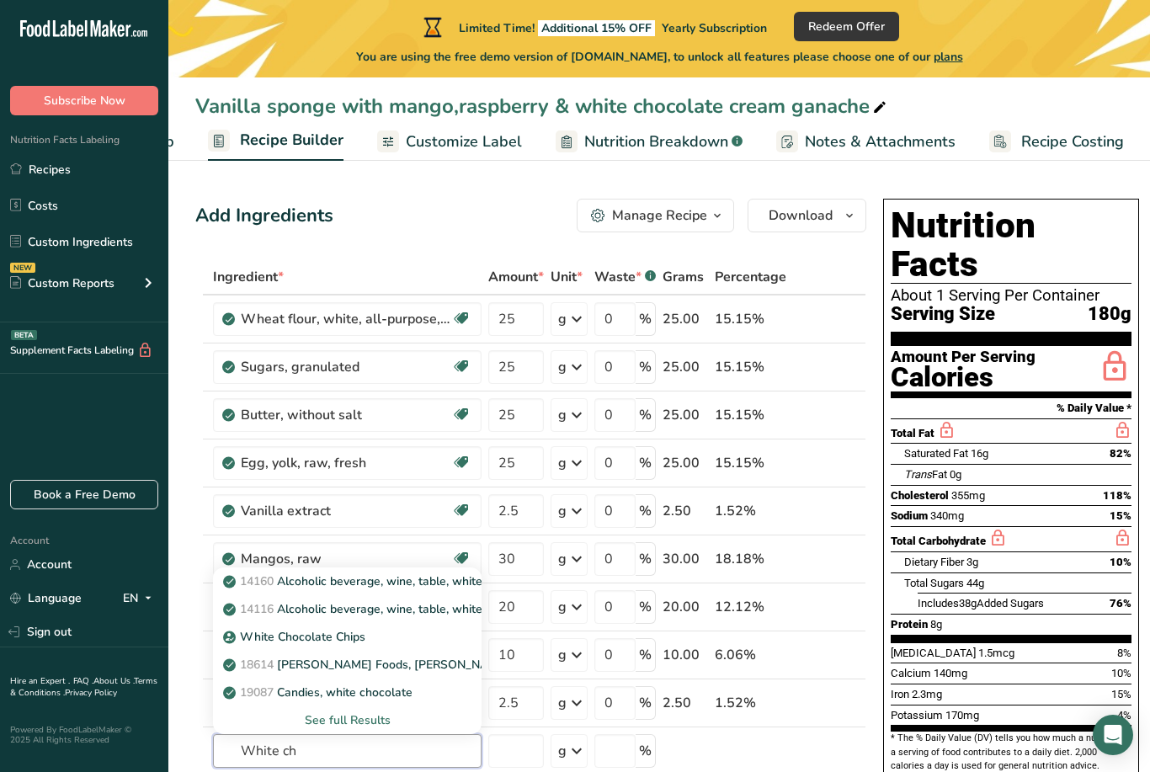
type input "White ch"
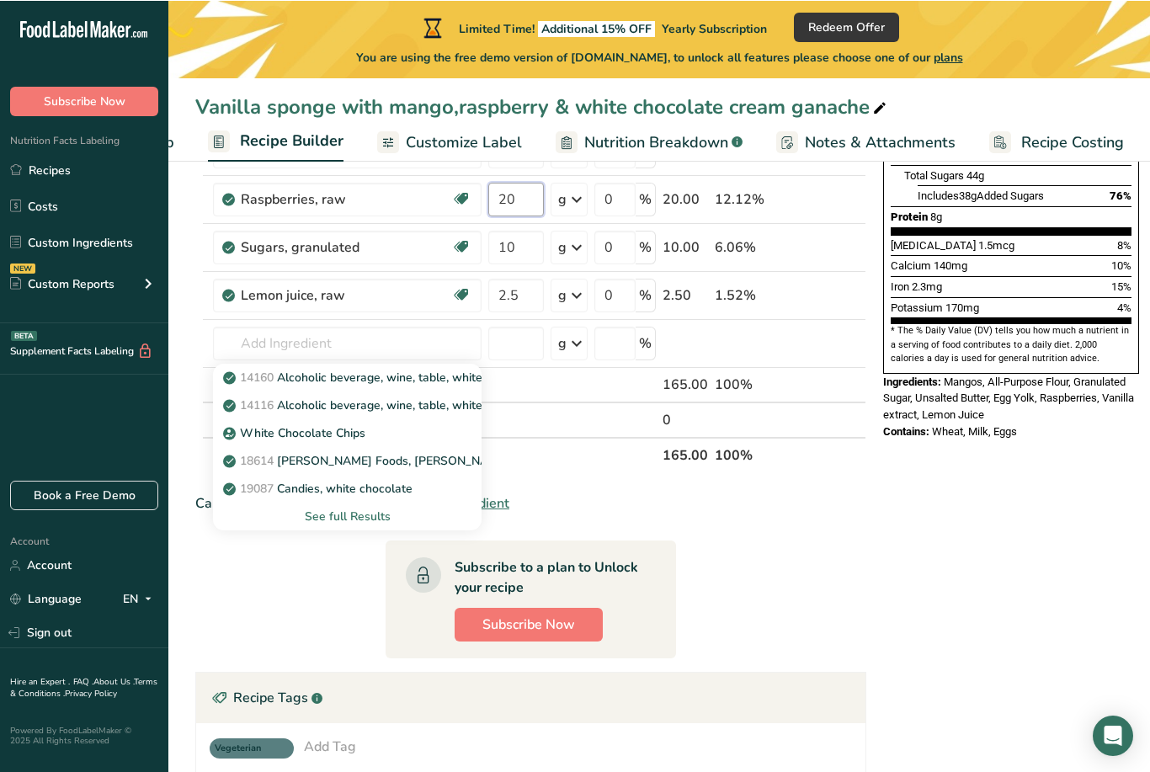
scroll to position [407, 0]
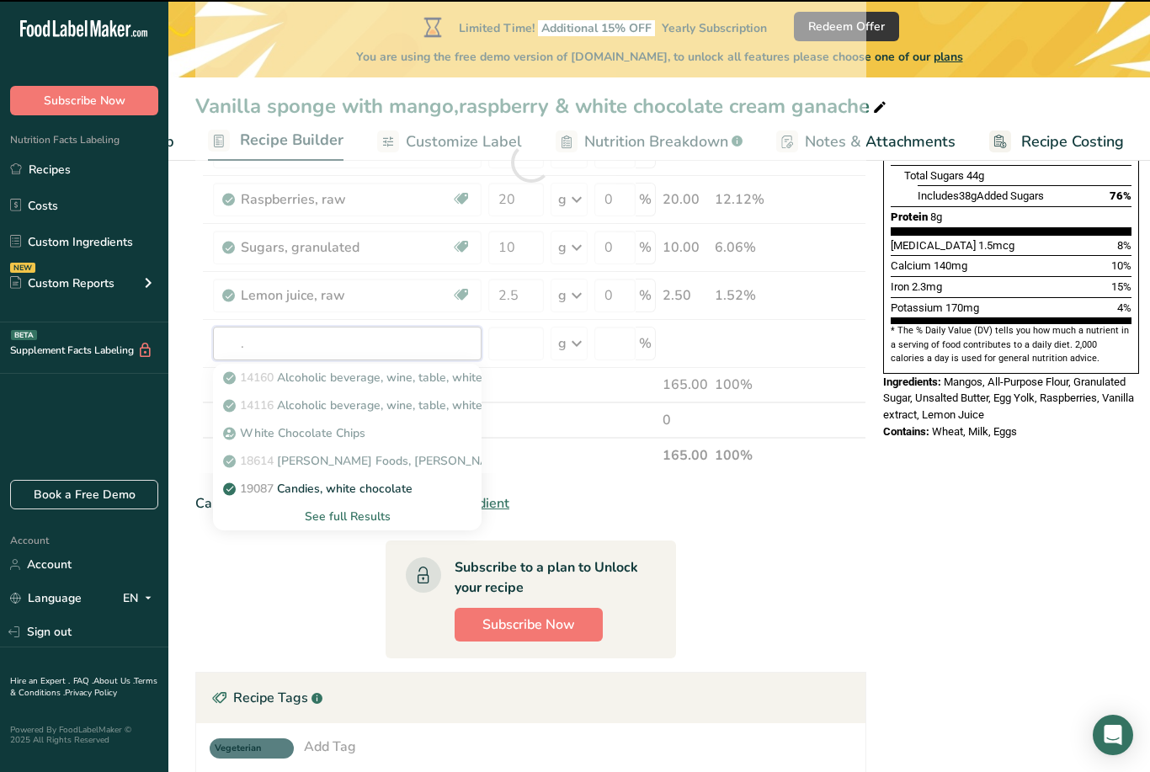
type input "."
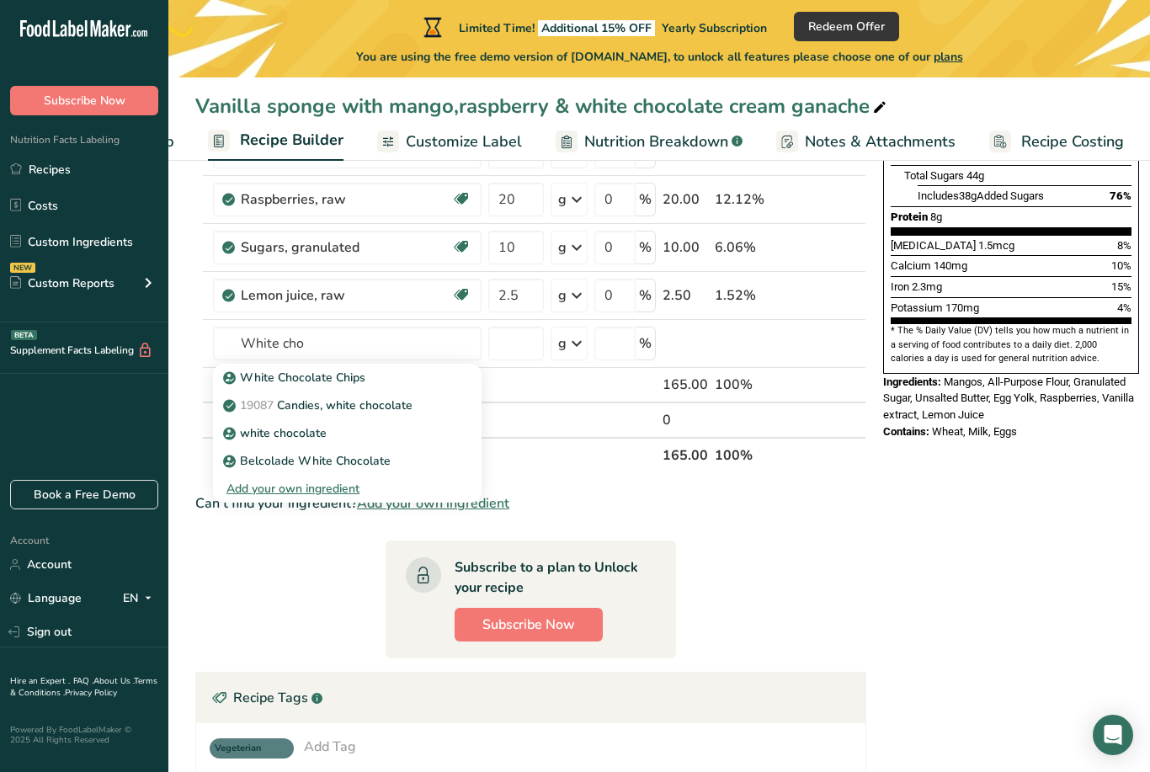
click at [323, 432] on p "white chocolate" at bounding box center [276, 433] width 100 height 18
type input "white chocolate"
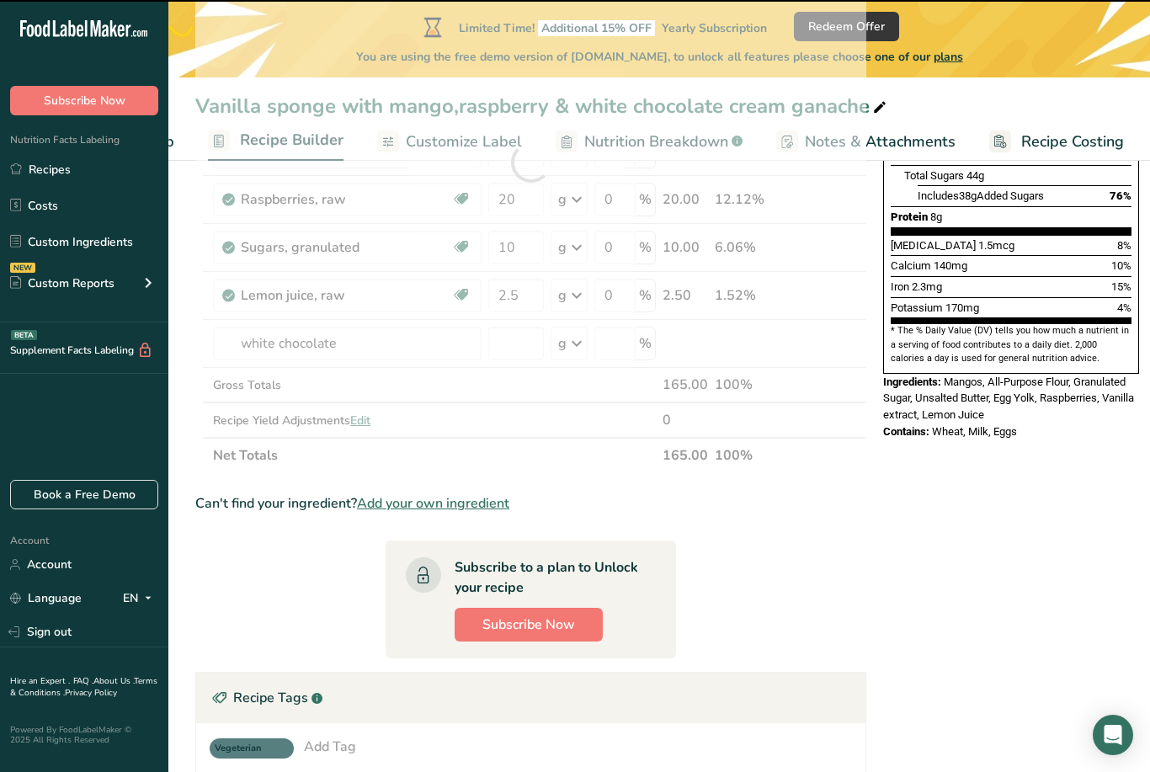
type input "0"
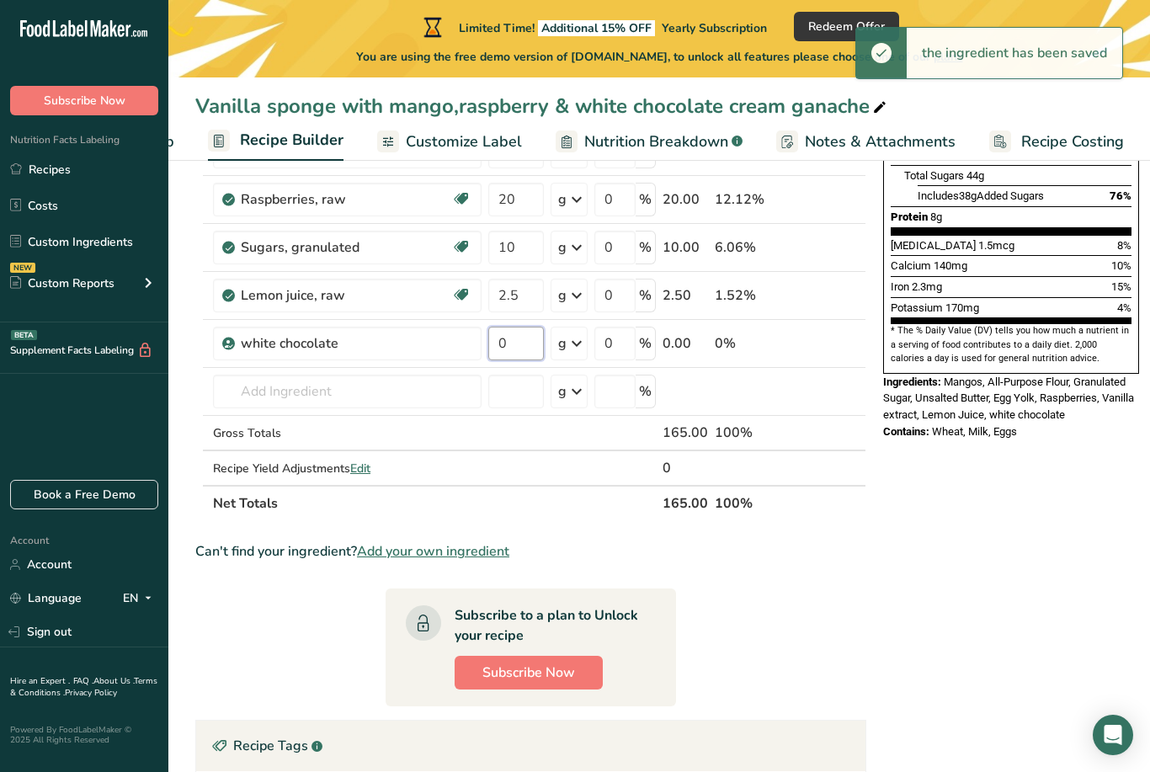
click at [518, 355] on input "0" at bounding box center [516, 344] width 56 height 34
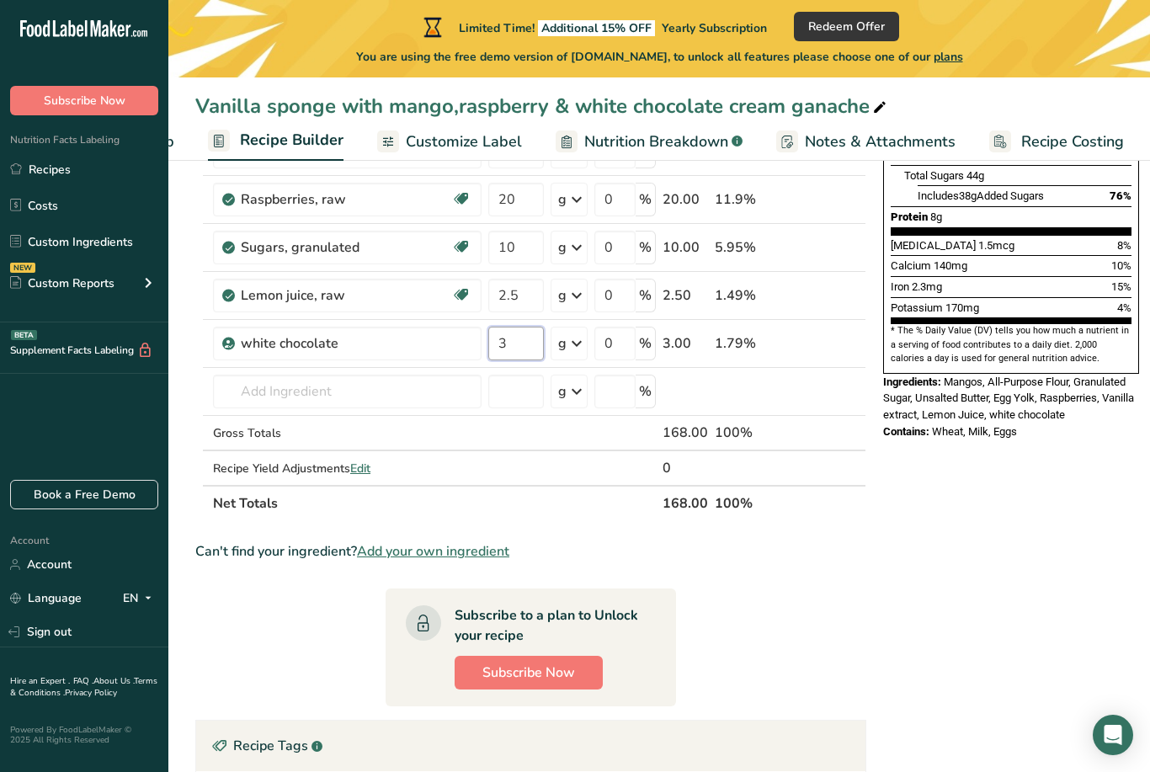
type input "35"
click at [418, 401] on div "Ingredient * Amount * Unit * Waste * .a-a{fill:#347362;}.b-a{fill:#fff;} Grams …" at bounding box center [530, 186] width 671 height 669
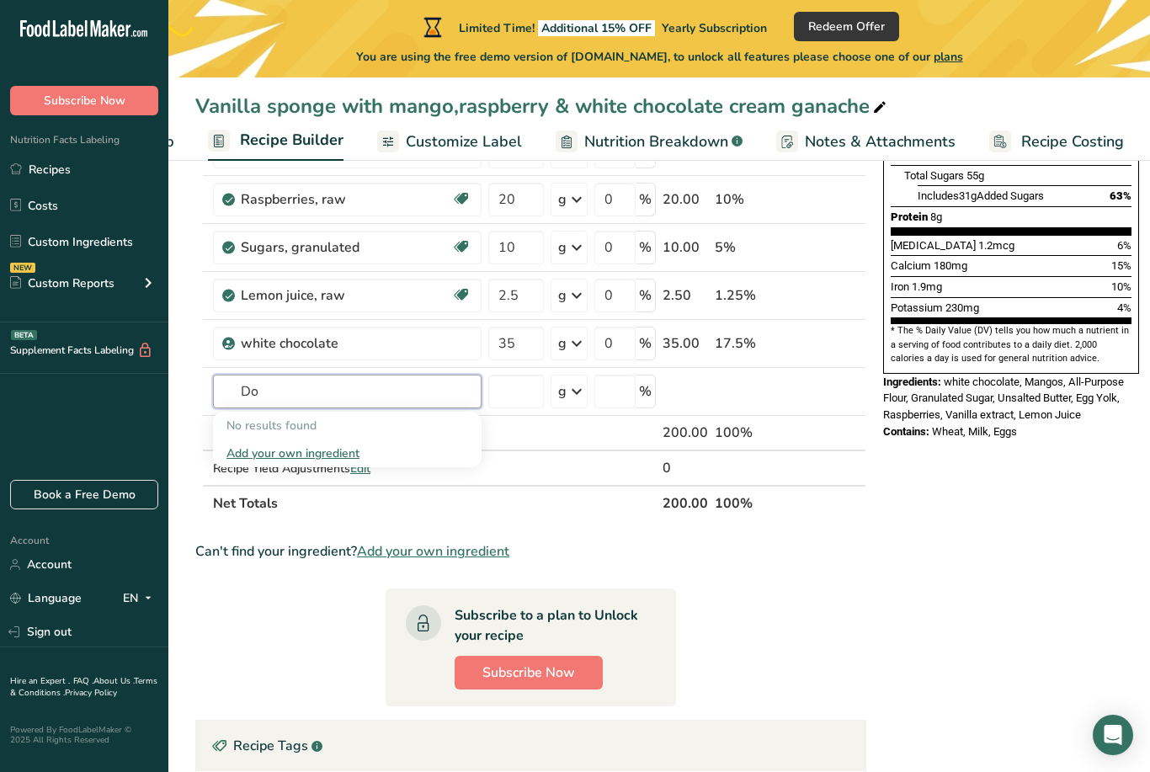
type input "D"
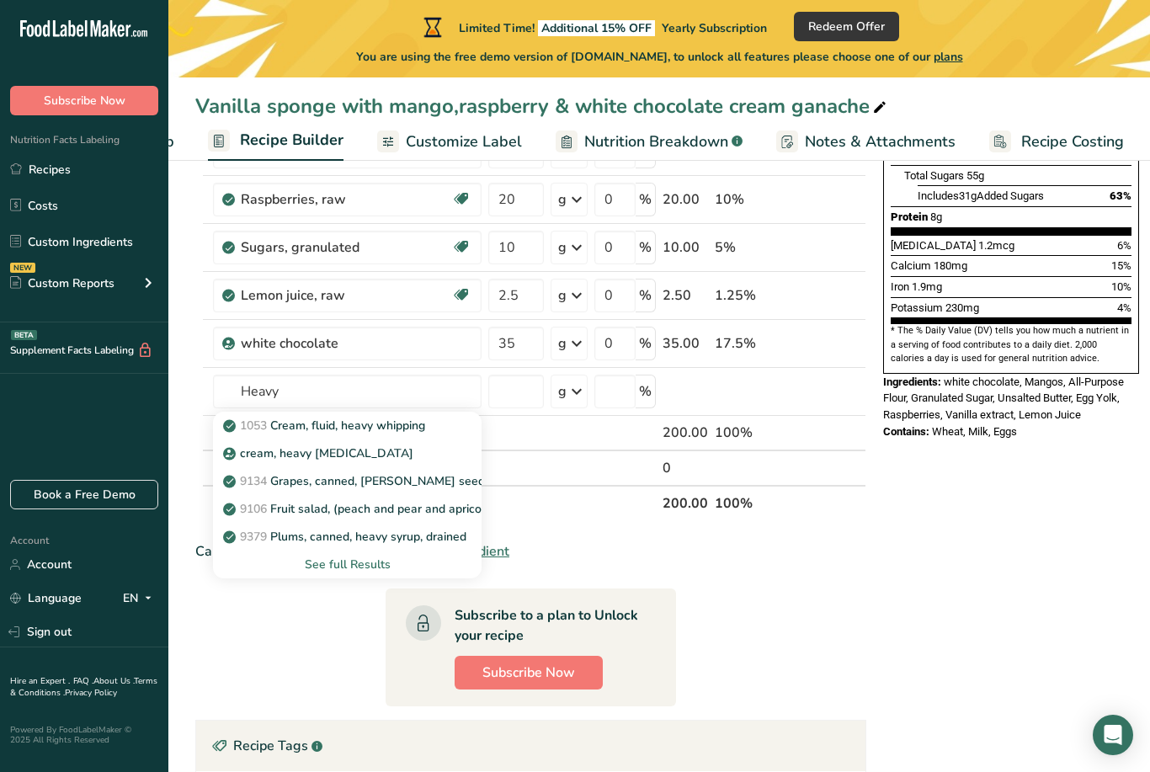
click at [403, 456] on div "cream, heavy [MEDICAL_DATA]" at bounding box center [333, 453] width 215 height 18
type input "cream, heavy [MEDICAL_DATA]"
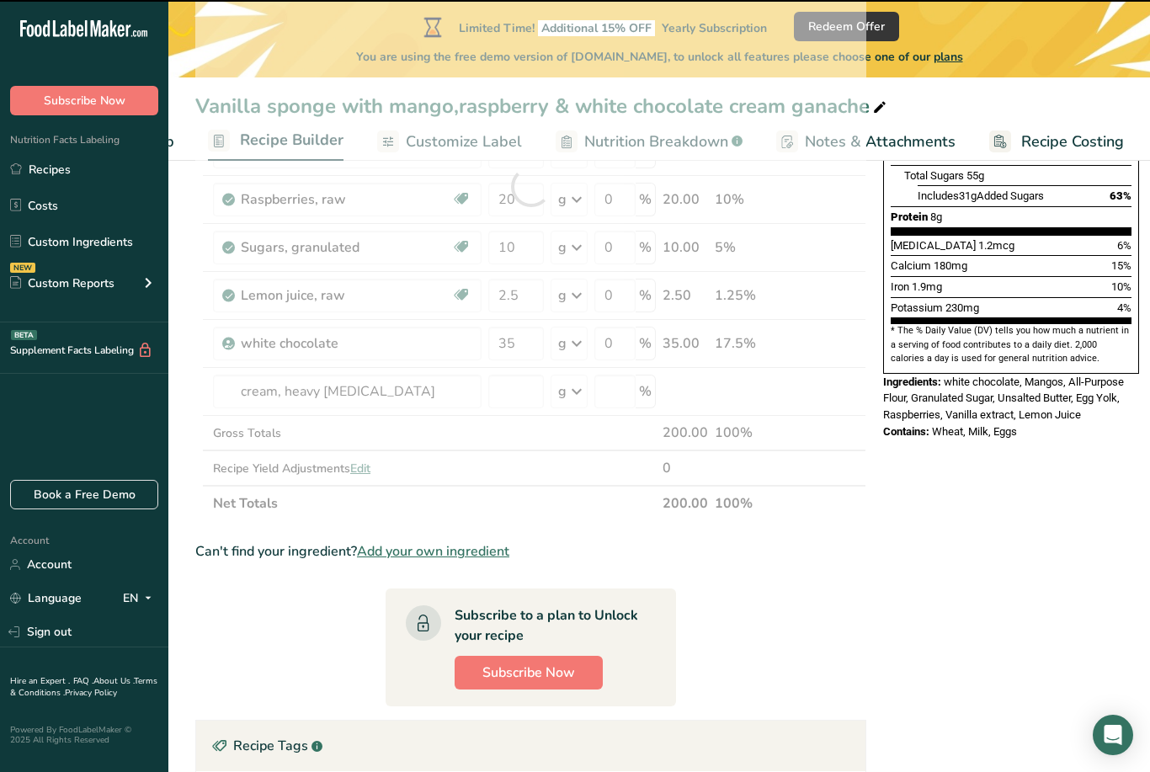
type input "0"
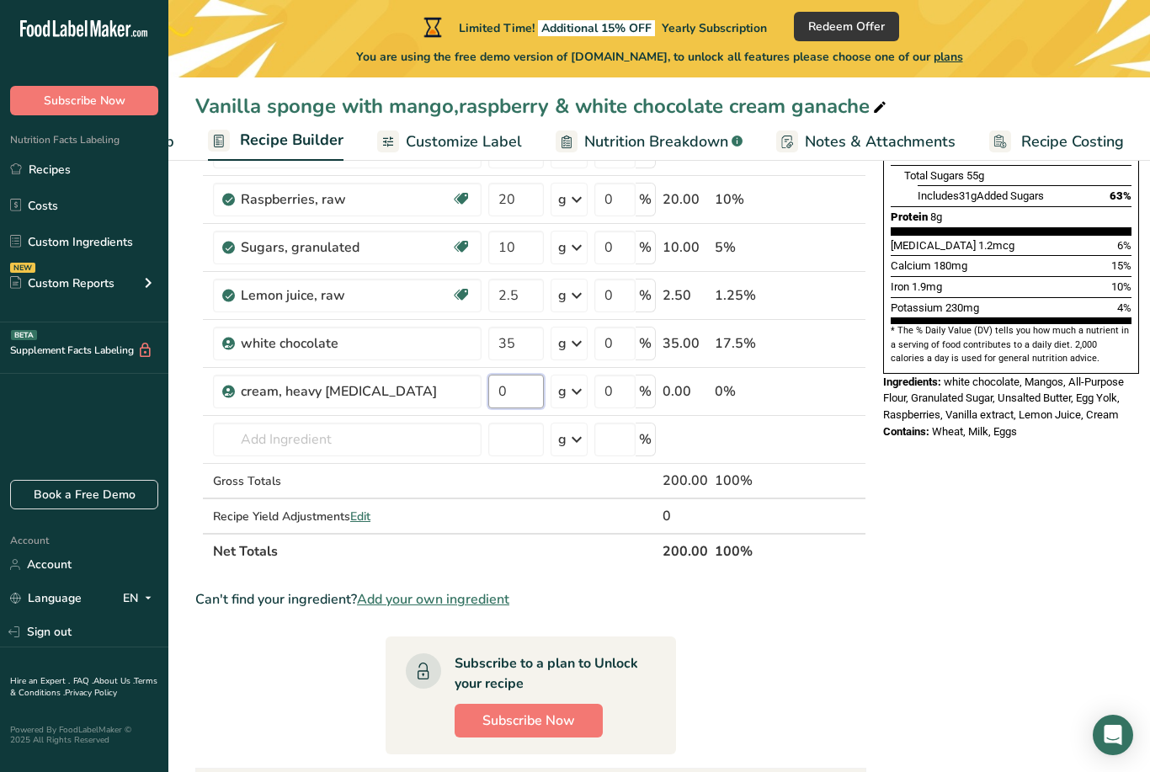
click at [523, 398] on input "0" at bounding box center [516, 392] width 56 height 34
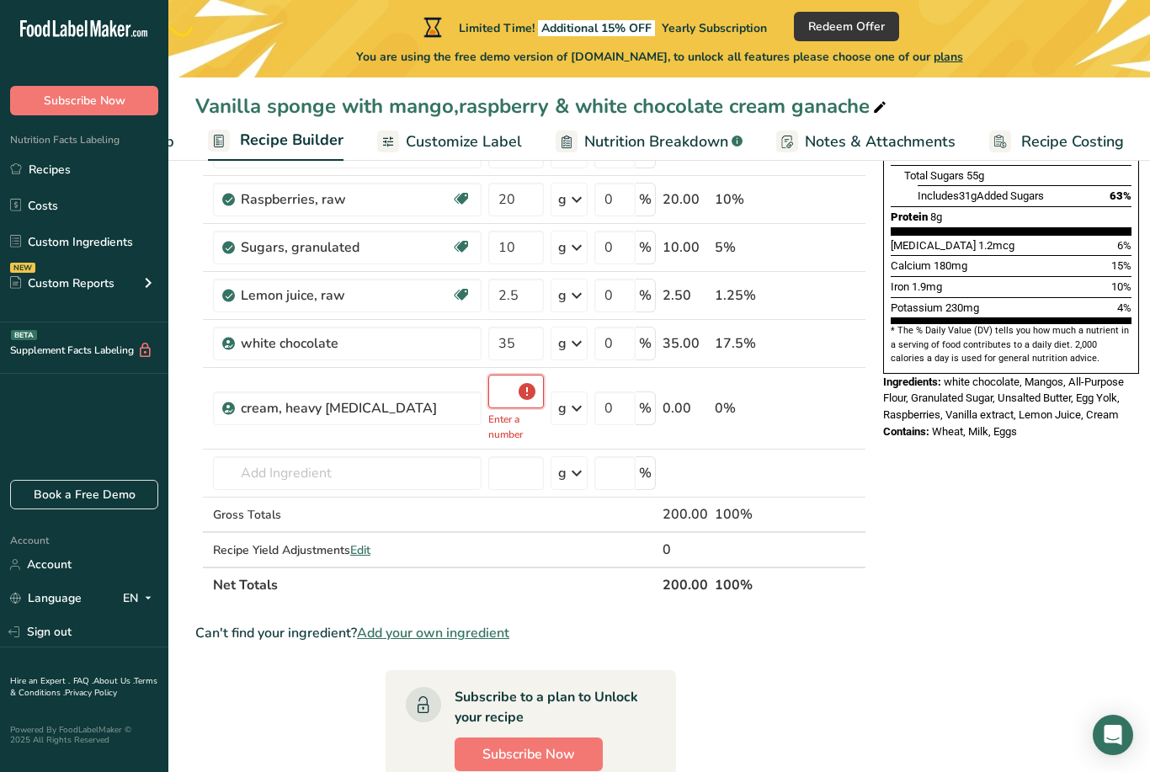
type input "0"
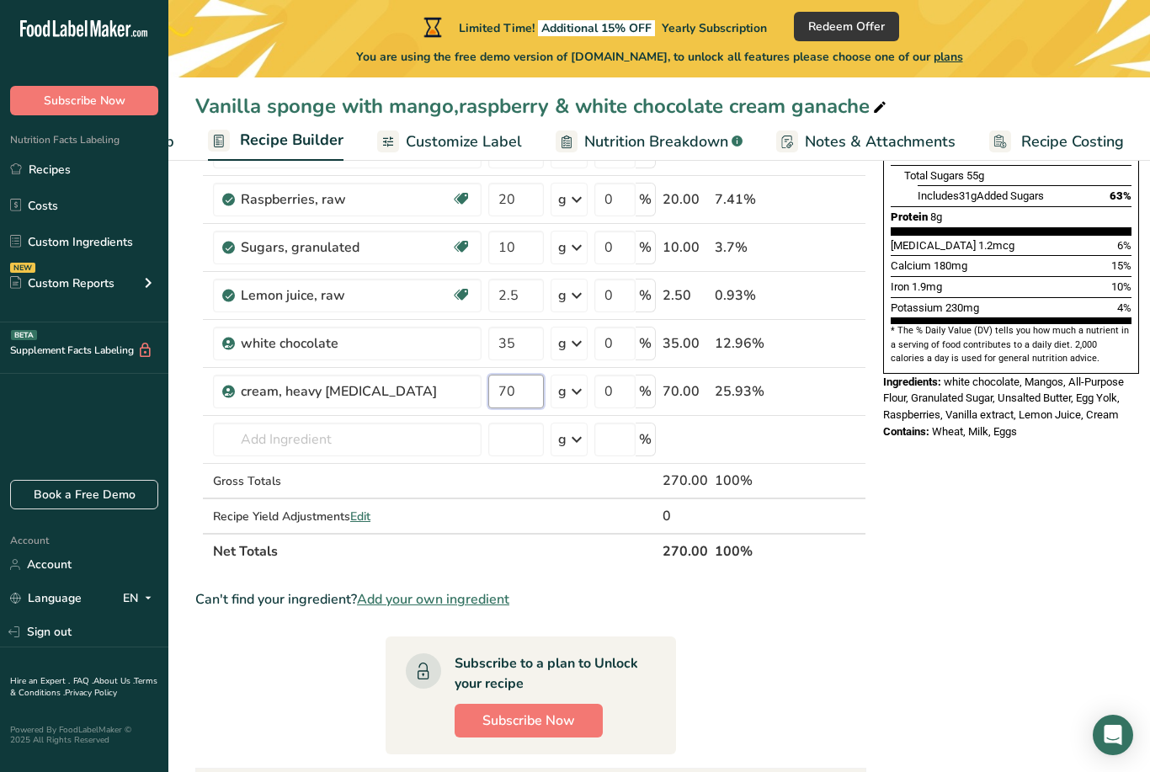
type input "70"
click at [704, 603] on div "Can't find your ingredient? Add your own ingredient" at bounding box center [530, 599] width 671 height 20
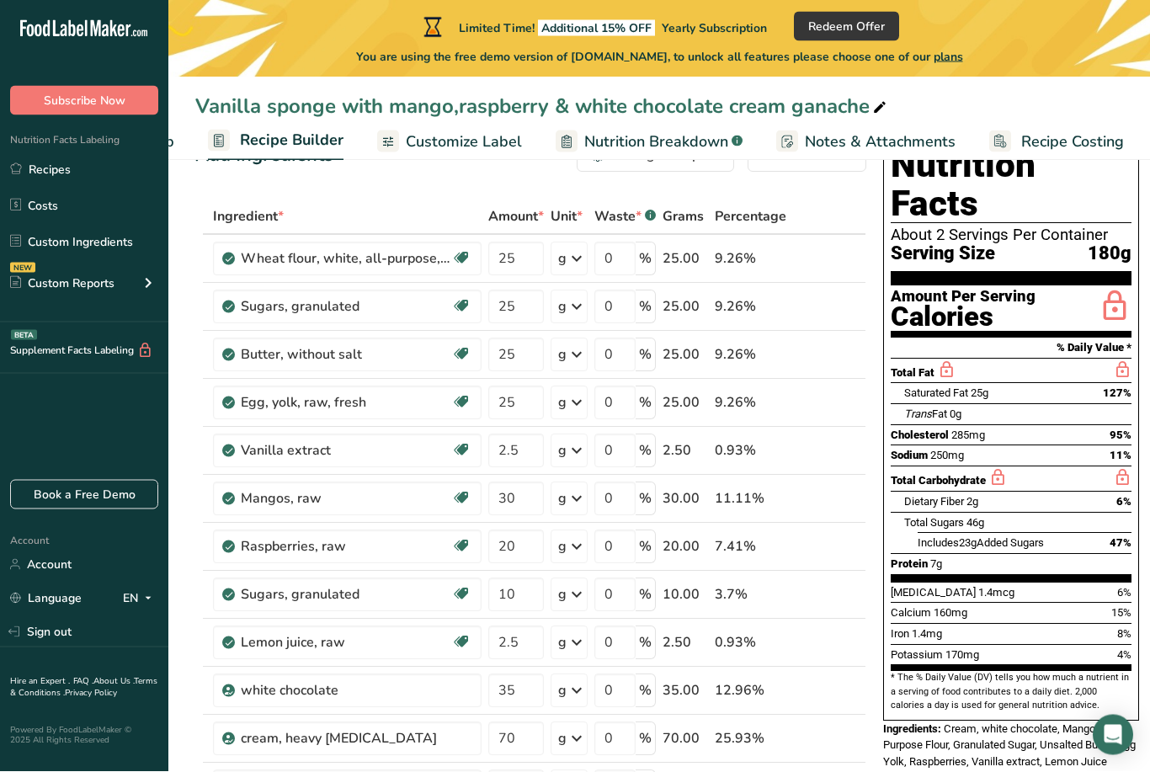
scroll to position [0, 0]
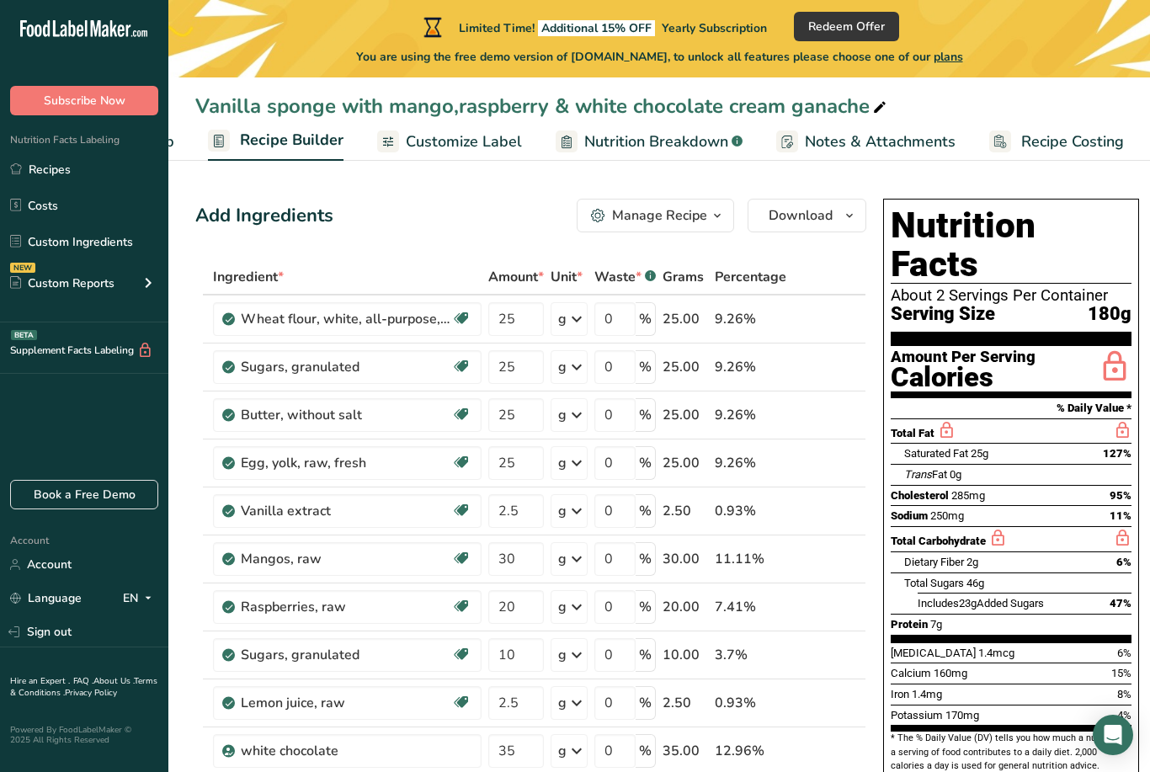
click at [710, 218] on icon "button" at bounding box center [716, 215] width 13 height 21
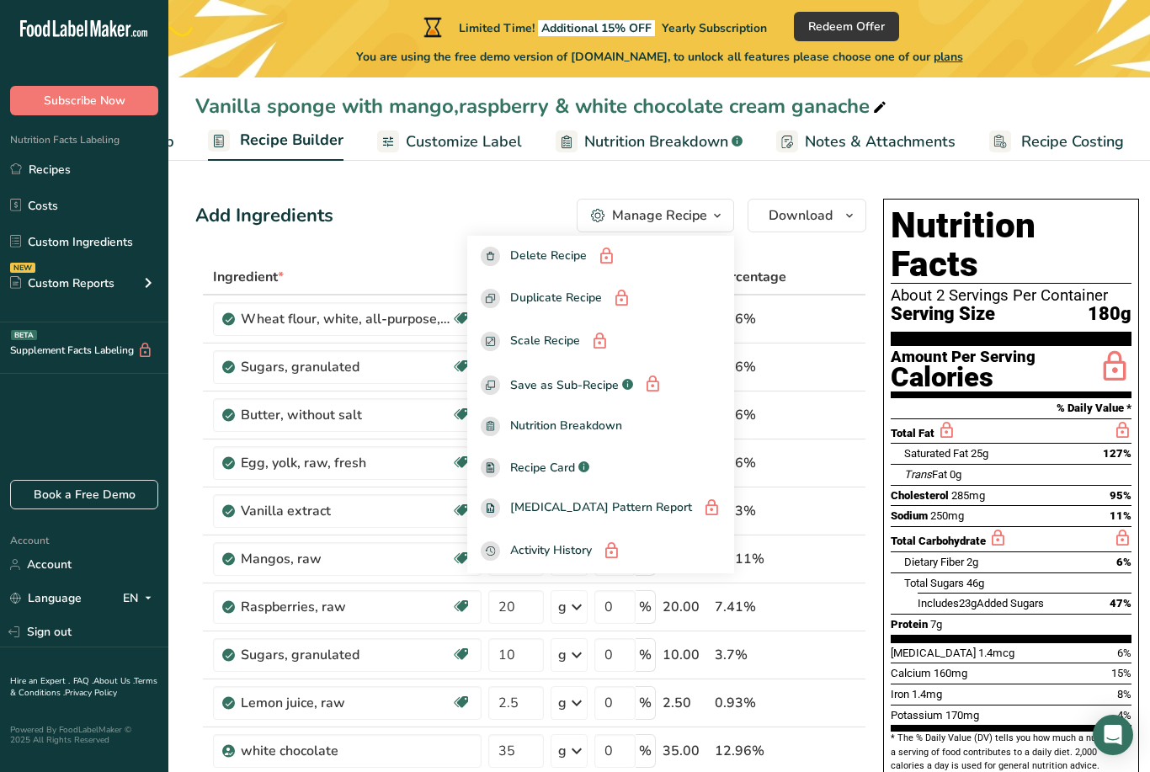
click at [702, 229] on button "Manage Recipe" at bounding box center [654, 216] width 157 height 34
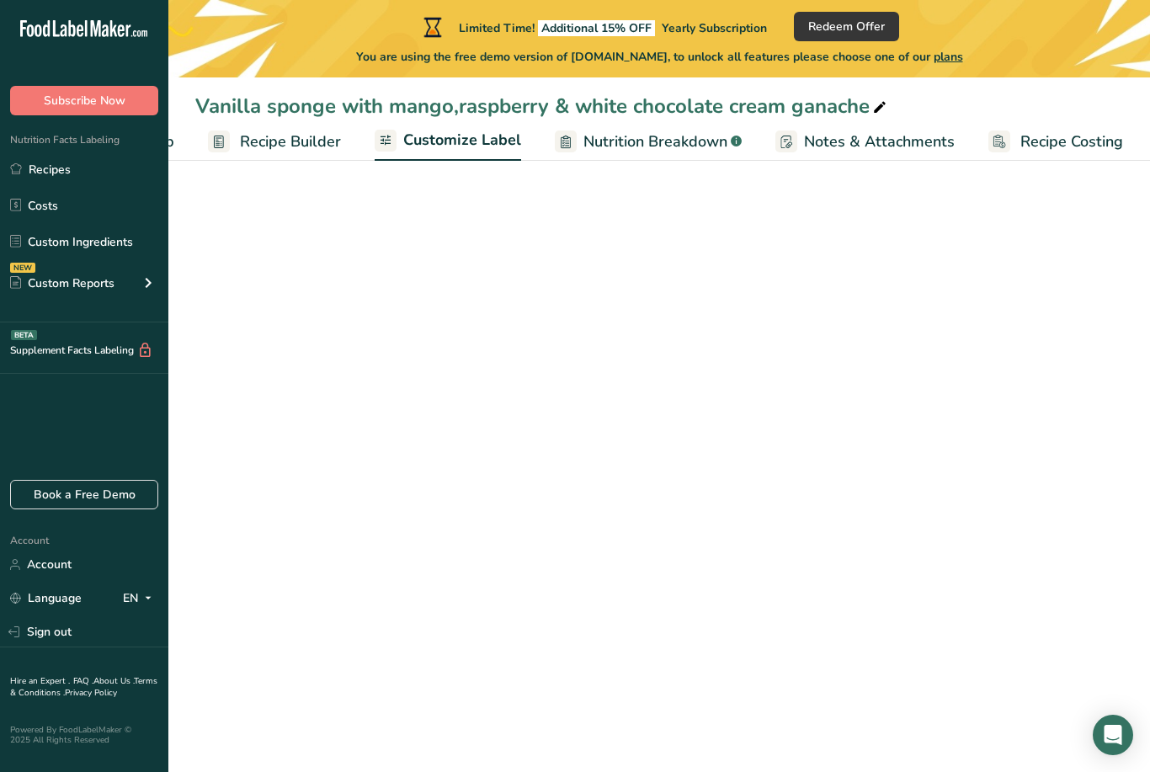
scroll to position [53, 0]
select select "Calories"
